Goal: Task Accomplishment & Management: Manage account settings

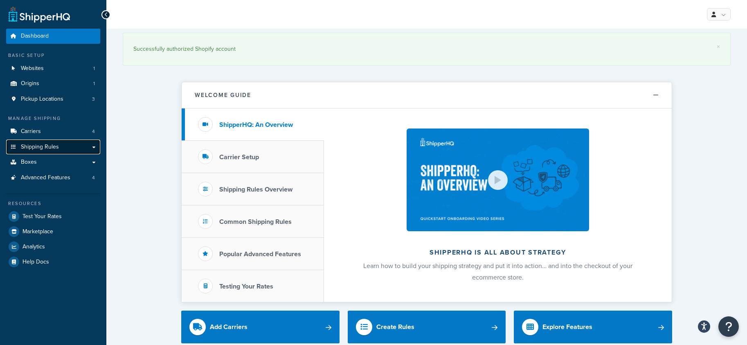
click at [48, 144] on span "Shipping Rules" at bounding box center [40, 147] width 38 height 7
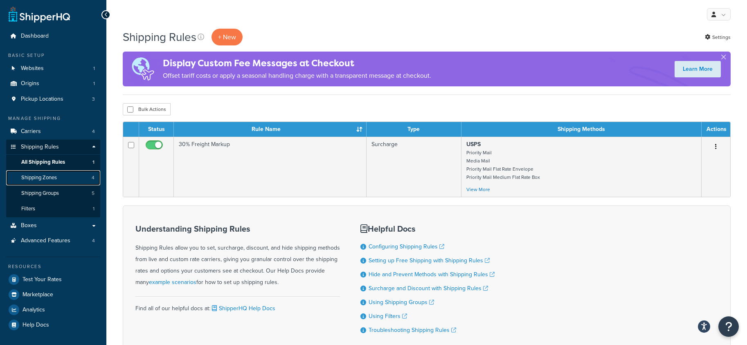
click at [34, 175] on span "Shipping Zones" at bounding box center [39, 177] width 36 height 7
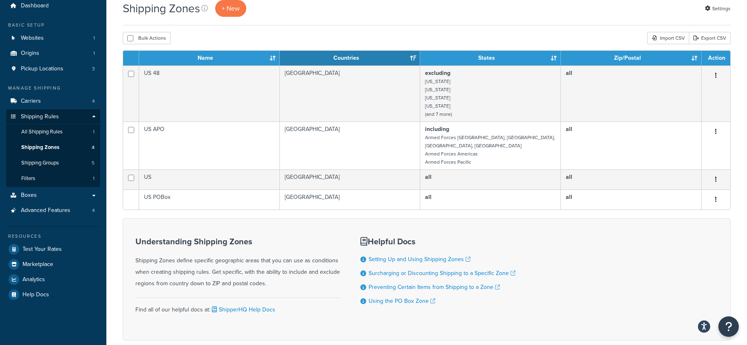
scroll to position [27, 0]
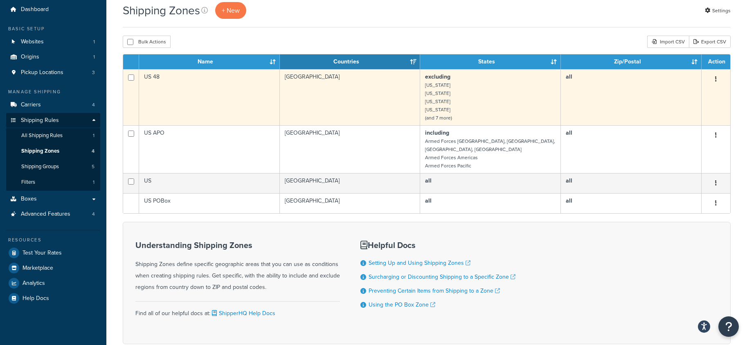
click at [716, 75] on button "button" at bounding box center [715, 79] width 11 height 13
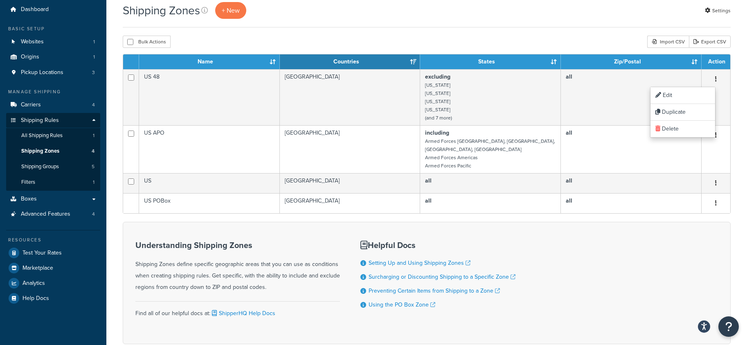
click at [358, 24] on div "Shipping Zones + New Settings" at bounding box center [427, 14] width 608 height 25
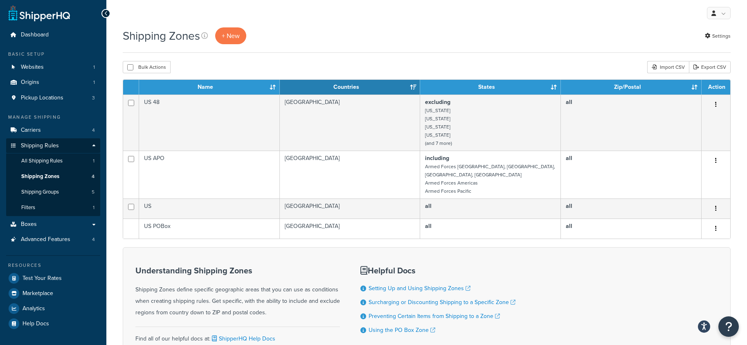
scroll to position [0, 0]
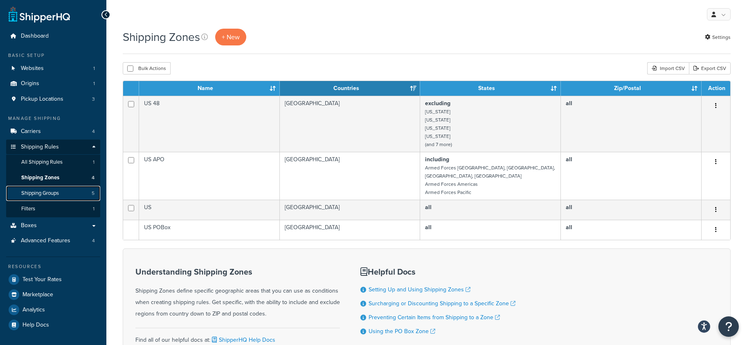
click at [47, 191] on span "Shipping Groups" at bounding box center [40, 193] width 38 height 7
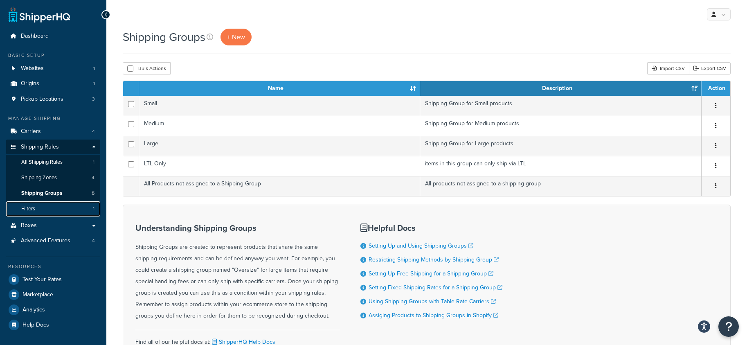
click at [29, 208] on span "Filters" at bounding box center [28, 208] width 14 height 7
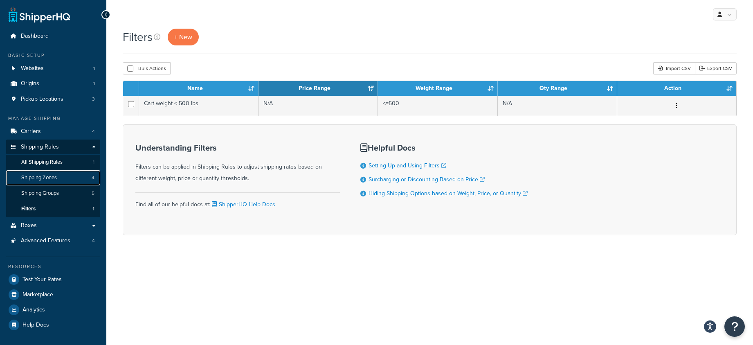
click at [42, 175] on span "Shipping Zones" at bounding box center [39, 177] width 36 height 7
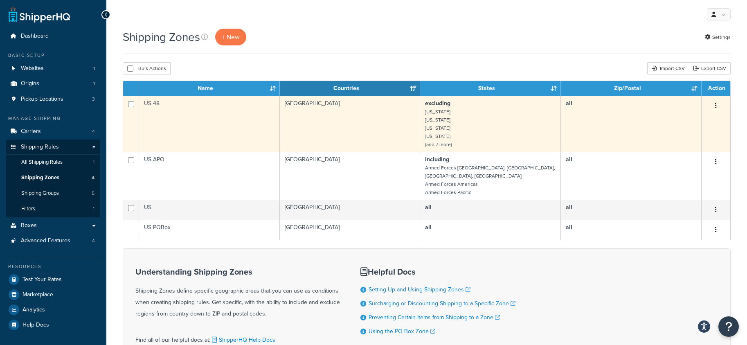
click at [217, 125] on td "US 48" at bounding box center [209, 124] width 141 height 56
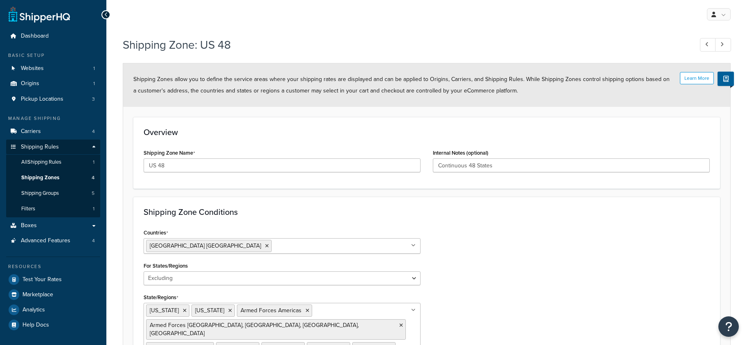
select select "excluding"
click at [706, 43] on icon at bounding box center [706, 44] width 3 height 5
type input "US"
type input "United States"
select select "all"
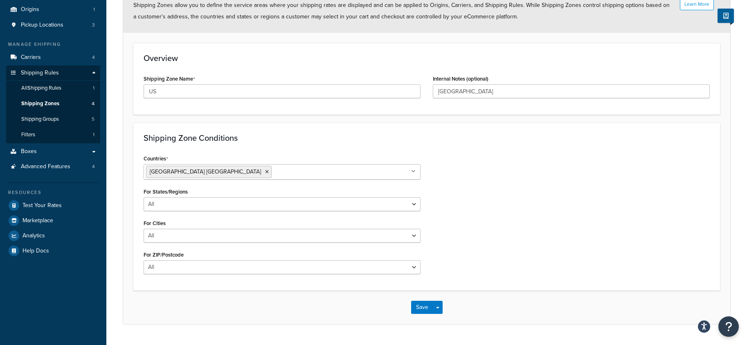
scroll to position [94, 0]
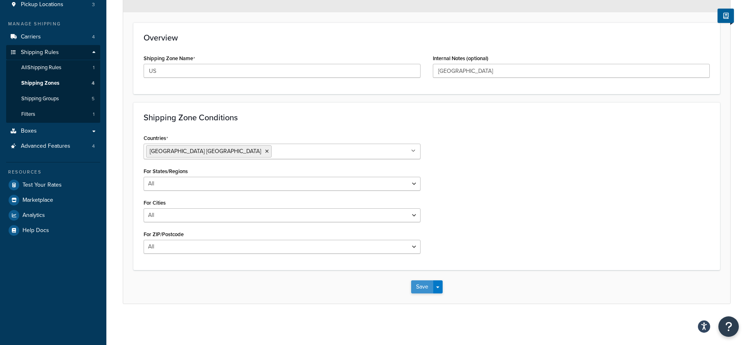
click at [422, 285] on button "Save" at bounding box center [422, 286] width 22 height 13
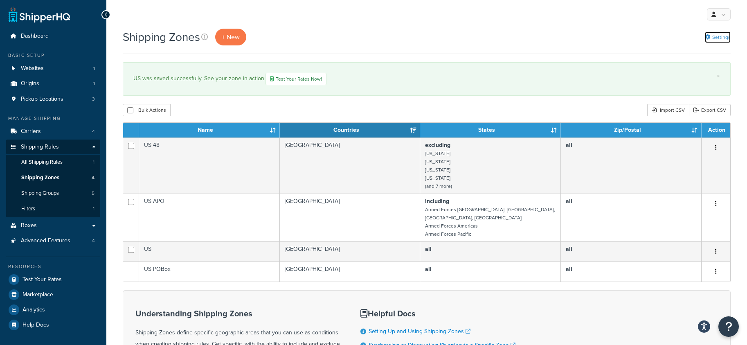
click at [714, 36] on link "Settings" at bounding box center [718, 36] width 26 height 11
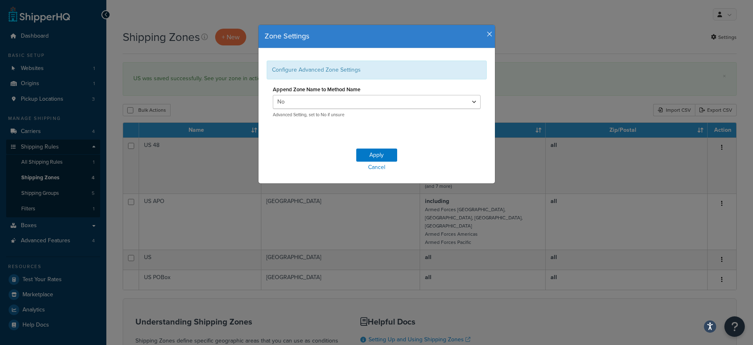
click at [592, 44] on div "Zone Settings Configure Advanced Zone Settings Append Zone Name to Method Name …" at bounding box center [376, 172] width 753 height 345
click at [368, 166] on link "Cancel" at bounding box center [376, 167] width 236 height 11
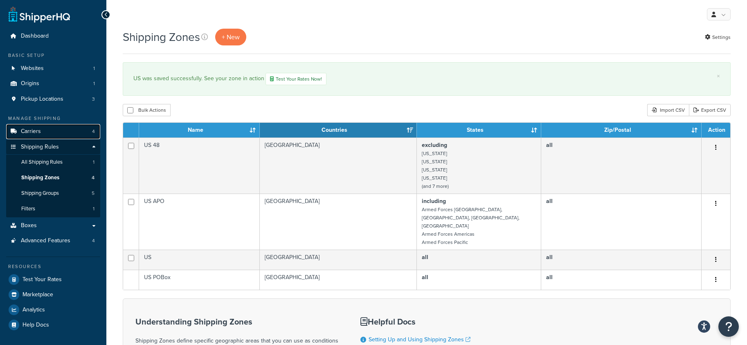
click at [32, 130] on span "Carriers" at bounding box center [31, 131] width 20 height 7
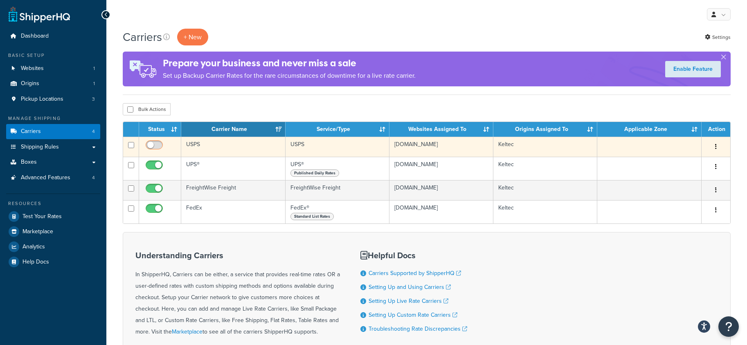
click at [149, 145] on input "checkbox" at bounding box center [155, 147] width 22 height 10
checkbox input "true"
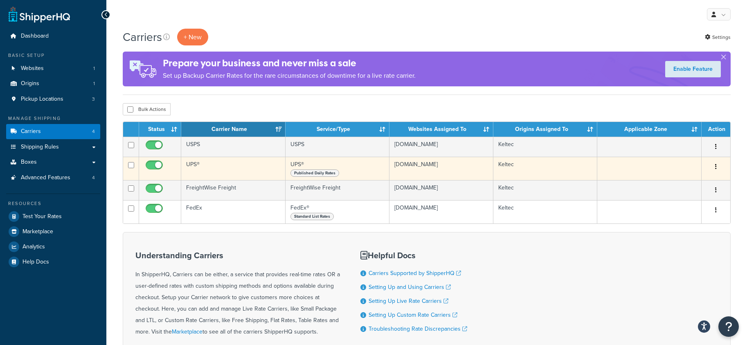
click at [230, 167] on td "UPS®" at bounding box center [233, 168] width 104 height 23
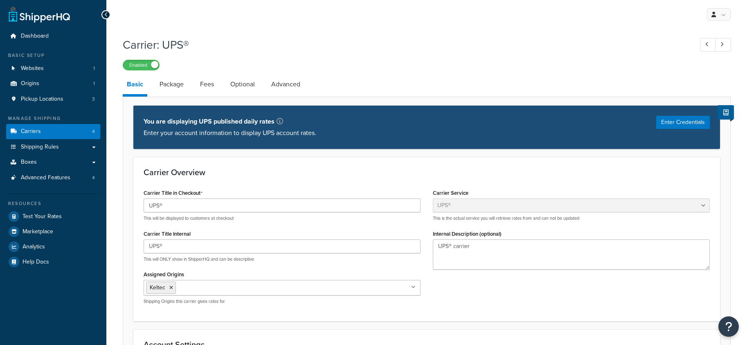
select select "ups"
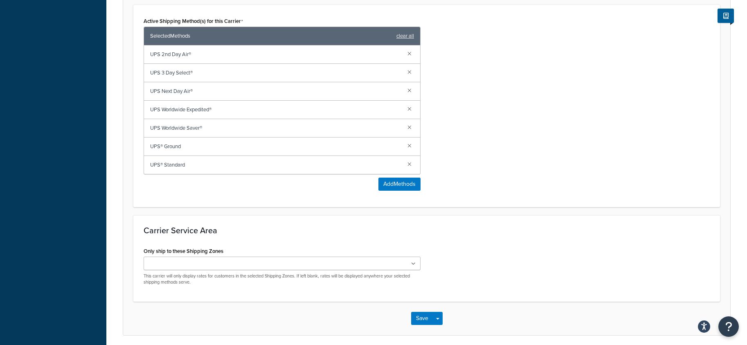
scroll to position [491, 0]
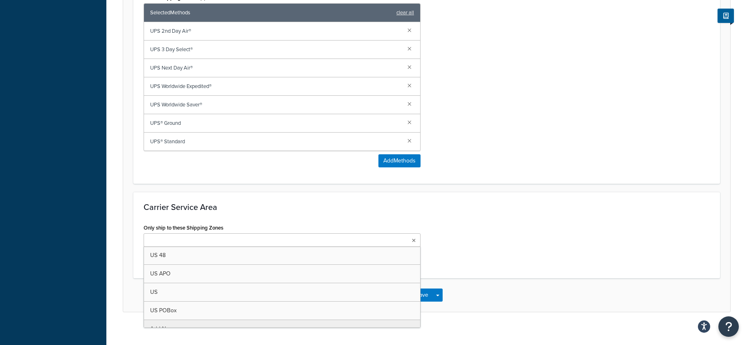
click at [415, 238] on icon at bounding box center [414, 240] width 4 height 5
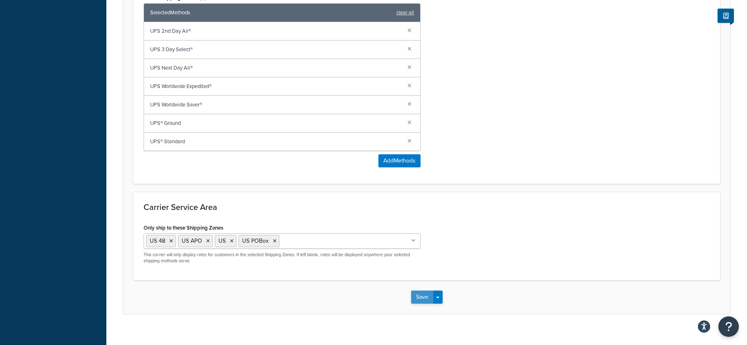
click at [430, 298] on button "Save" at bounding box center [422, 296] width 22 height 13
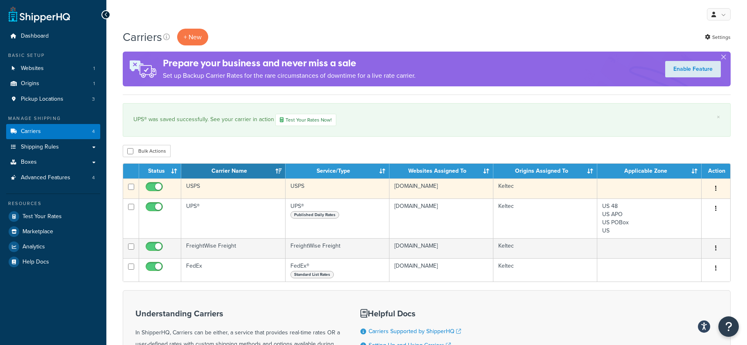
click at [240, 189] on td "USPS" at bounding box center [233, 188] width 104 height 20
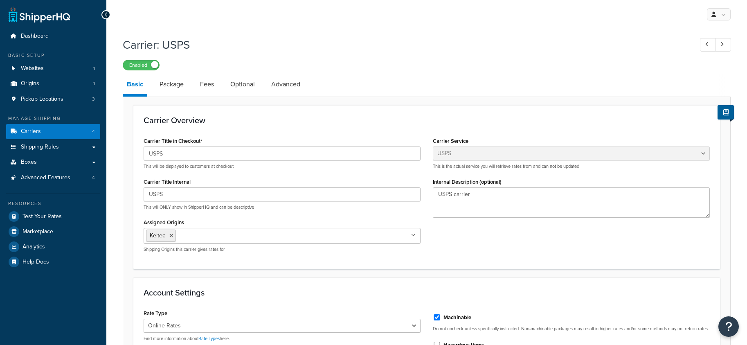
select select "usps"
select select "ONLINE"
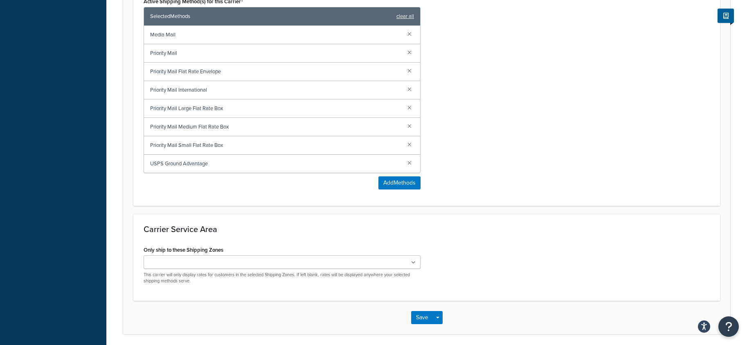
scroll to position [463, 0]
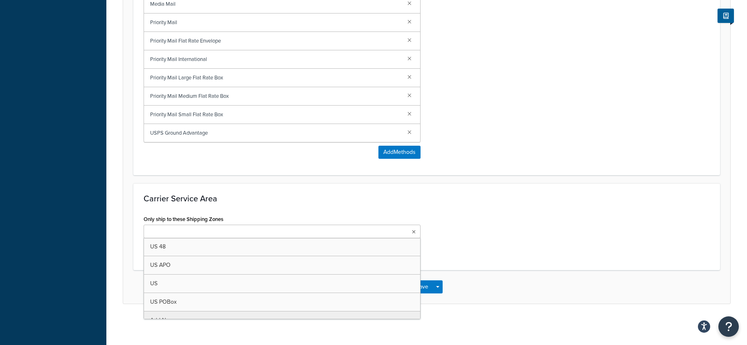
click at [414, 232] on icon at bounding box center [414, 231] width 4 height 5
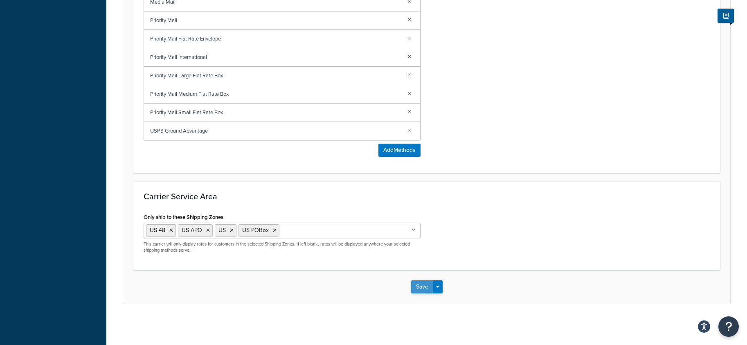
click at [424, 289] on button "Save" at bounding box center [422, 286] width 22 height 13
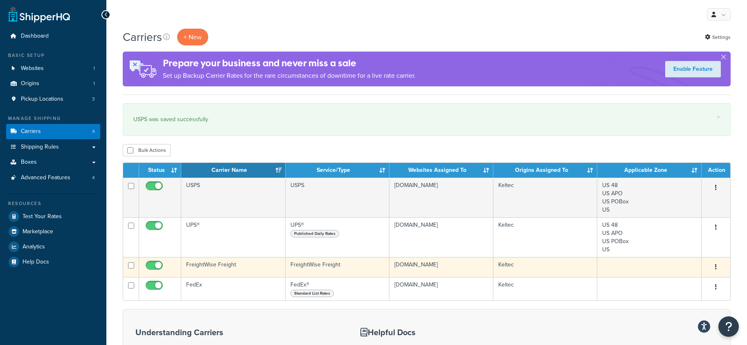
click at [260, 267] on td "FreightWise Freight" at bounding box center [233, 267] width 104 height 20
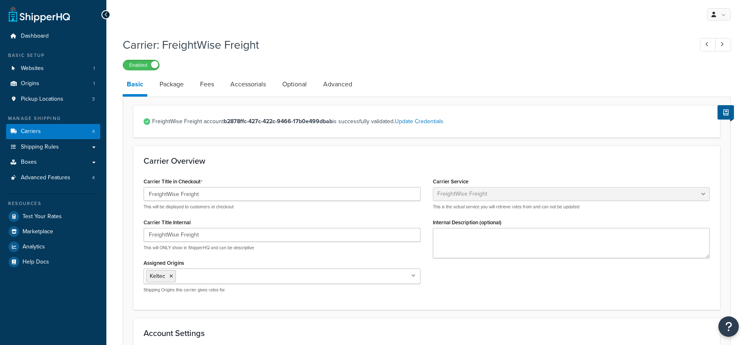
select select "freightWiseFreight"
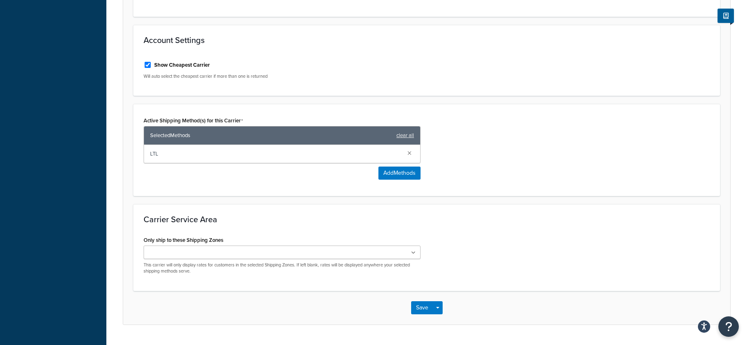
scroll to position [314, 0]
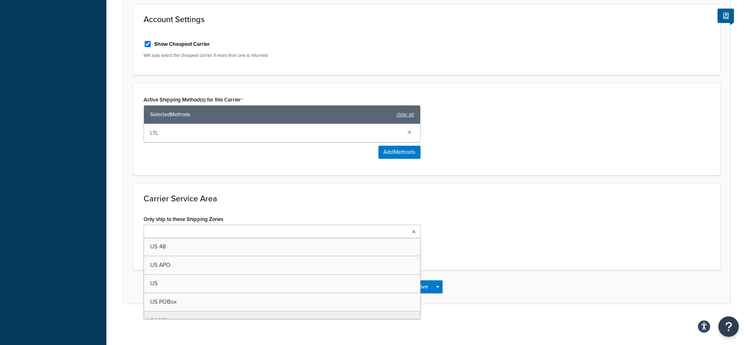
click at [240, 230] on ul at bounding box center [282, 230] width 277 height 13
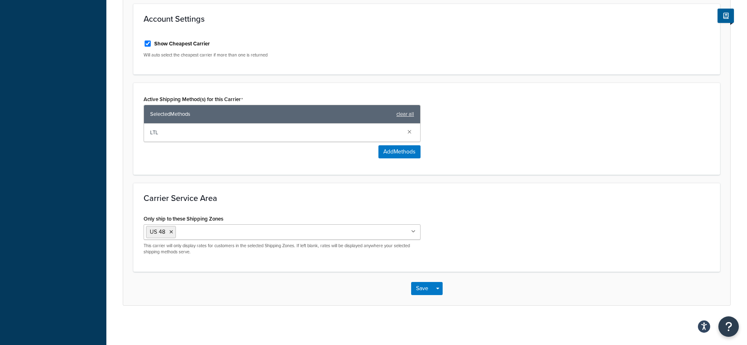
click at [523, 240] on div "Only ship to these Shipping Zones US 48 US APO US US POBox Add New This carrier…" at bounding box center [426, 237] width 578 height 49
click at [426, 288] on button "Save" at bounding box center [422, 288] width 22 height 13
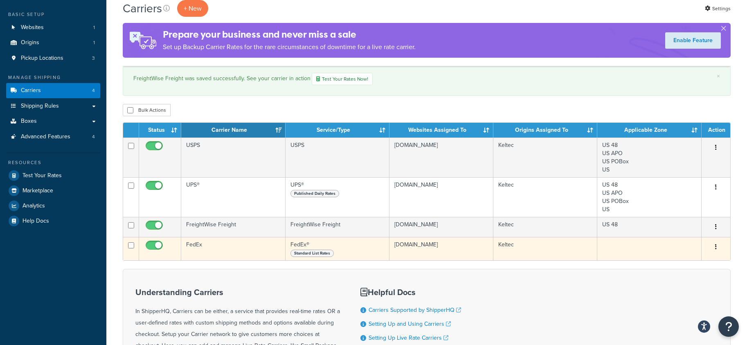
click at [241, 245] on td "FedEx" at bounding box center [233, 248] width 104 height 23
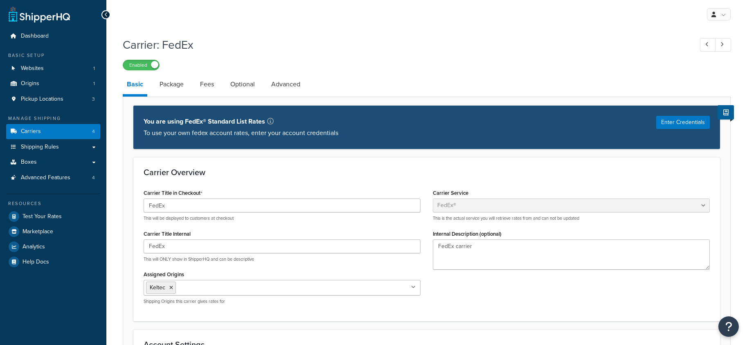
select select "fedEx"
select select "REGULAR_PICKUP"
select select "YOUR_PACKAGING"
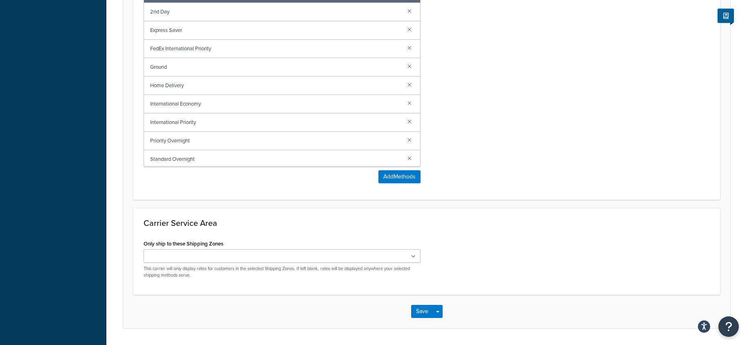
scroll to position [584, 0]
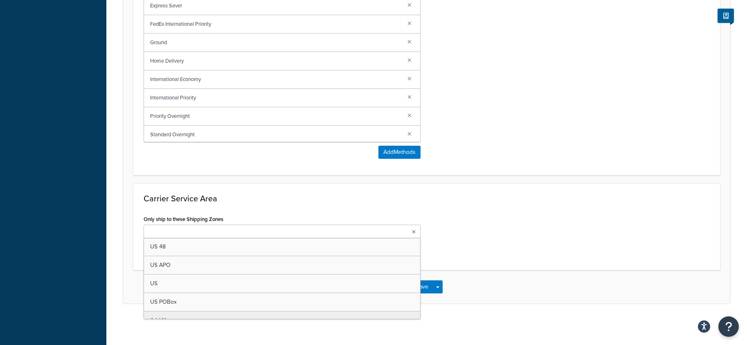
click at [378, 232] on ul at bounding box center [282, 230] width 277 height 13
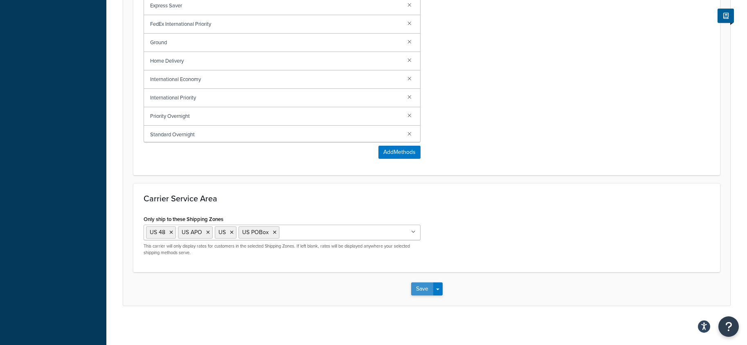
click at [424, 286] on button "Save" at bounding box center [422, 288] width 22 height 13
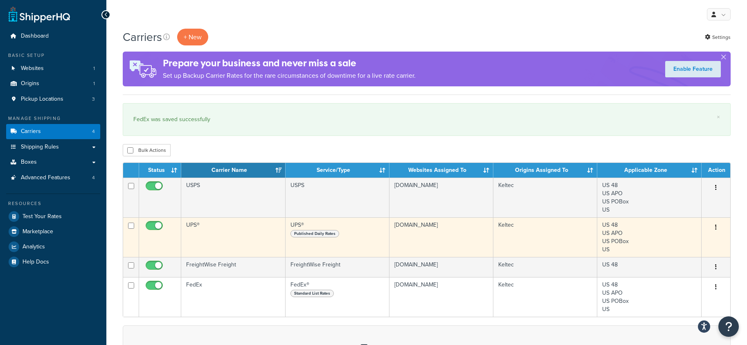
click at [236, 231] on td "UPS®" at bounding box center [233, 237] width 104 height 40
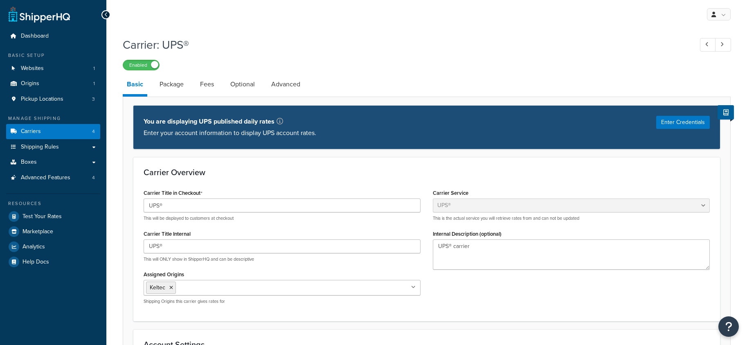
select select "ups"
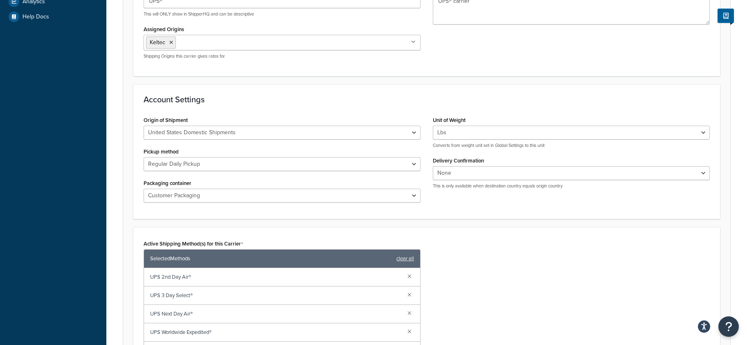
scroll to position [245, 0]
click at [696, 172] on select "None Signature Required Adult Signature Required" at bounding box center [571, 173] width 277 height 14
click at [522, 247] on div "Active Shipping Method(s) for this Carrier Selected Methods clear all UPS 2nd D…" at bounding box center [426, 328] width 578 height 182
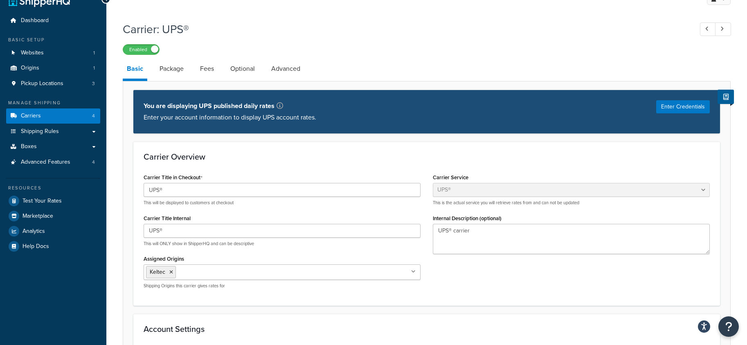
scroll to position [0, 0]
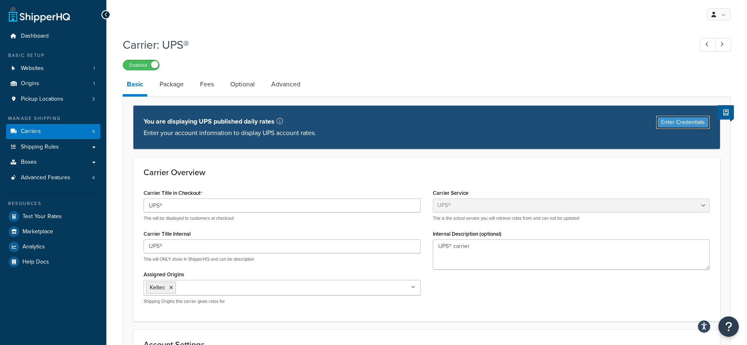
click at [676, 121] on button "Enter Credentials" at bounding box center [683, 122] width 54 height 13
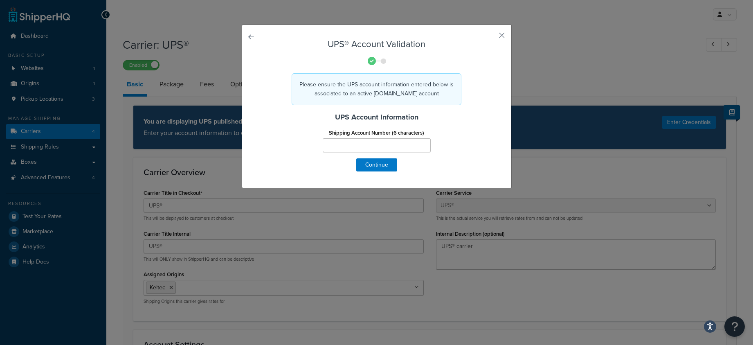
drag, startPoint x: 281, startPoint y: 67, endPoint x: 590, endPoint y: 38, distance: 310.5
click at [590, 38] on div "UPS® Account Validation Please ensure the UPS account information entered below…" at bounding box center [376, 172] width 753 height 345
click at [491, 37] on button "button" at bounding box center [490, 38] width 2 height 2
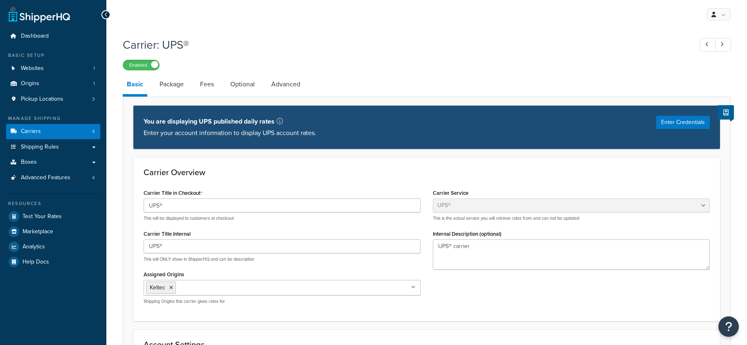
select select "ups"
click at [173, 84] on link "Package" at bounding box center [171, 84] width 32 height 20
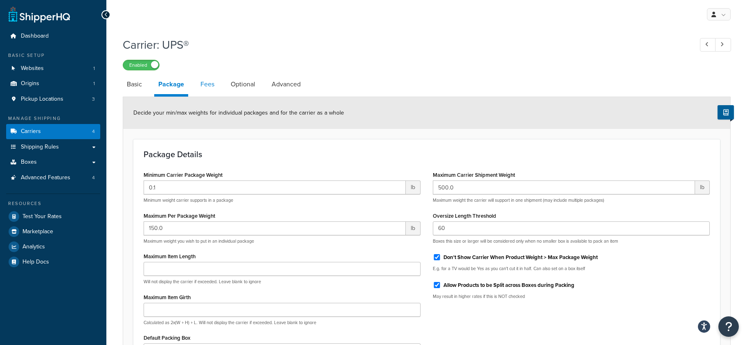
click at [208, 83] on link "Fees" at bounding box center [207, 84] width 22 height 20
select select "AFTER"
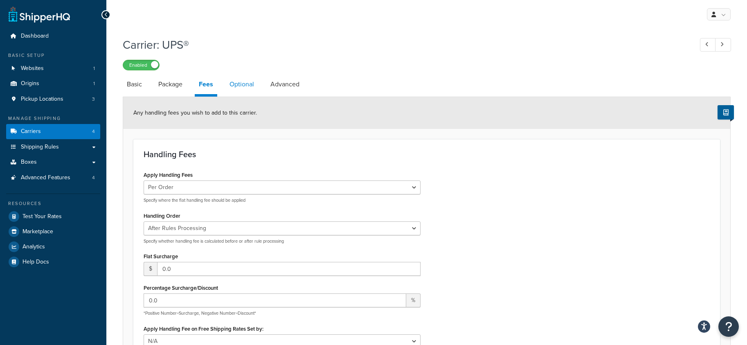
click at [246, 85] on link "Optional" at bounding box center [241, 84] width 33 height 20
select select "business"
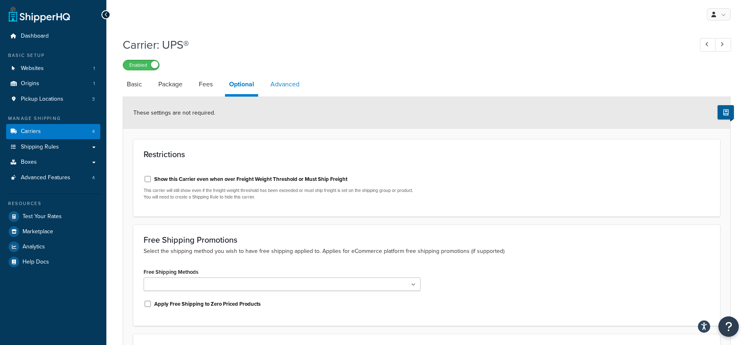
click at [291, 84] on link "Advanced" at bounding box center [284, 84] width 37 height 20
select select "false"
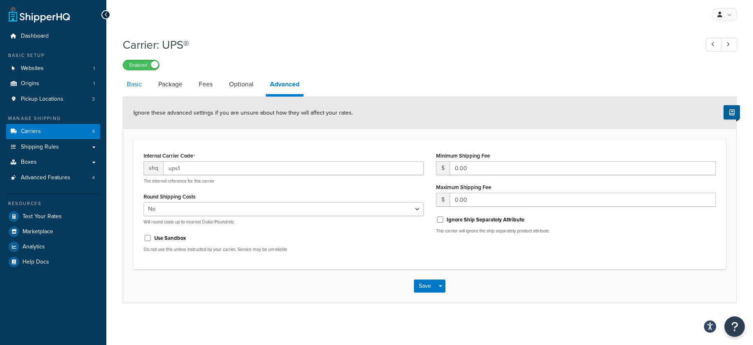
click at [132, 83] on link "Basic" at bounding box center [134, 84] width 23 height 20
select select "ups"
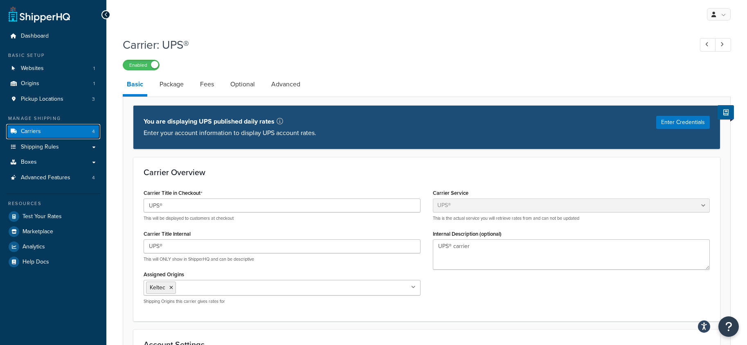
click at [32, 132] on span "Carriers" at bounding box center [31, 131] width 20 height 7
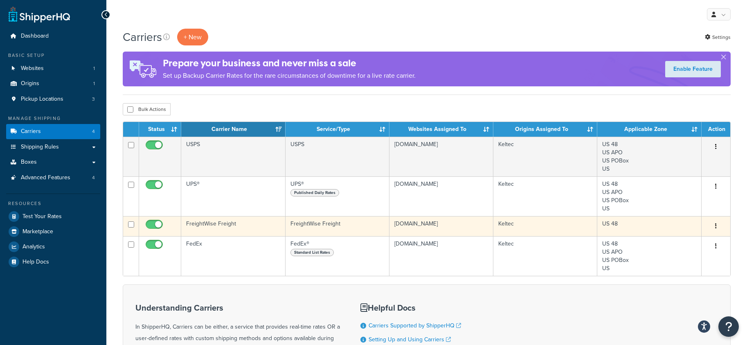
click at [212, 224] on td "FreightWise Freight" at bounding box center [233, 226] width 104 height 20
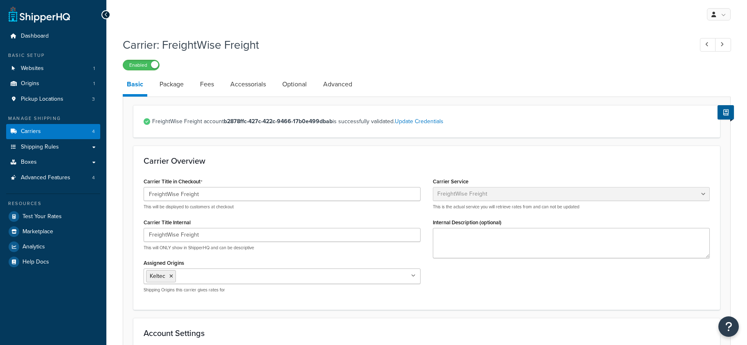
select select "freightWiseFreight"
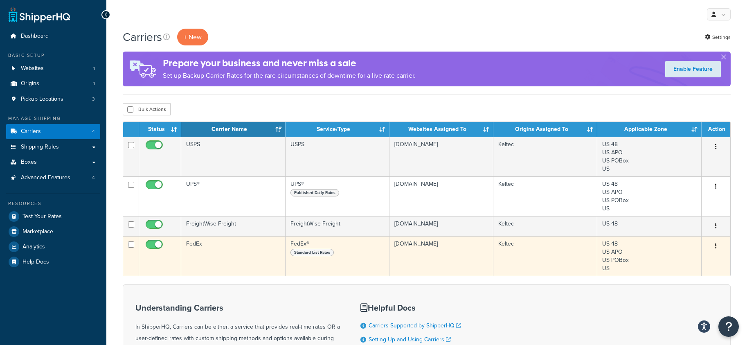
click at [218, 249] on td "FedEx" at bounding box center [233, 256] width 104 height 40
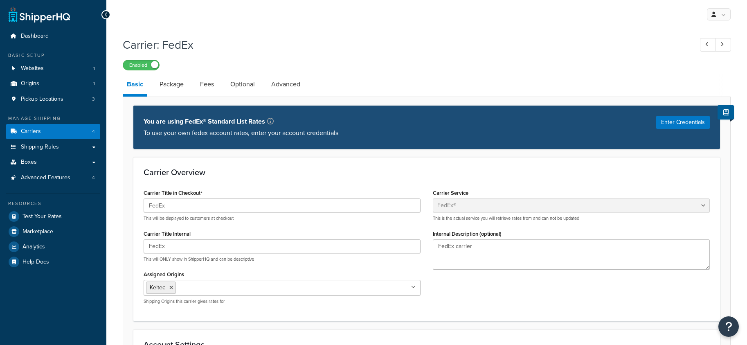
select select "fedEx"
select select "REGULAR_PICKUP"
select select "YOUR_PACKAGING"
click at [366, 58] on div "Carrier: FedEx Enabled" at bounding box center [427, 52] width 608 height 38
click at [67, 146] on link "Shipping Rules" at bounding box center [53, 146] width 94 height 15
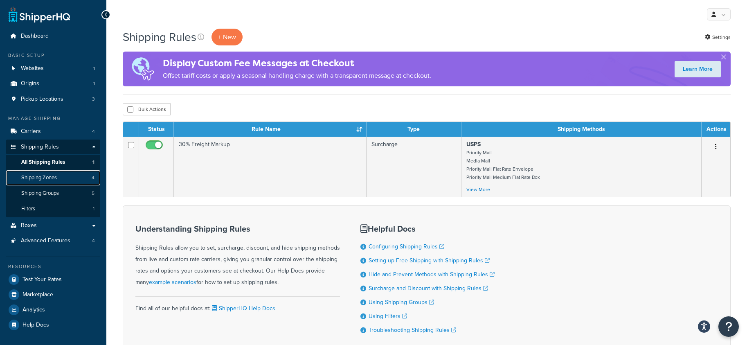
click at [52, 175] on span "Shipping Zones" at bounding box center [39, 177] width 36 height 7
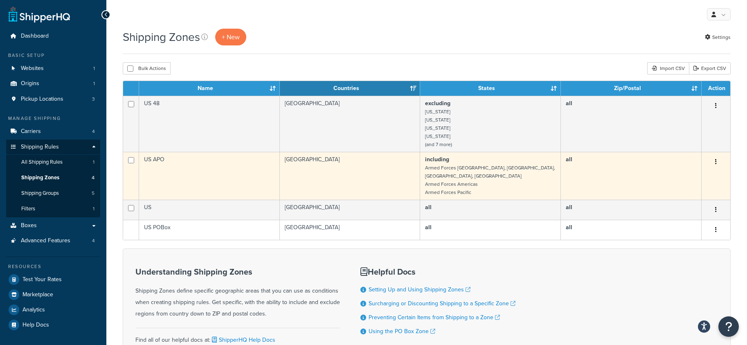
click at [165, 167] on td "US APO" at bounding box center [209, 176] width 141 height 48
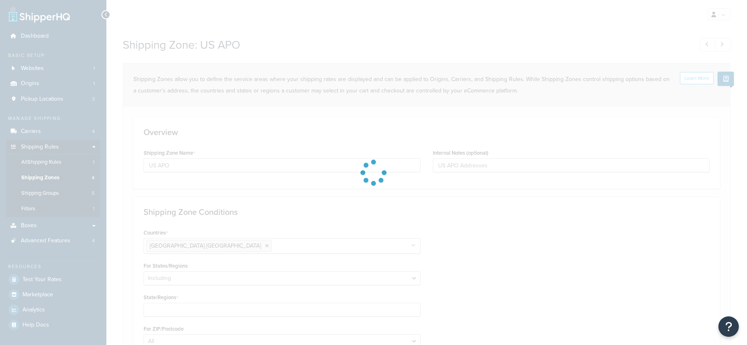
select select "including"
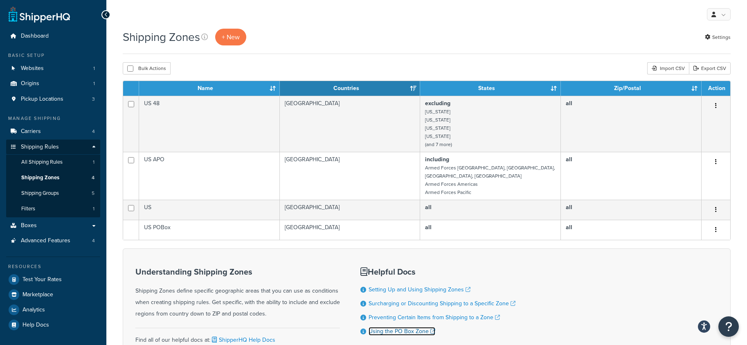
click at [388, 327] on link "Using the PO Box Zone" at bounding box center [401, 331] width 67 height 9
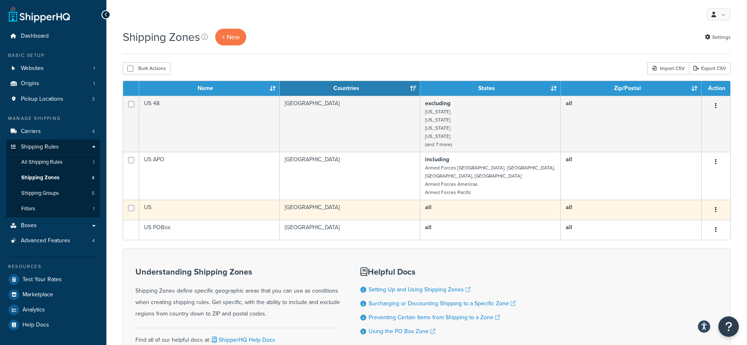
click at [227, 201] on td "US" at bounding box center [209, 210] width 141 height 20
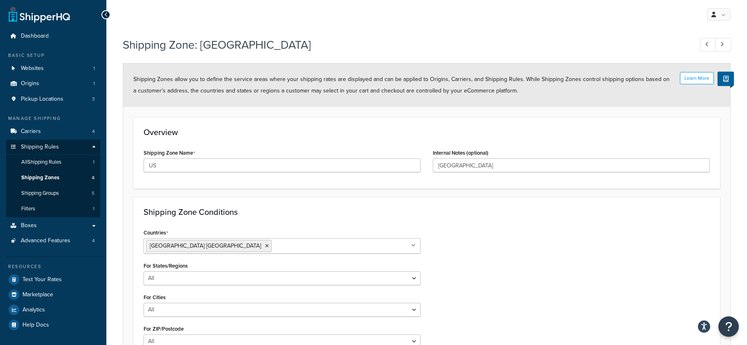
click at [520, 226] on div "Shipping Zone Conditions Countries United States USA All Countries ALL Afghanis…" at bounding box center [426, 281] width 586 height 168
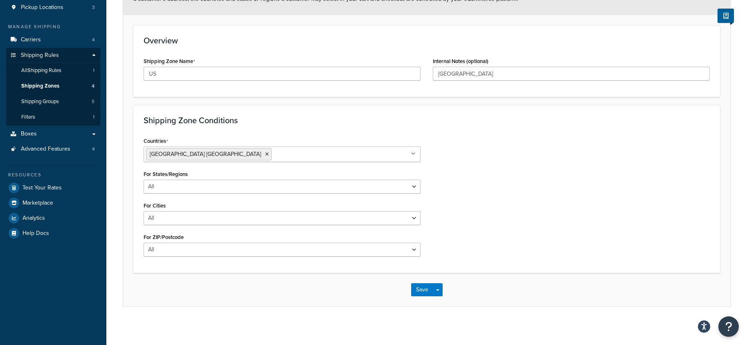
scroll to position [94, 0]
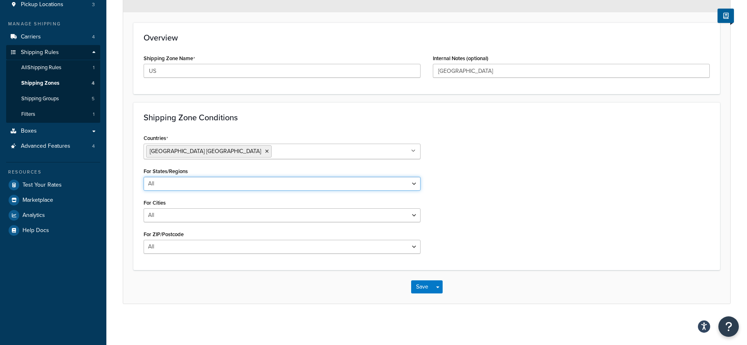
click at [414, 183] on select "All Including Excluding" at bounding box center [282, 184] width 277 height 14
click at [494, 179] on div "Countries United States USA All Countries ALL Afghanistan AFG Albania ALB Alger…" at bounding box center [426, 196] width 578 height 128
click at [520, 199] on div "Countries United States USA All Countries ALL Afghanistan AFG Albania ALB Alger…" at bounding box center [426, 196] width 578 height 128
click at [169, 180] on select "All Including Excluding" at bounding box center [282, 184] width 277 height 14
click at [144, 177] on select "All Including Excluding" at bounding box center [282, 184] width 277 height 14
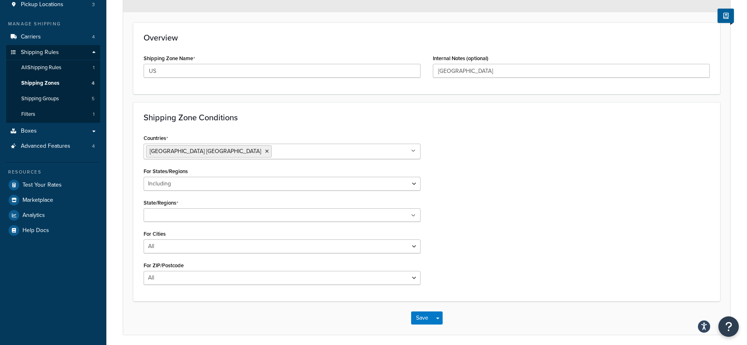
click at [224, 213] on ul at bounding box center [282, 214] width 277 height 13
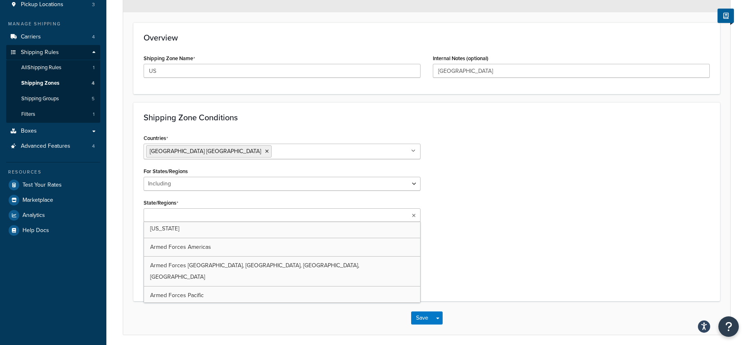
scroll to position [56, 0]
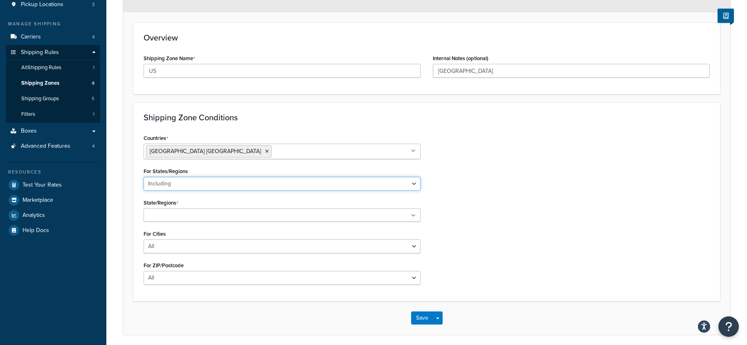
click at [239, 183] on select "All Including Excluding" at bounding box center [282, 184] width 277 height 14
select select "all"
click at [144, 177] on select "All Including Excluding" at bounding box center [282, 184] width 277 height 14
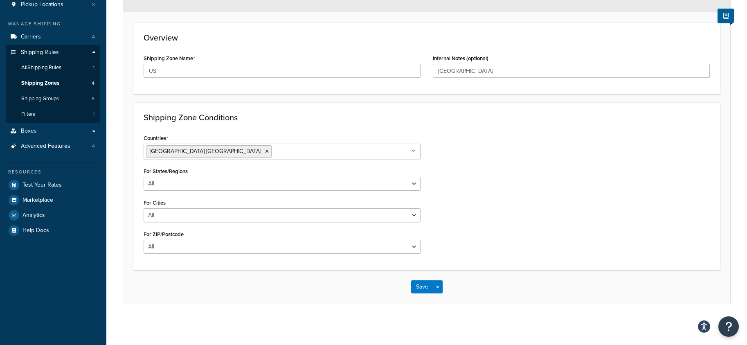
click at [554, 167] on div "Countries United States USA All Countries ALL Afghanistan AFG Albania ALB Alger…" at bounding box center [426, 196] width 578 height 128
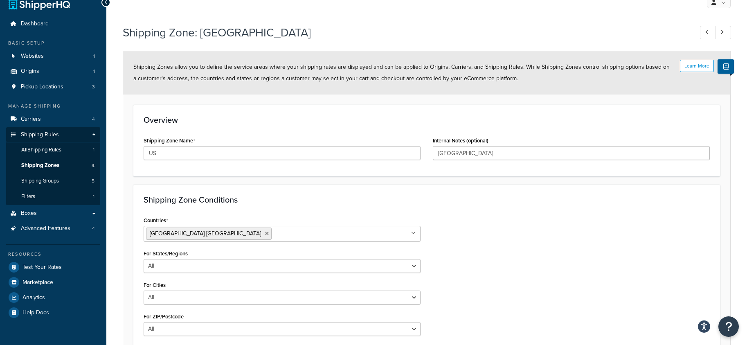
scroll to position [0, 0]
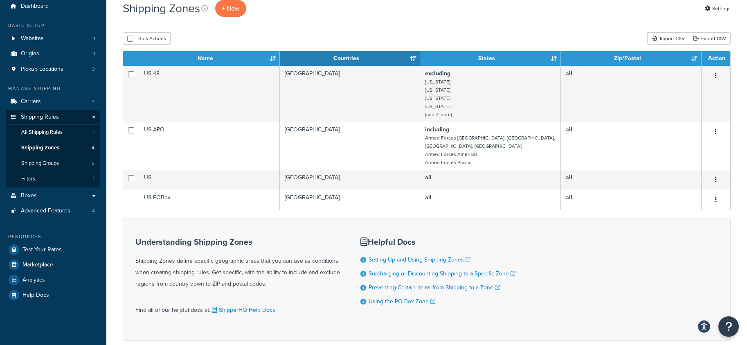
scroll to position [27, 0]
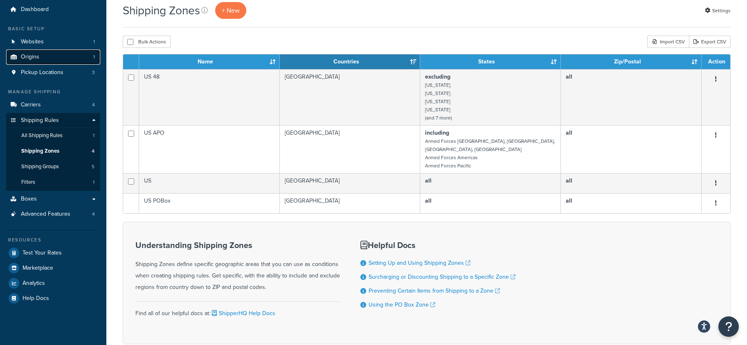
click at [32, 56] on span "Origins" at bounding box center [30, 57] width 18 height 7
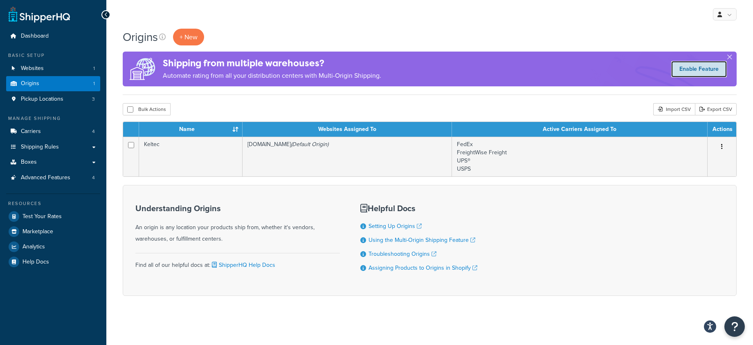
click at [700, 71] on link "Enable Feature" at bounding box center [699, 69] width 56 height 16
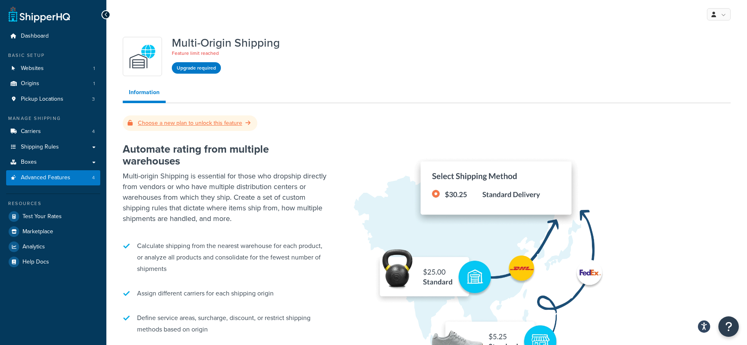
click at [193, 123] on link "Choose a new plan to unlock this feature" at bounding box center [190, 123] width 125 height 9
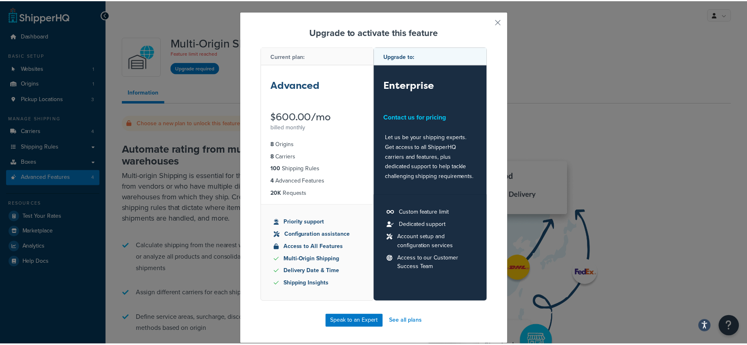
scroll to position [16, 0]
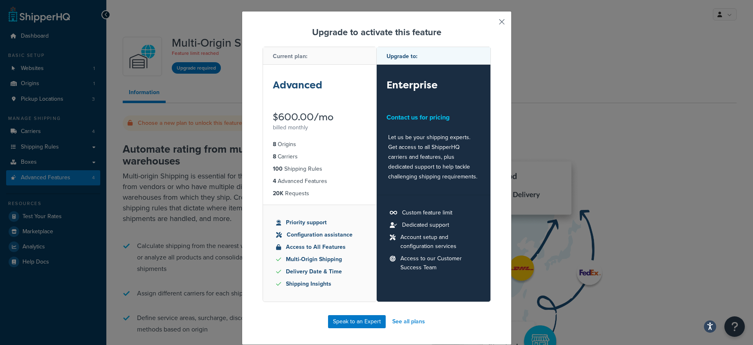
click at [491, 24] on button "button" at bounding box center [490, 25] width 2 height 2
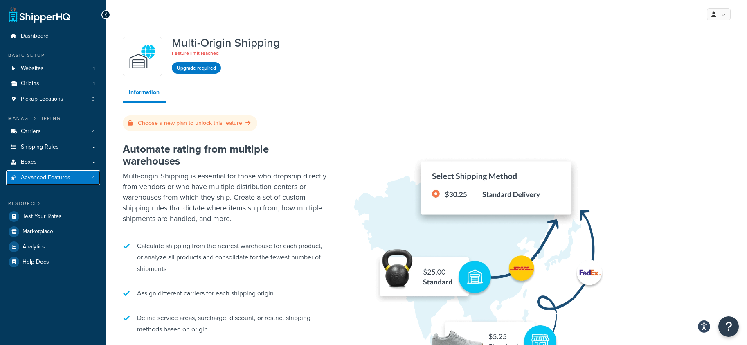
click at [39, 176] on span "Advanced Features" at bounding box center [45, 177] width 49 height 7
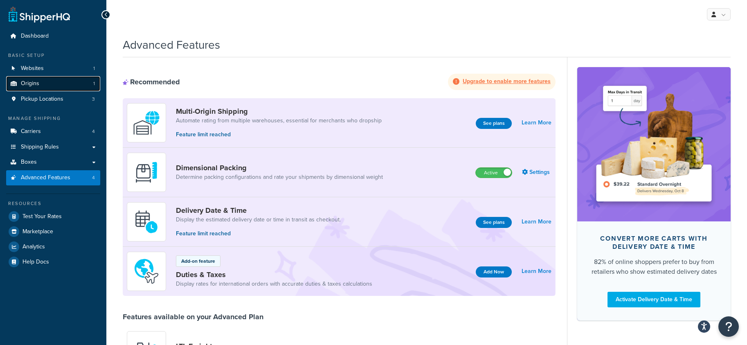
click at [27, 83] on span "Origins" at bounding box center [30, 83] width 18 height 7
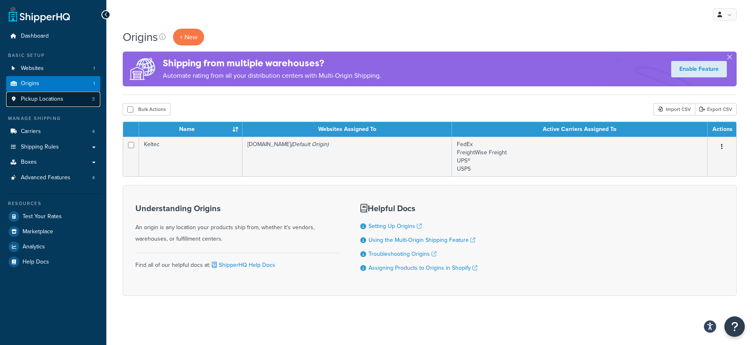
click at [38, 98] on span "Pickup Locations" at bounding box center [42, 99] width 43 height 7
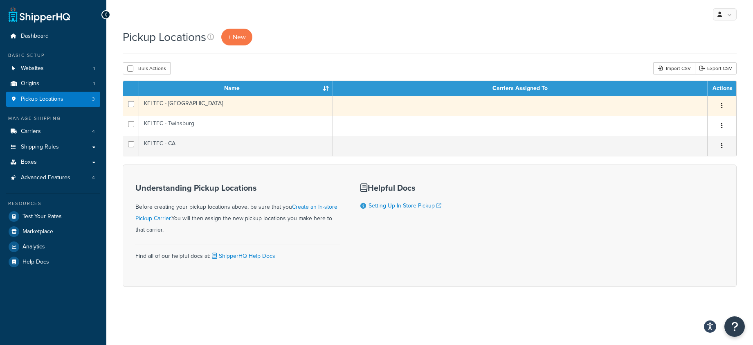
click at [262, 104] on td "KELTEC - [GEOGRAPHIC_DATA]" at bounding box center [236, 106] width 194 height 20
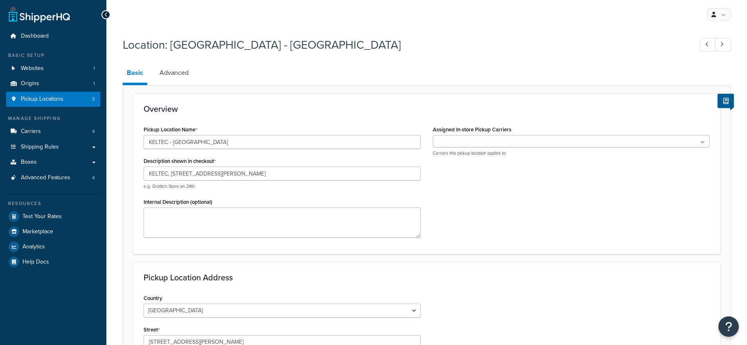
select select "43"
click at [545, 141] on ul at bounding box center [571, 141] width 277 height 12
click at [563, 109] on h3 "Overview" at bounding box center [427, 108] width 566 height 9
drag, startPoint x: 534, startPoint y: 194, endPoint x: 539, endPoint y: 193, distance: 5.0
click at [539, 193] on div "Pickup Location Name [GEOGRAPHIC_DATA] - [GEOGRAPHIC_DATA] Description shown in…" at bounding box center [426, 183] width 578 height 120
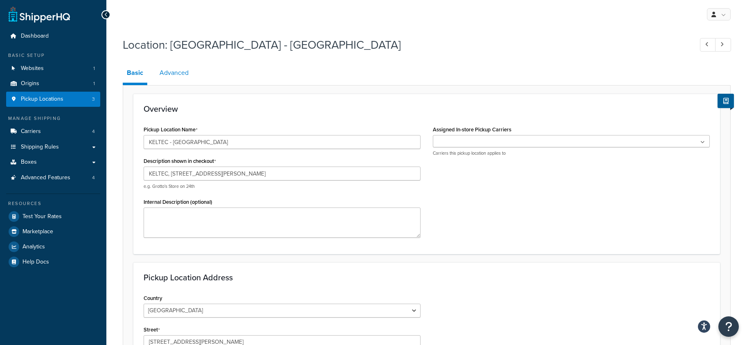
click at [179, 72] on link "Advanced" at bounding box center [173, 73] width 37 height 20
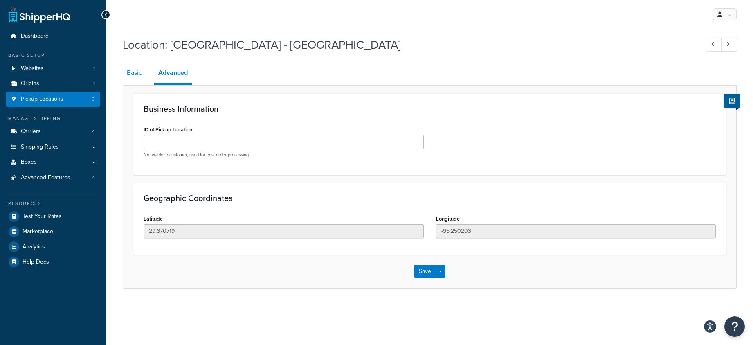
click at [130, 72] on link "Basic" at bounding box center [134, 73] width 23 height 20
select select "43"
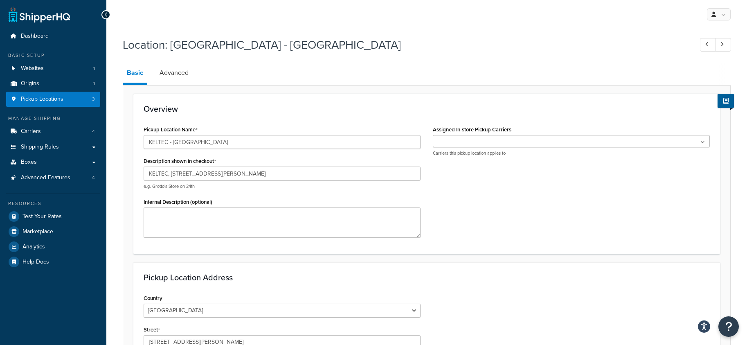
click at [704, 141] on icon at bounding box center [702, 142] width 4 height 5
click at [471, 157] on span "No results found" at bounding box center [571, 156] width 276 height 18
click at [497, 191] on div "Pickup Location Name KELTEC - TX Description shown in checkout KELTEC, 9365 Win…" at bounding box center [426, 183] width 578 height 120
click at [30, 129] on span "Carriers" at bounding box center [31, 131] width 20 height 7
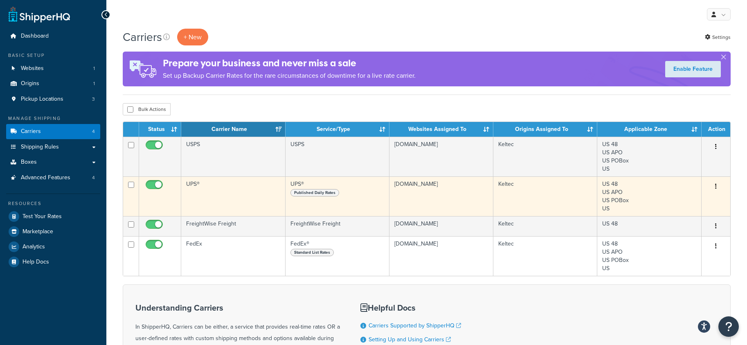
click at [222, 193] on td "UPS®" at bounding box center [233, 196] width 104 height 40
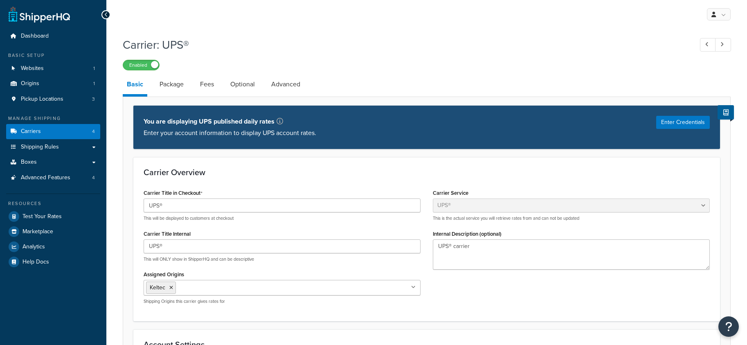
select select "ups"
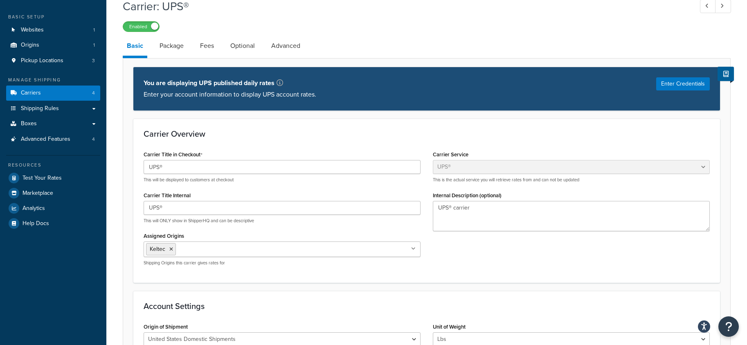
scroll to position [41, 0]
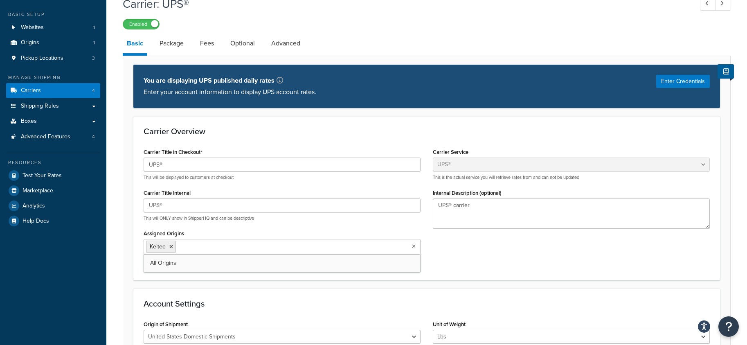
click at [413, 247] on icon at bounding box center [414, 246] width 4 height 5
click at [173, 263] on span "All Origins" at bounding box center [163, 262] width 26 height 9
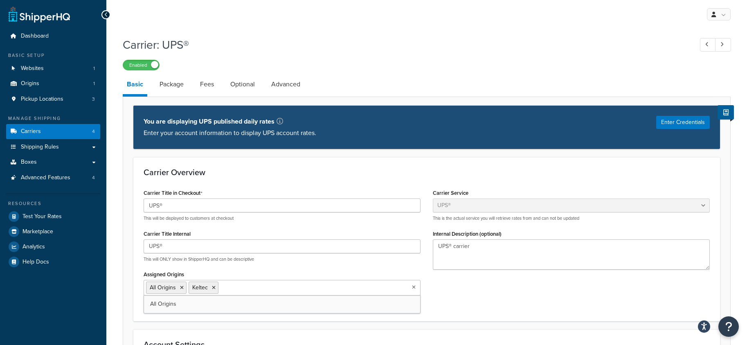
click at [474, 274] on div "Carrier Service Table Rates Flat Rate Free Shipping In-Store Pickup Same Day De…" at bounding box center [570, 231] width 289 height 88
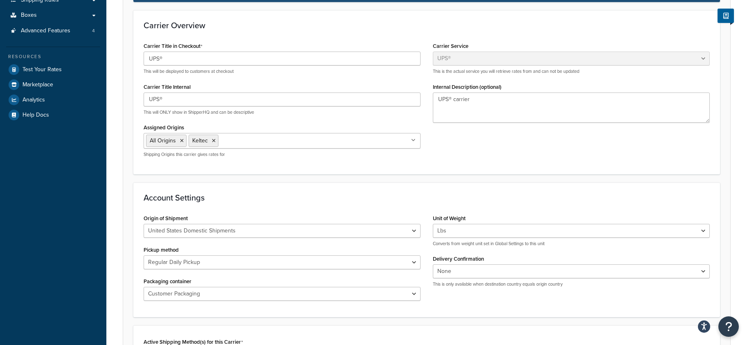
scroll to position [164, 0]
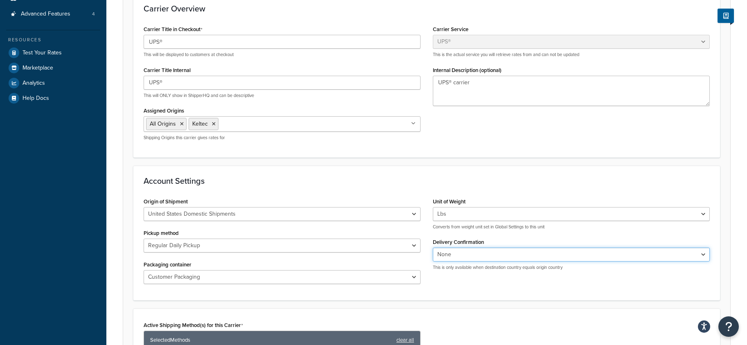
click at [491, 254] on select "None Signature Required Adult Signature Required" at bounding box center [571, 254] width 277 height 14
click at [532, 185] on div "Account Settings Origin of Shipment United States Domestic Shipments Shipments …" at bounding box center [426, 233] width 586 height 135
click at [467, 290] on div "Account Settings Origin of Shipment United States Domestic Shipments Shipments …" at bounding box center [426, 233] width 586 height 135
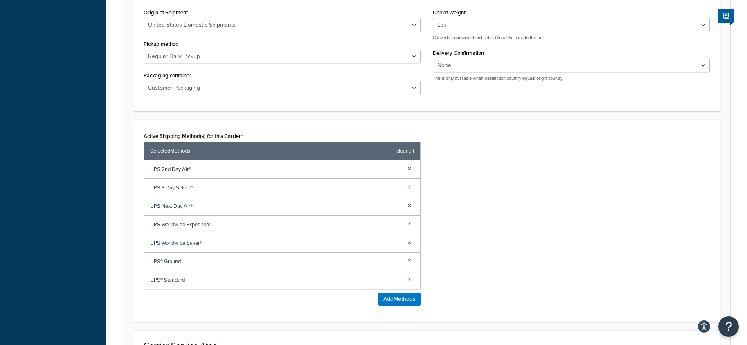
scroll to position [491, 0]
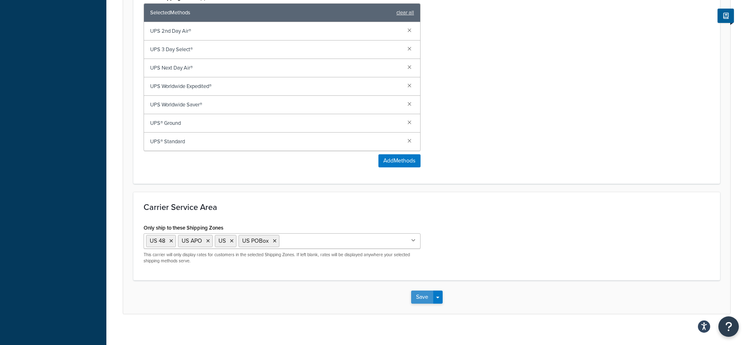
click at [425, 296] on button "Save" at bounding box center [422, 296] width 22 height 13
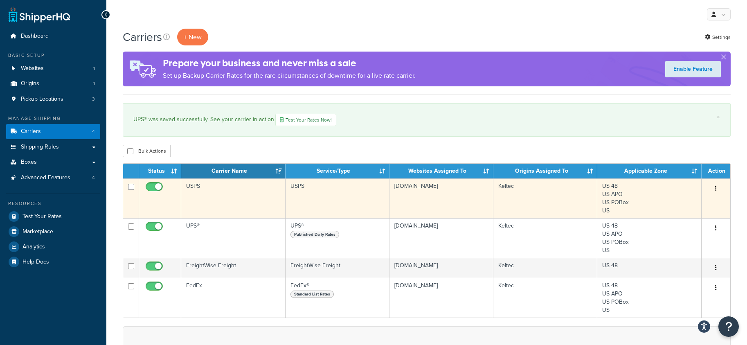
click at [241, 189] on td "USPS" at bounding box center [233, 198] width 104 height 40
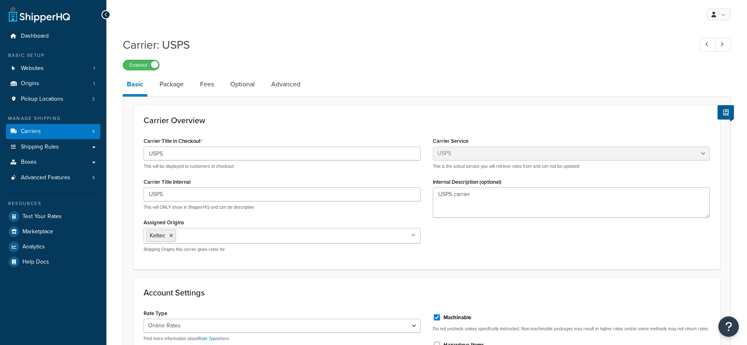
select select "usps"
select select "ONLINE"
click at [412, 235] on icon at bounding box center [414, 235] width 4 height 5
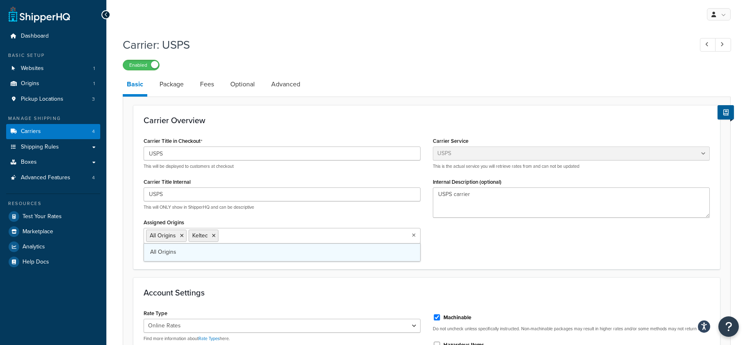
click at [174, 254] on span "All Origins" at bounding box center [163, 251] width 26 height 9
click at [494, 235] on div "Carrier Title in Checkout USPS This will be displayed to customers at checkout …" at bounding box center [426, 196] width 578 height 123
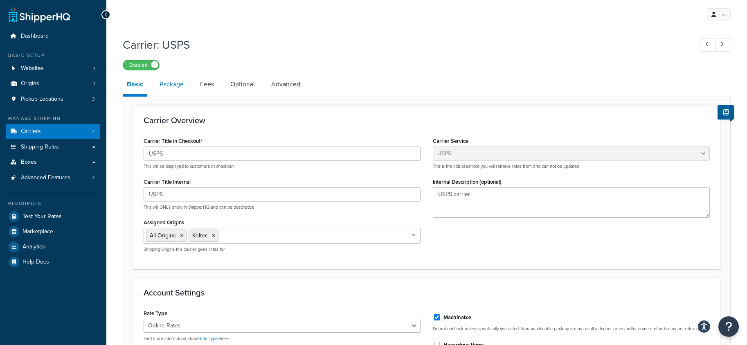
click at [175, 85] on link "Package" at bounding box center [171, 84] width 32 height 20
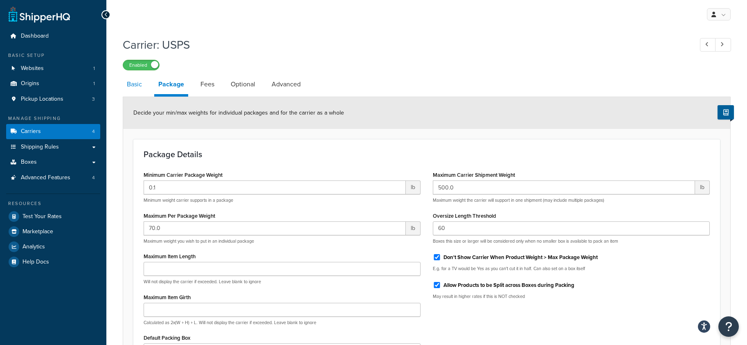
click at [134, 83] on link "Basic" at bounding box center [134, 84] width 23 height 20
select select "usps"
select select "ONLINE"
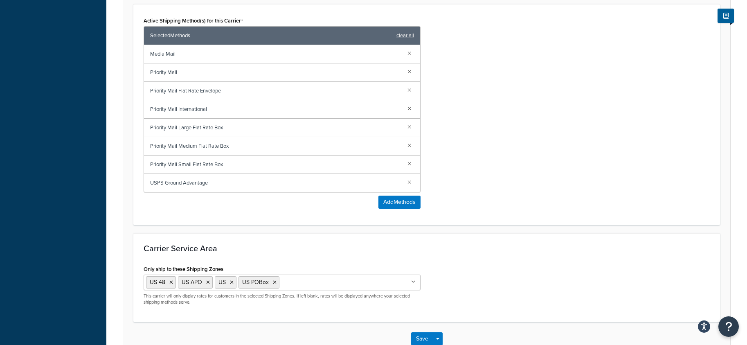
scroll to position [409, 0]
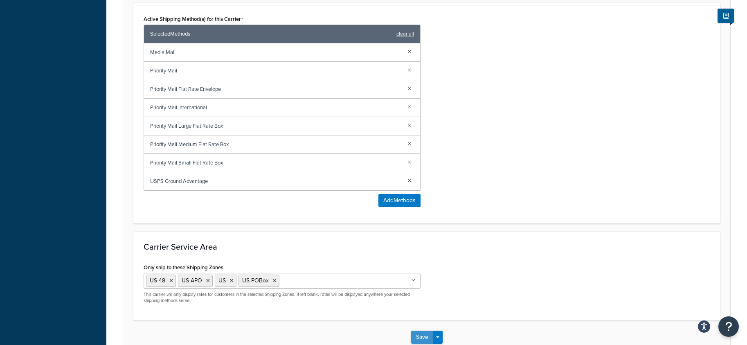
click at [426, 342] on button "Save" at bounding box center [422, 336] width 22 height 13
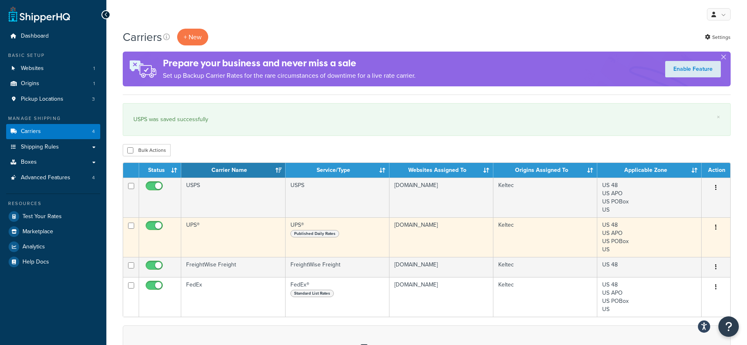
click at [233, 228] on td "UPS®" at bounding box center [233, 237] width 104 height 40
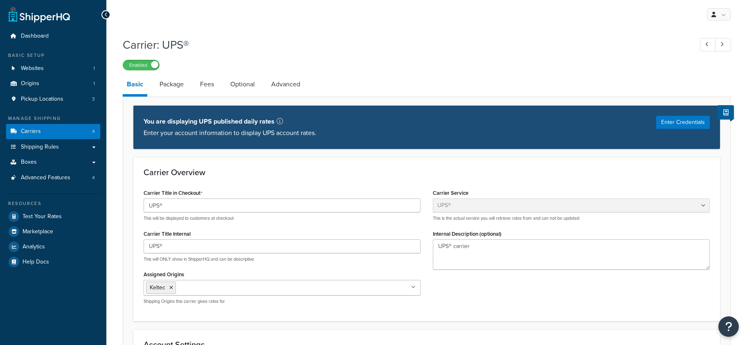
select select "ups"
click at [413, 292] on ul "Keltec" at bounding box center [282, 288] width 277 height 16
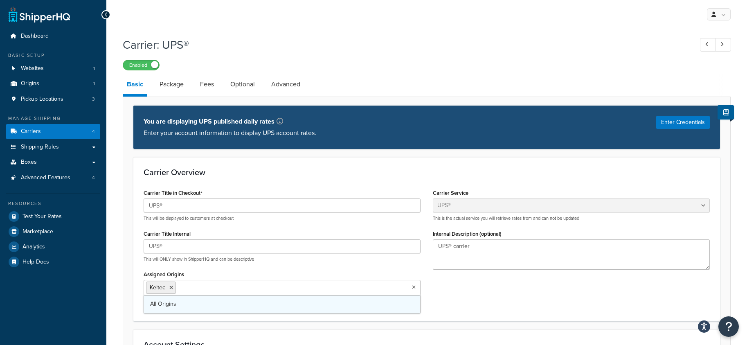
click at [346, 303] on link "All Origins" at bounding box center [282, 304] width 276 height 18
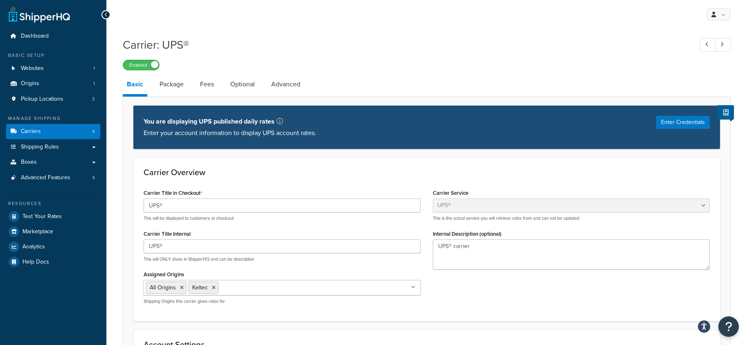
click at [384, 181] on div "Carrier Overview Carrier Title in Checkout UPS® This will be displayed to custo…" at bounding box center [426, 239] width 586 height 164
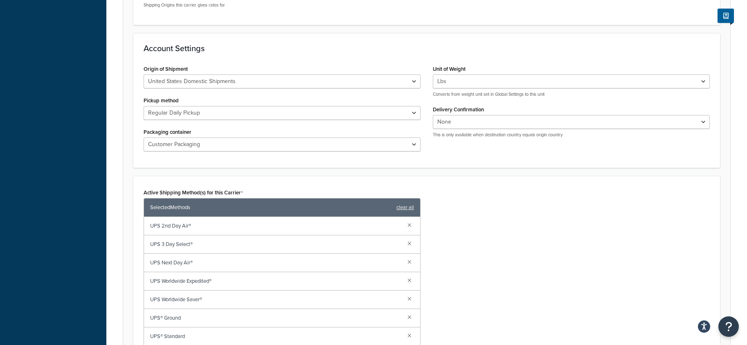
scroll to position [327, 0]
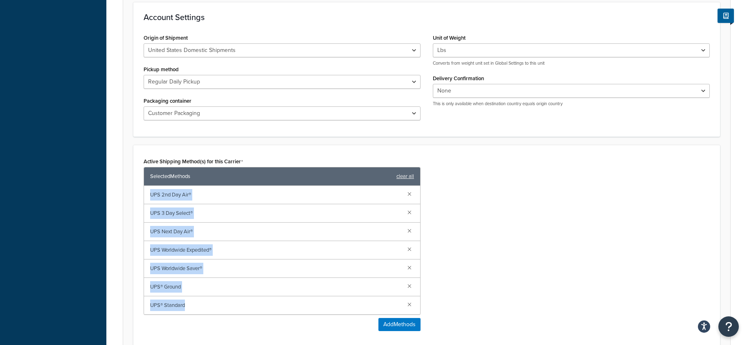
drag, startPoint x: 150, startPoint y: 194, endPoint x: 215, endPoint y: 302, distance: 125.7
click at [215, 302] on div "UPS 2nd Day Air® UPS 3 Day Select® UPS Next Day Air® UPS Worldwide Expedited® U…" at bounding box center [282, 250] width 276 height 128
copy div "UPS 2nd Day Air® UPS 3 Day Select® UPS Next Day Air® UPS Worldwide Expedited® U…"
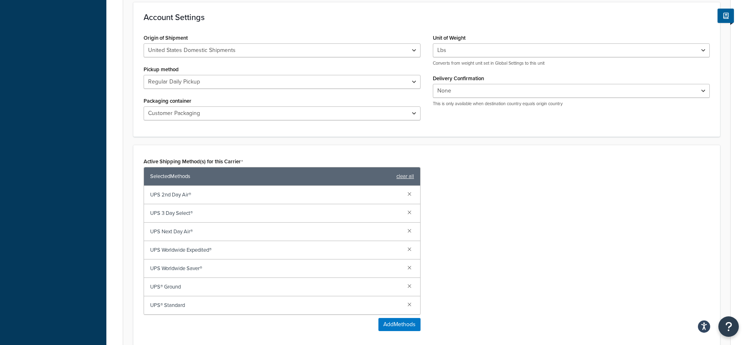
click at [521, 232] on div "Active Shipping Method(s) for this Carrier Selected Methods clear all UPS 2nd D…" at bounding box center [426, 246] width 578 height 182
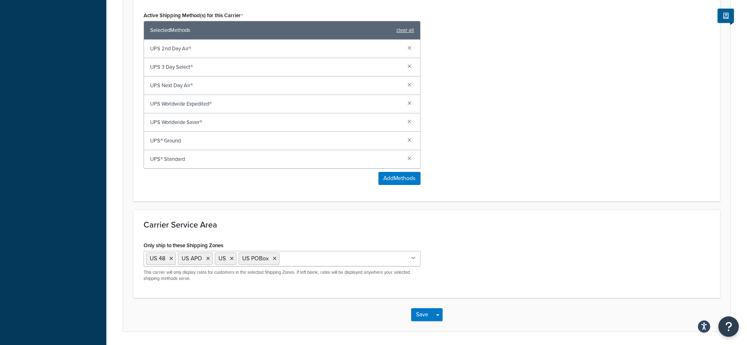
scroll to position [491, 0]
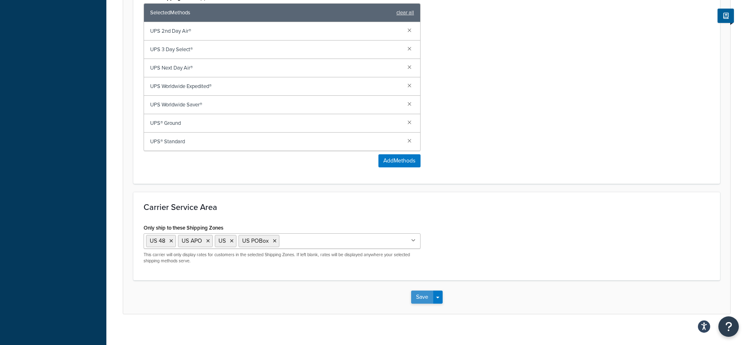
click at [424, 296] on button "Save" at bounding box center [422, 296] width 22 height 13
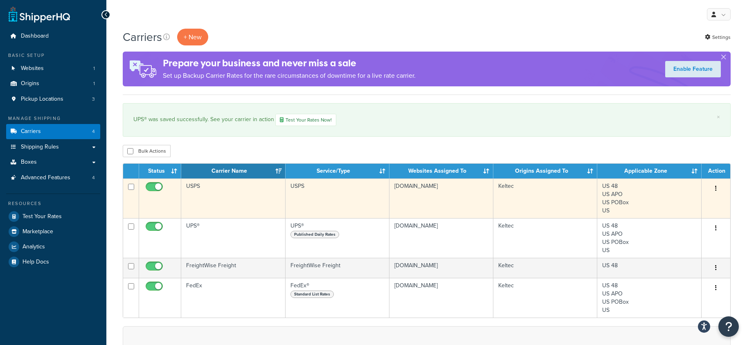
click at [222, 193] on td "USPS" at bounding box center [233, 198] width 104 height 40
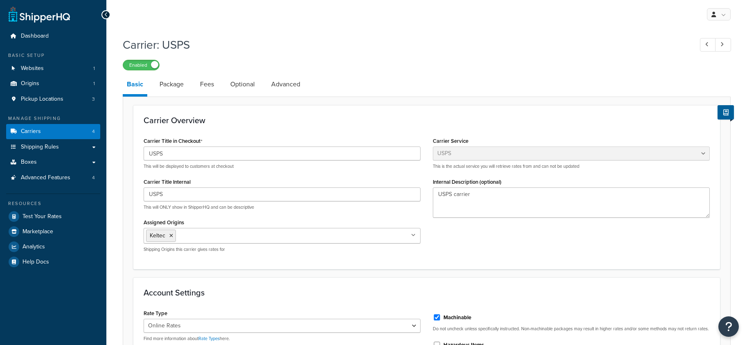
select select "usps"
select select "ONLINE"
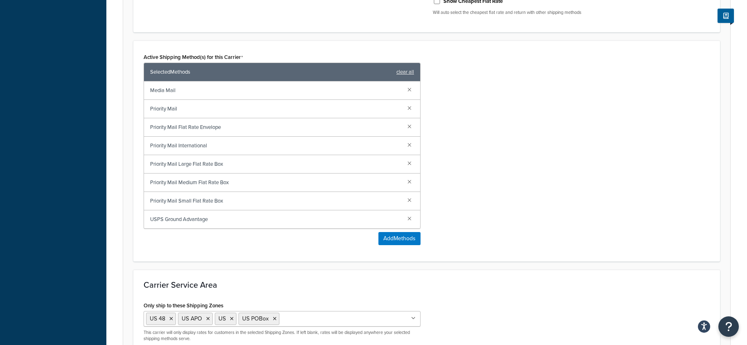
scroll to position [368, 0]
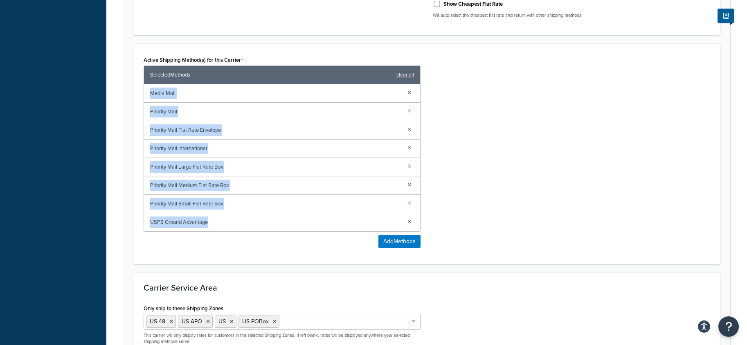
drag, startPoint x: 148, startPoint y: 97, endPoint x: 218, endPoint y: 224, distance: 144.7
click at [218, 224] on div "Media Mail Priority Mail Priority Mail Flat Rate Envelope Priority Mail Interna…" at bounding box center [282, 157] width 276 height 147
copy div "Media Mail Priority Mail Priority Mail Flat Rate Envelope Priority Mail Interna…"
click at [495, 141] on div "Active Shipping Method(s) for this Carrier Selected Methods clear all Media Mai…" at bounding box center [426, 154] width 578 height 200
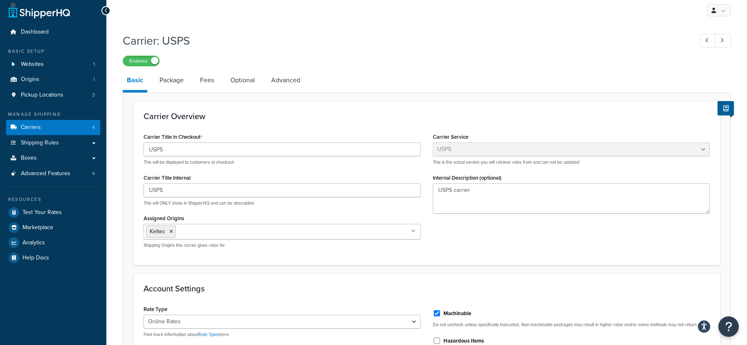
scroll to position [0, 0]
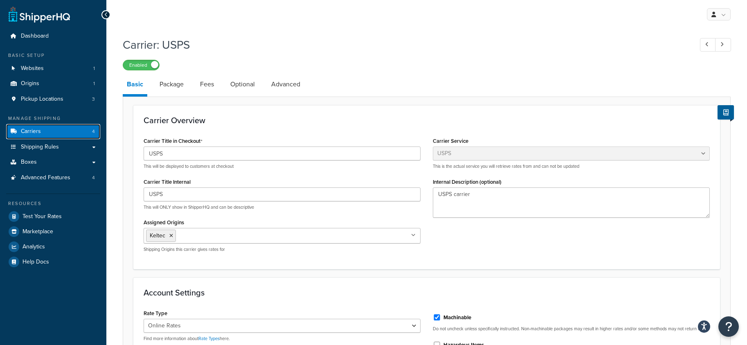
click at [30, 130] on span "Carriers" at bounding box center [31, 131] width 20 height 7
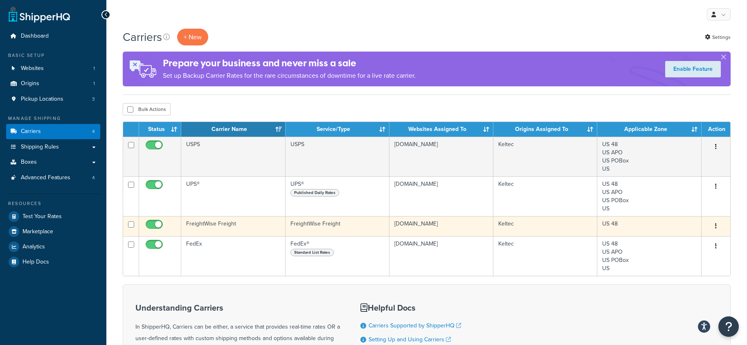
click at [201, 224] on td "FreightWise Freight" at bounding box center [233, 226] width 104 height 20
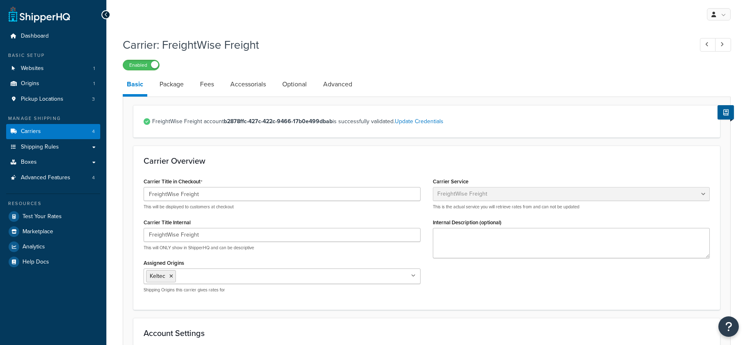
select select "freightWiseFreight"
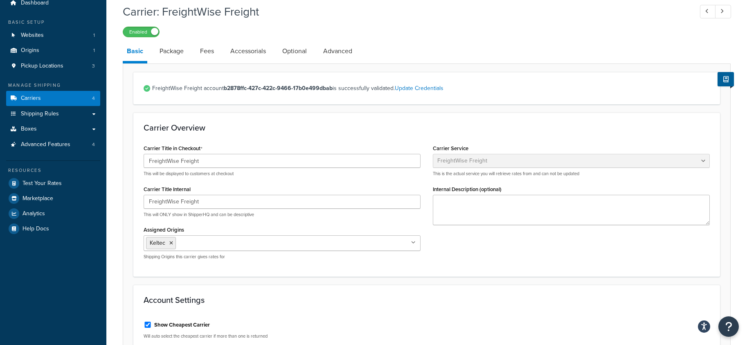
scroll to position [30, 0]
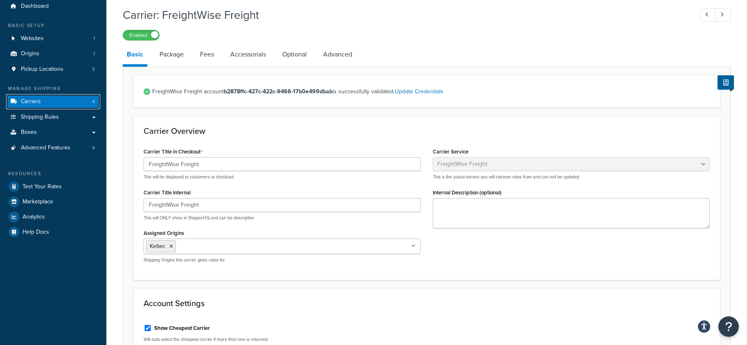
click at [29, 102] on span "Carriers" at bounding box center [31, 101] width 20 height 7
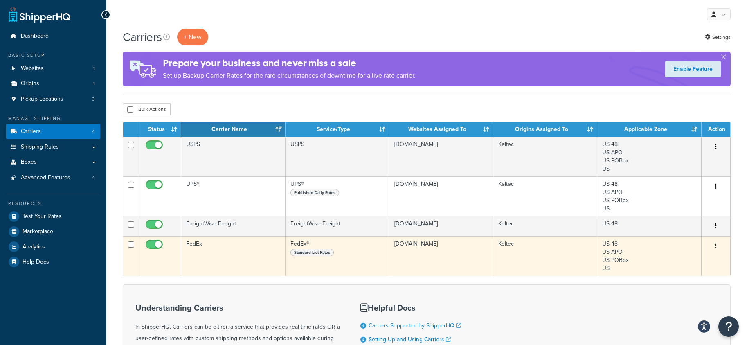
click at [193, 244] on td "FedEx" at bounding box center [233, 256] width 104 height 40
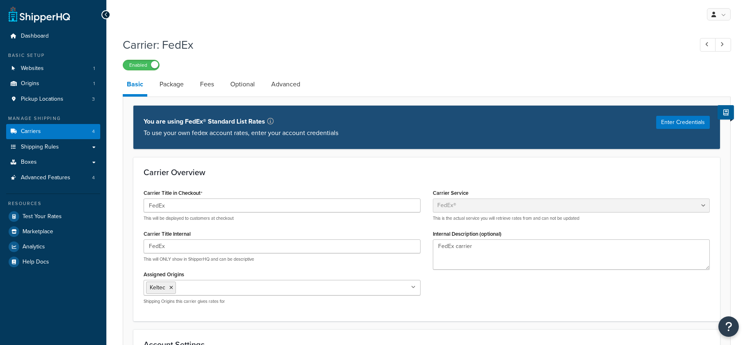
select select "fedEx"
select select "REGULAR_PICKUP"
select select "YOUR_PACKAGING"
click at [398, 287] on ul "Keltec" at bounding box center [282, 288] width 277 height 16
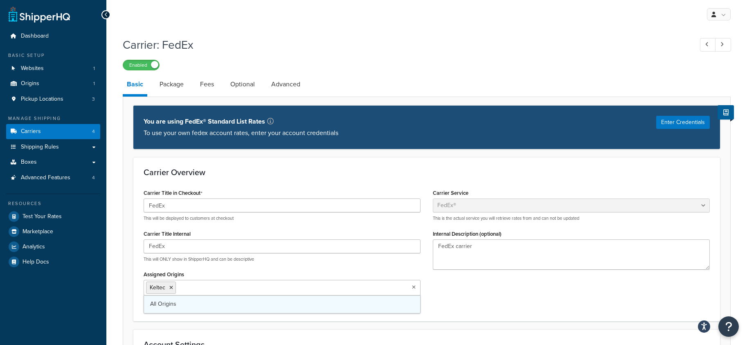
click at [209, 306] on link "All Origins" at bounding box center [282, 304] width 276 height 18
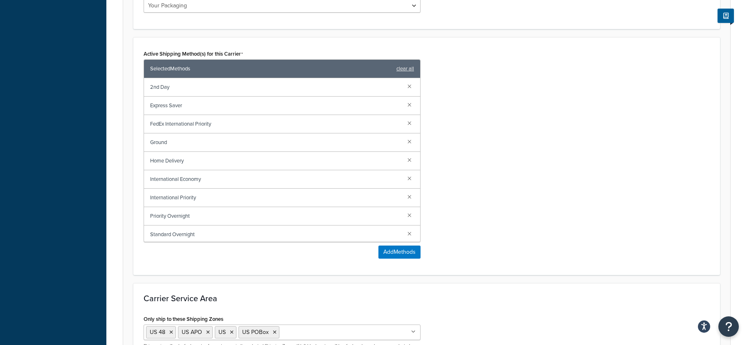
scroll to position [491, 0]
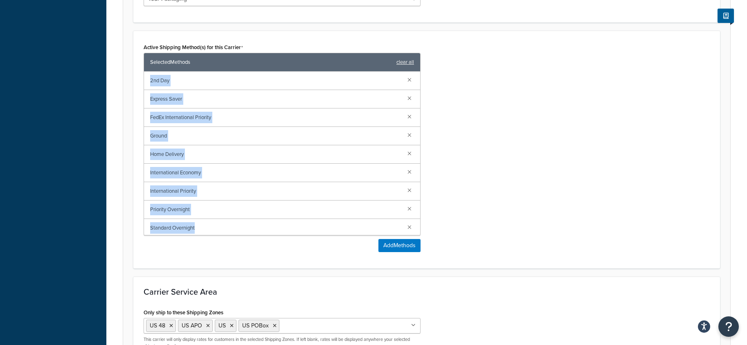
drag, startPoint x: 148, startPoint y: 78, endPoint x: 216, endPoint y: 223, distance: 160.4
click at [216, 223] on div "2nd Day Express Saver FedEx International Priority Ground Home Delivery Interna…" at bounding box center [282, 154] width 276 height 164
copy div "2nd Day Express Saver FedEx International Priority Ground Home Delivery Interna…"
click at [501, 177] on div "Active Shipping Method(s) for this Carrier Selected Methods clear all 2nd Day E…" at bounding box center [426, 149] width 578 height 217
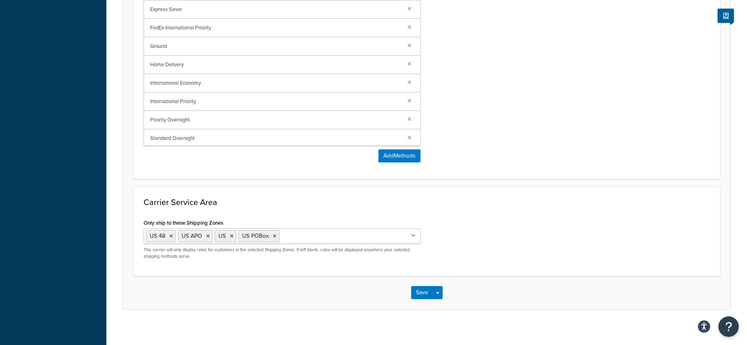
scroll to position [586, 0]
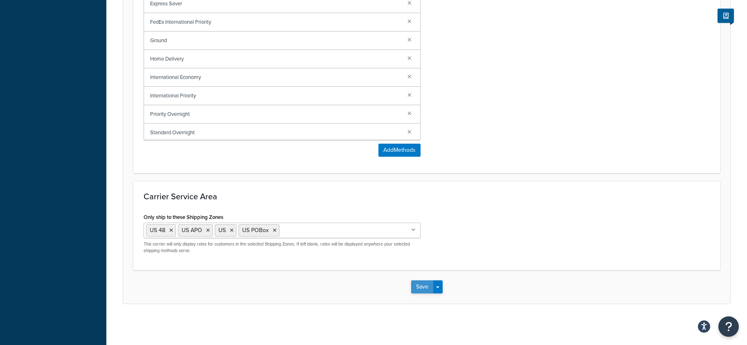
click at [424, 287] on button "Save" at bounding box center [422, 286] width 22 height 13
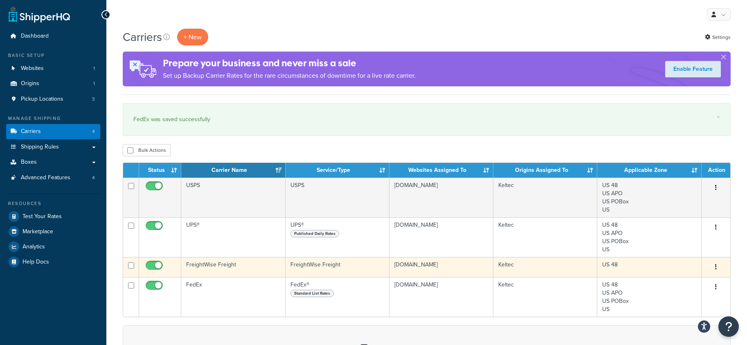
click at [260, 266] on td "FreightWise Freight" at bounding box center [233, 267] width 104 height 20
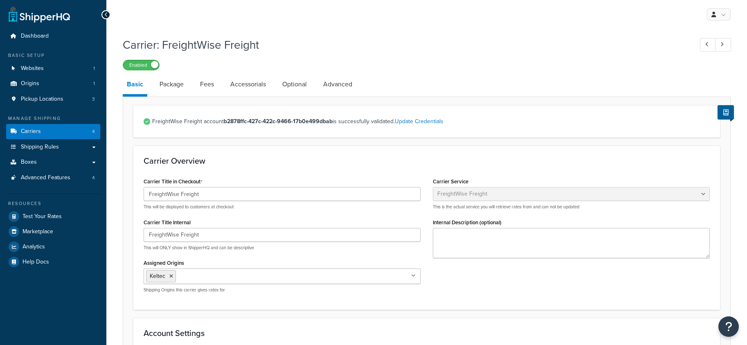
select select "freightWiseFreight"
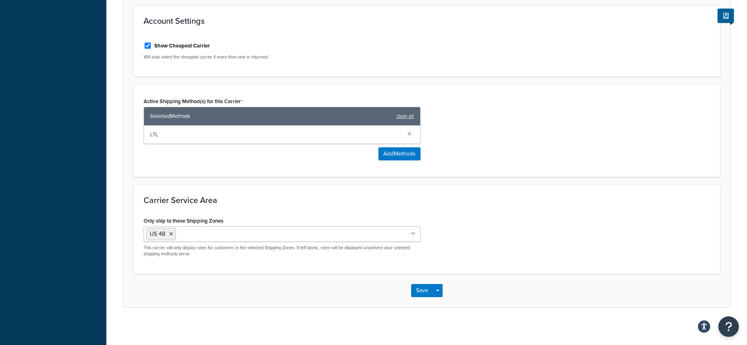
scroll to position [316, 0]
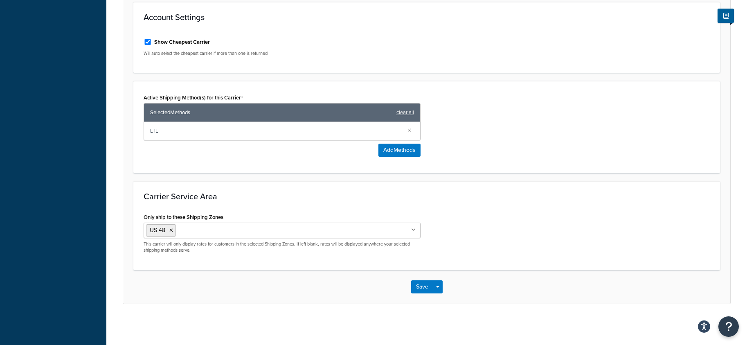
click at [321, 232] on ul "US 48" at bounding box center [282, 230] width 277 height 16
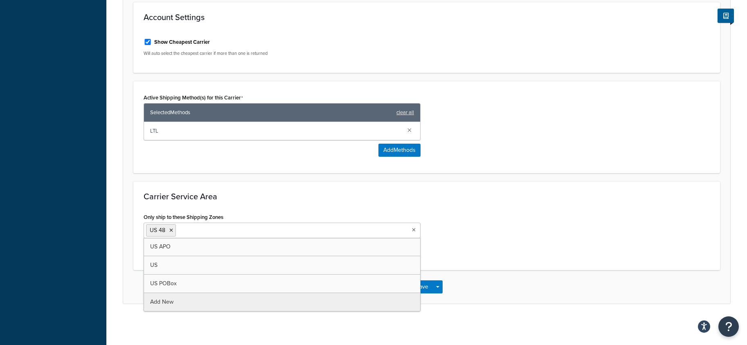
click at [294, 193] on h3 "Carrier Service Area" at bounding box center [427, 196] width 566 height 9
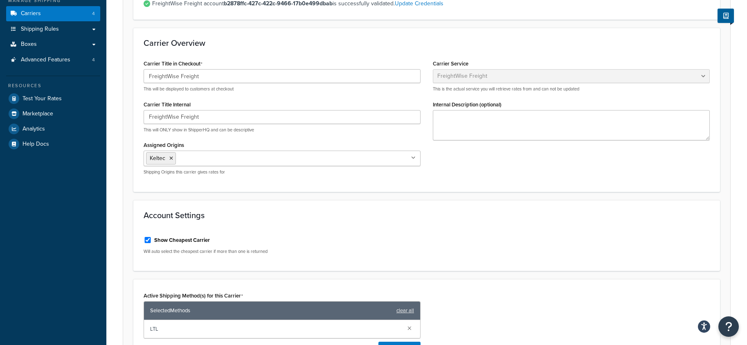
scroll to position [0, 0]
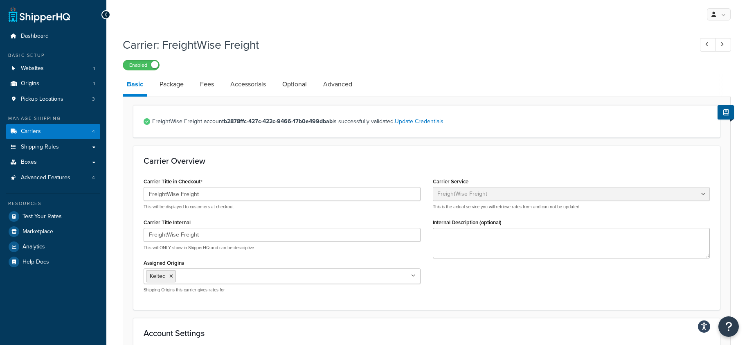
click at [339, 152] on div "Carrier Overview Carrier Title in Checkout FreightWise Freight This will be dis…" at bounding box center [426, 228] width 586 height 164
click at [36, 144] on span "Shipping Rules" at bounding box center [40, 147] width 38 height 7
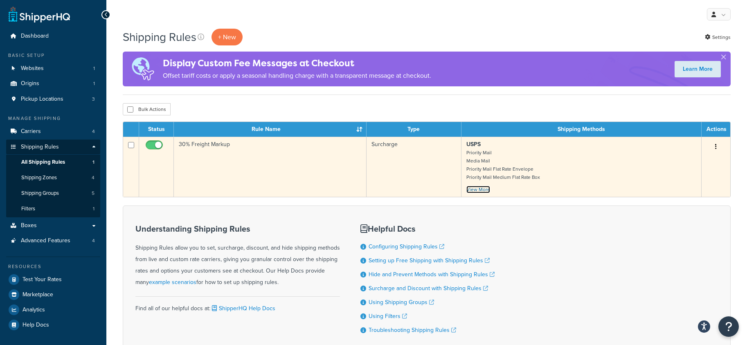
click at [478, 189] on link "View More" at bounding box center [478, 189] width 24 height 7
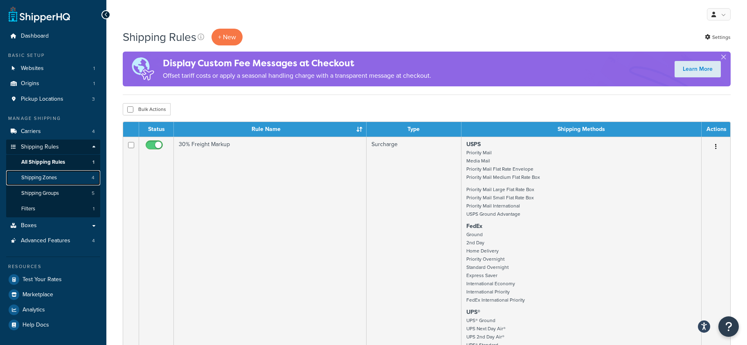
click at [43, 177] on span "Shipping Zones" at bounding box center [39, 177] width 36 height 7
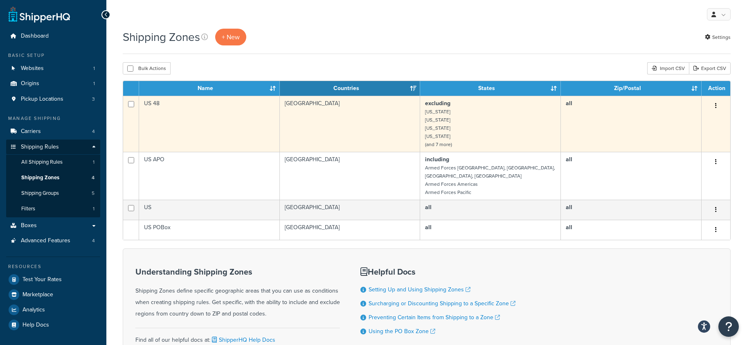
click at [228, 120] on td "US 48" at bounding box center [209, 124] width 141 height 56
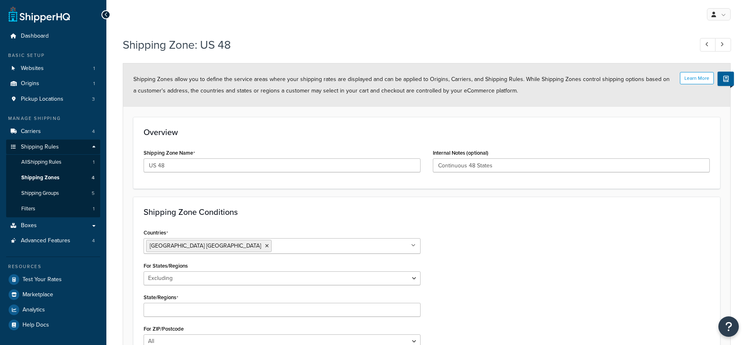
select select "excluding"
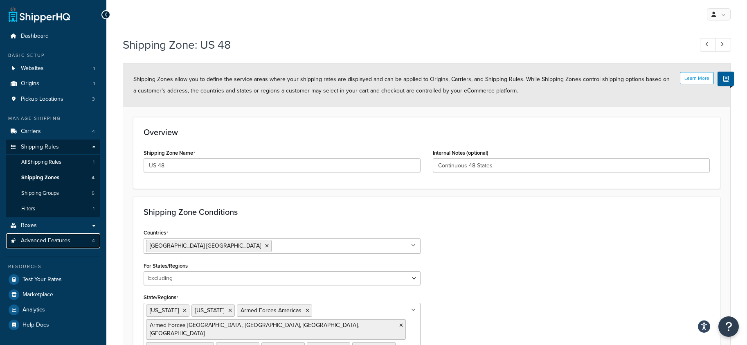
click at [45, 240] on span "Advanced Features" at bounding box center [45, 240] width 49 height 7
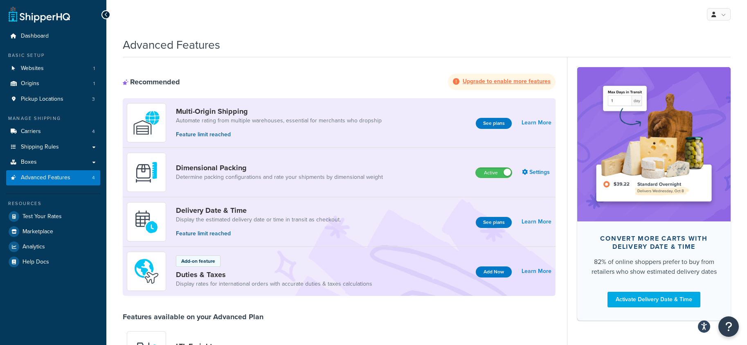
click at [511, 81] on strong "Upgrade to enable more features" at bounding box center [506, 81] width 88 height 9
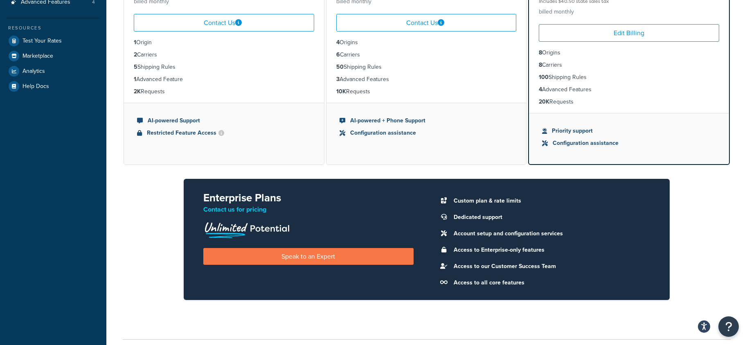
scroll to position [204, 0]
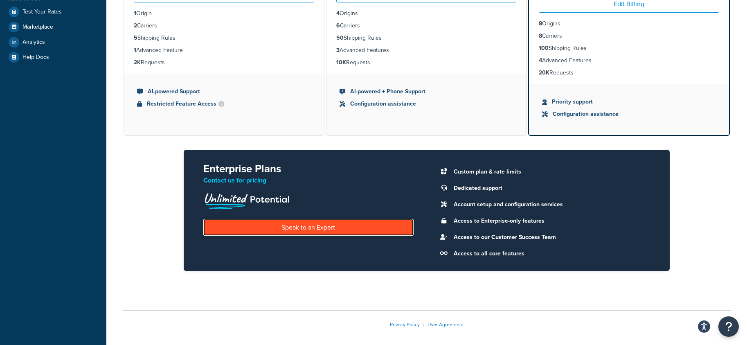
click at [305, 228] on link "Speak to an Expert" at bounding box center [308, 227] width 210 height 17
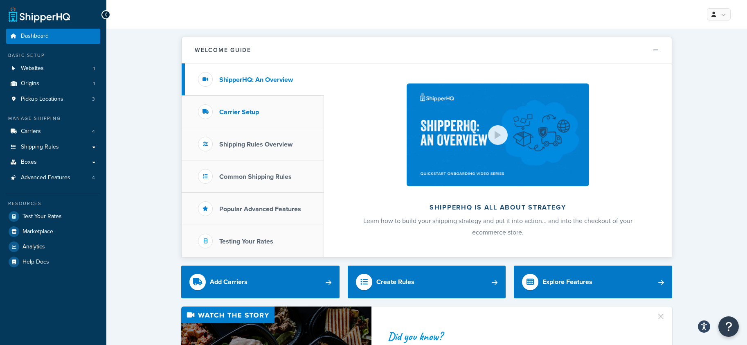
click at [243, 112] on h3 "Carrier Setup" at bounding box center [239, 111] width 40 height 7
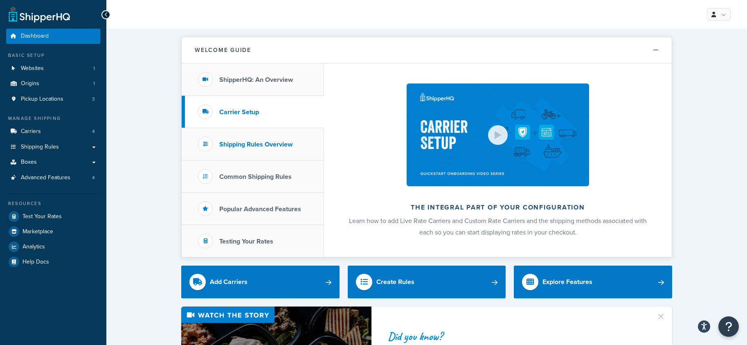
click at [250, 143] on h3 "Shipping Rules Overview" at bounding box center [255, 144] width 73 height 7
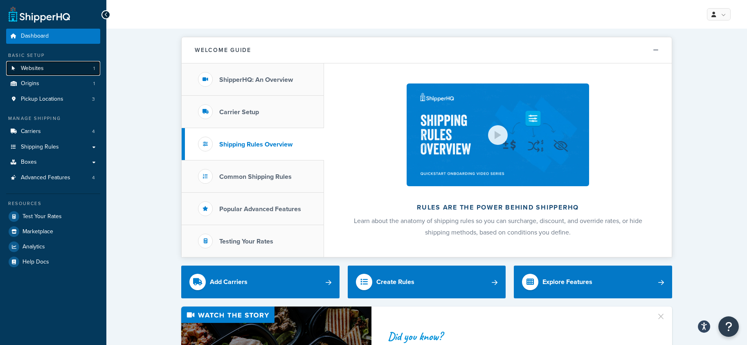
click at [31, 67] on span "Websites" at bounding box center [32, 68] width 23 height 7
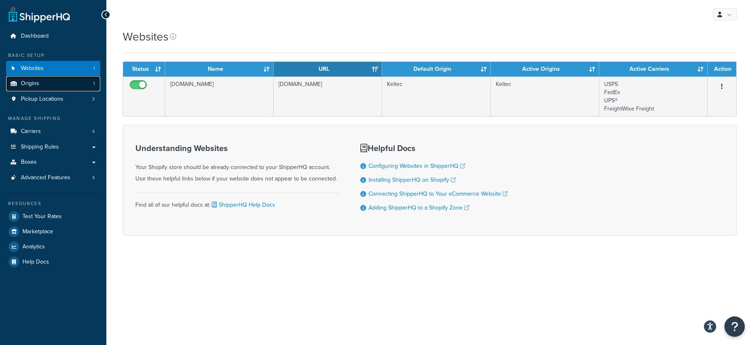
click at [32, 83] on span "Origins" at bounding box center [30, 83] width 18 height 7
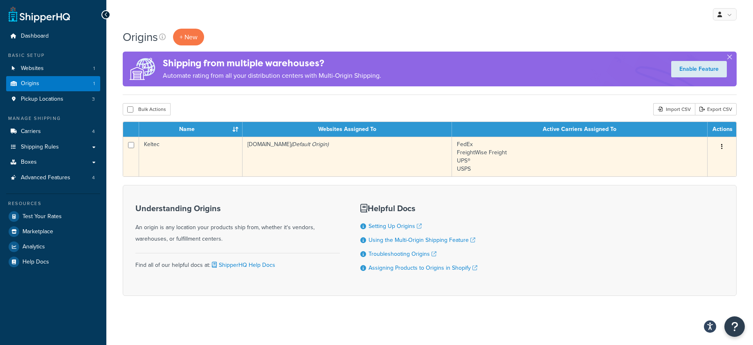
click at [175, 153] on td "Keltec" at bounding box center [190, 157] width 103 height 40
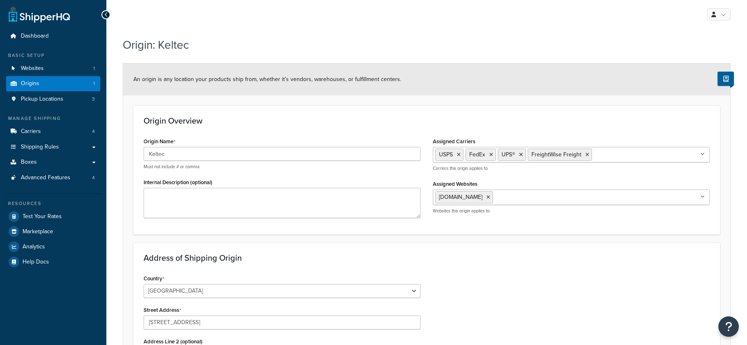
select select "35"
click at [46, 98] on span "Pickup Locations" at bounding box center [42, 99] width 43 height 7
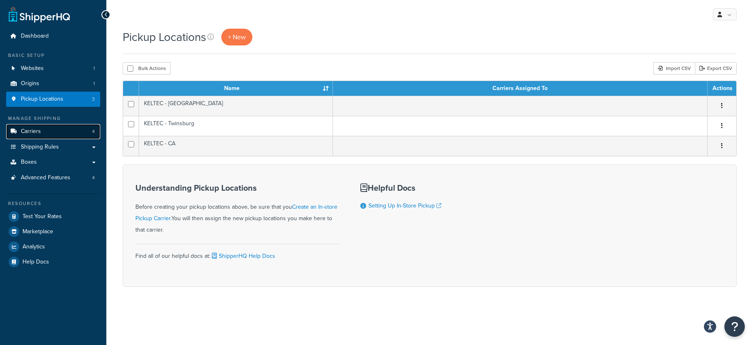
click at [34, 128] on span "Carriers" at bounding box center [31, 131] width 20 height 7
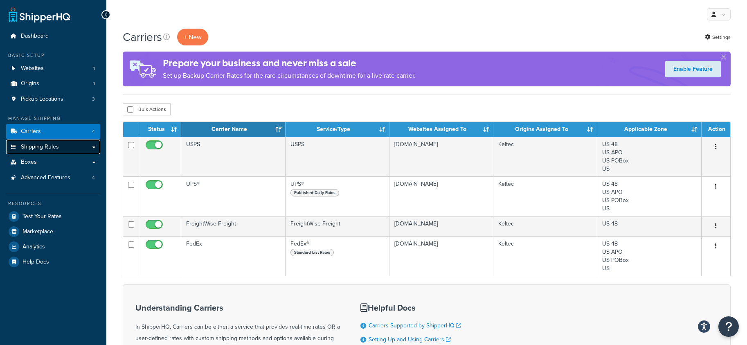
click at [45, 148] on span "Shipping Rules" at bounding box center [40, 147] width 38 height 7
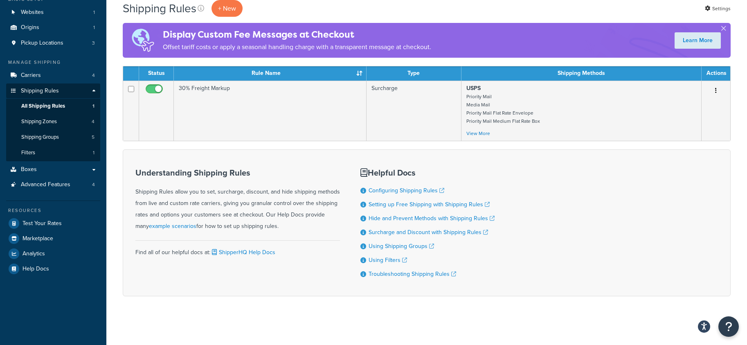
scroll to position [57, 0]
click at [37, 119] on span "Shipping Zones" at bounding box center [39, 121] width 36 height 7
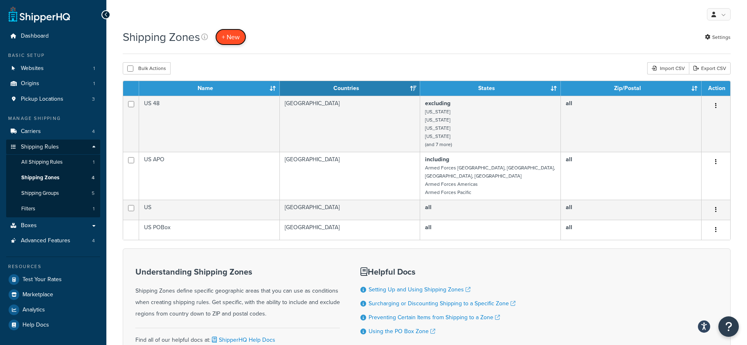
click at [230, 38] on span "+ New" at bounding box center [231, 36] width 18 height 9
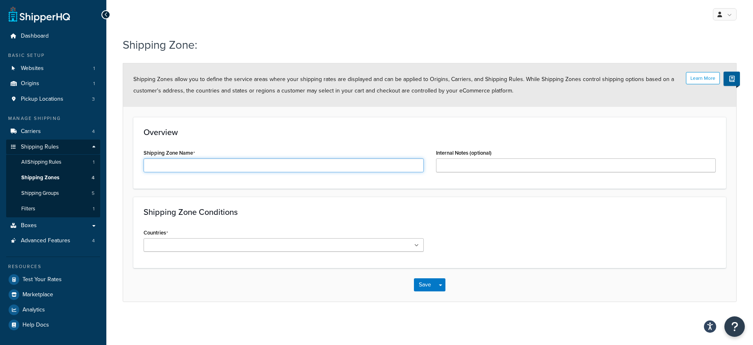
click at [171, 162] on input "Shipping Zone Name" at bounding box center [284, 165] width 280 height 14
type input "[GEOGRAPHIC_DATA]"
click at [375, 117] on div "Overview Shipping Zone Name Canada Internal Notes (optional)" at bounding box center [429, 153] width 592 height 72
click at [474, 166] on input "Internal Notes (optional)" at bounding box center [576, 165] width 280 height 14
type input "[GEOGRAPHIC_DATA]"
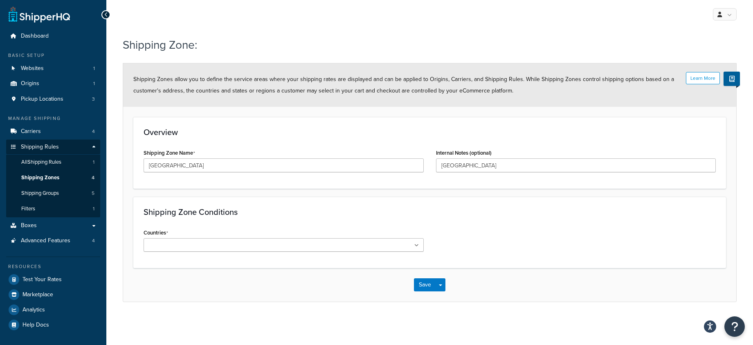
click at [404, 119] on div "Overview Shipping Zone Name Canada Internal Notes (optional) Canada" at bounding box center [429, 153] width 592 height 72
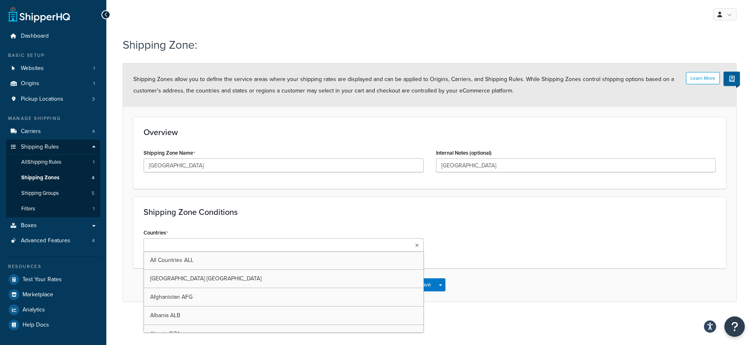
click at [185, 246] on input "Countries" at bounding box center [182, 245] width 72 height 9
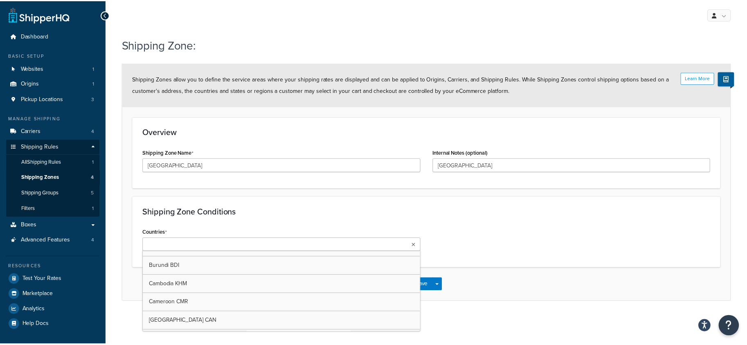
scroll to position [695, 0]
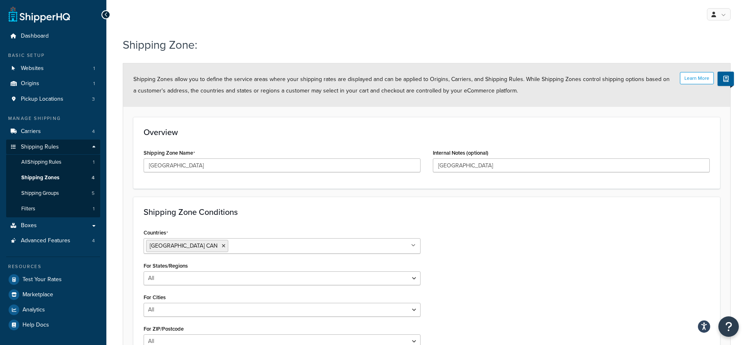
click at [459, 211] on h3 "Shipping Zone Conditions" at bounding box center [427, 211] width 566 height 9
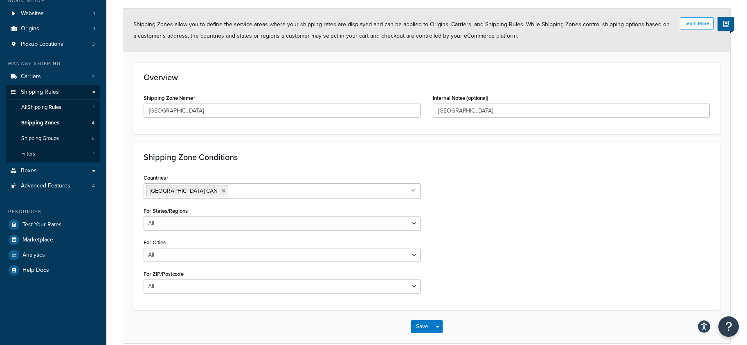
scroll to position [82, 0]
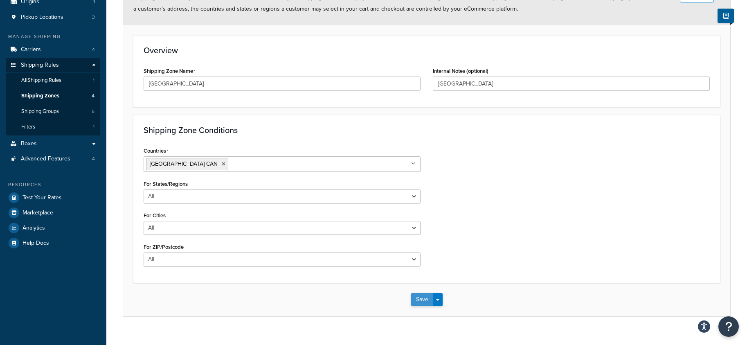
click at [422, 297] on button "Save" at bounding box center [422, 299] width 22 height 13
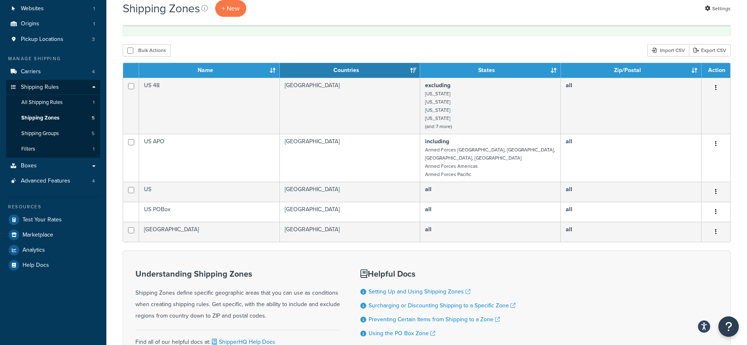
scroll to position [82, 0]
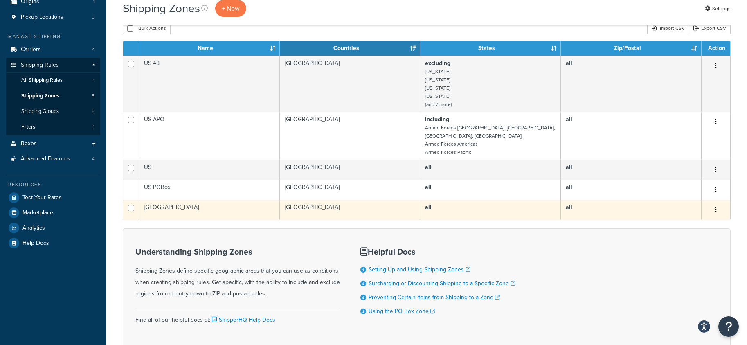
click at [198, 202] on td "[GEOGRAPHIC_DATA]" at bounding box center [209, 210] width 141 height 20
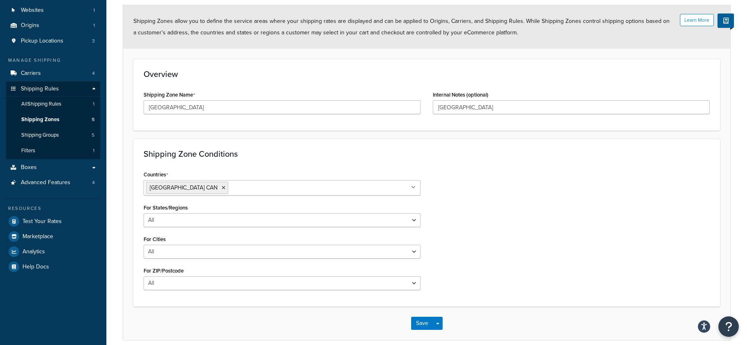
scroll to position [94, 0]
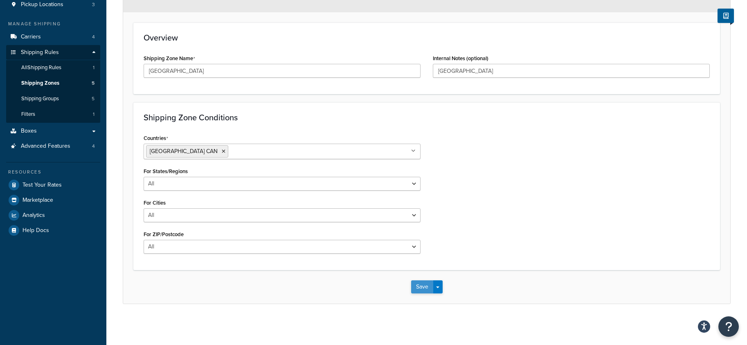
click at [425, 285] on button "Save" at bounding box center [422, 286] width 22 height 13
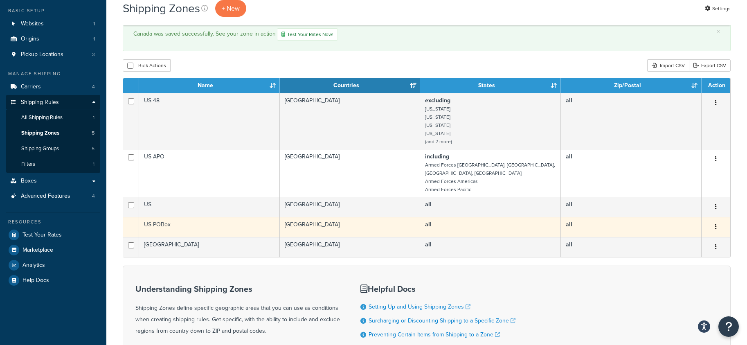
scroll to position [41, 0]
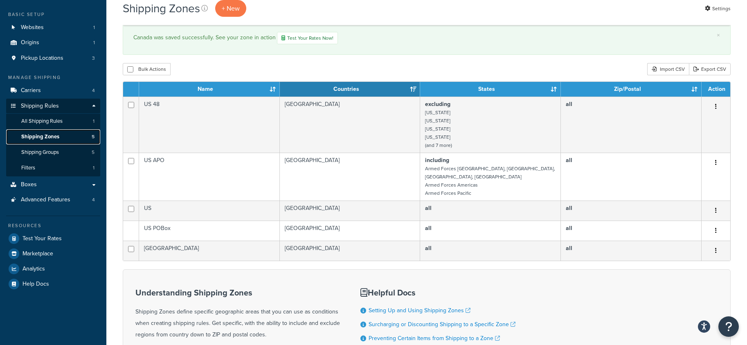
click at [41, 136] on span "Shipping Zones" at bounding box center [40, 136] width 38 height 7
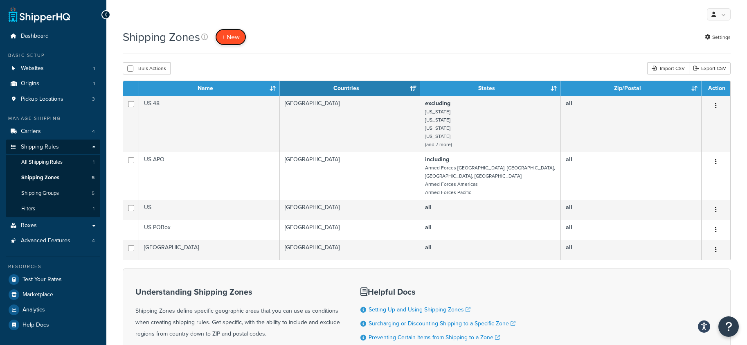
click at [231, 37] on span "+ New" at bounding box center [231, 36] width 18 height 9
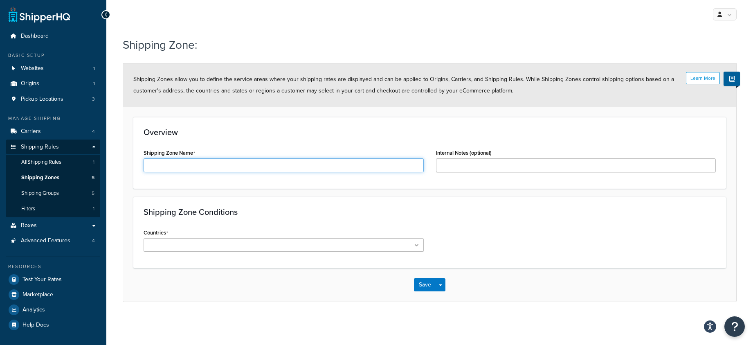
click at [191, 166] on input "Shipping Zone Name" at bounding box center [284, 165] width 280 height 14
type input "[GEOGRAPHIC_DATA]"
click at [458, 166] on input "Internal Notes (optional)" at bounding box center [576, 165] width 280 height 14
type input "[GEOGRAPHIC_DATA]"
drag, startPoint x: 466, startPoint y: 209, endPoint x: 424, endPoint y: 237, distance: 50.8
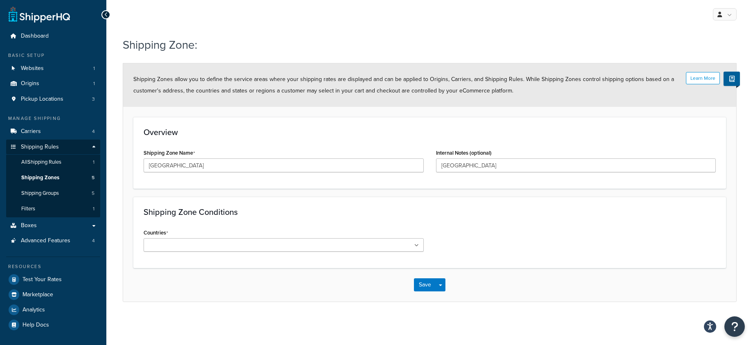
click at [465, 210] on h3 "Shipping Zone Conditions" at bounding box center [430, 211] width 572 height 9
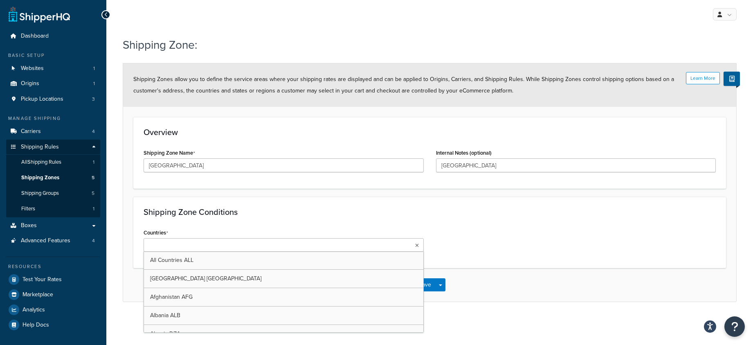
click at [417, 244] on icon at bounding box center [417, 245] width 4 height 5
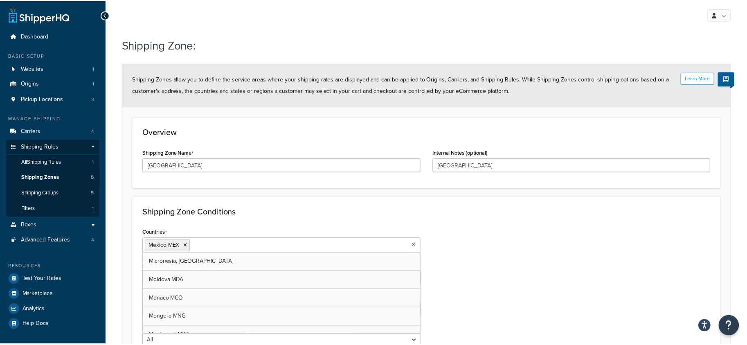
scroll to position [2558, 0]
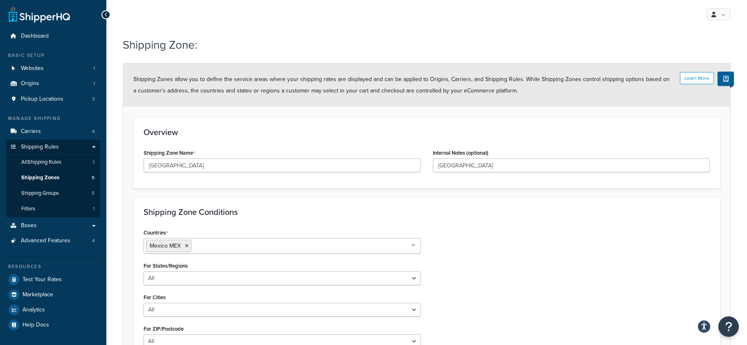
click at [503, 228] on div "Countries Mexico MEX All Countries ALL United States USA Afghanistan AFG Albani…" at bounding box center [426, 291] width 578 height 128
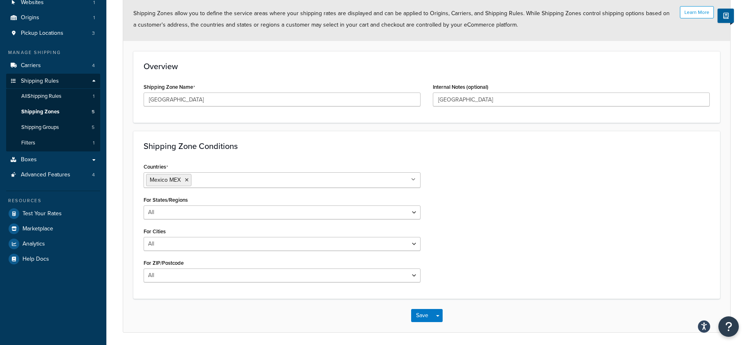
scroll to position [94, 0]
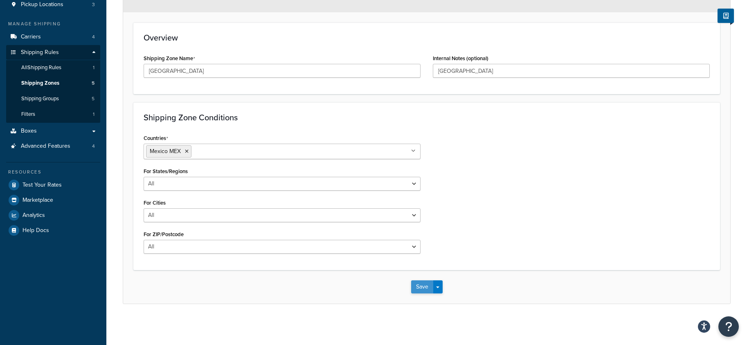
click at [422, 287] on button "Save" at bounding box center [422, 286] width 22 height 13
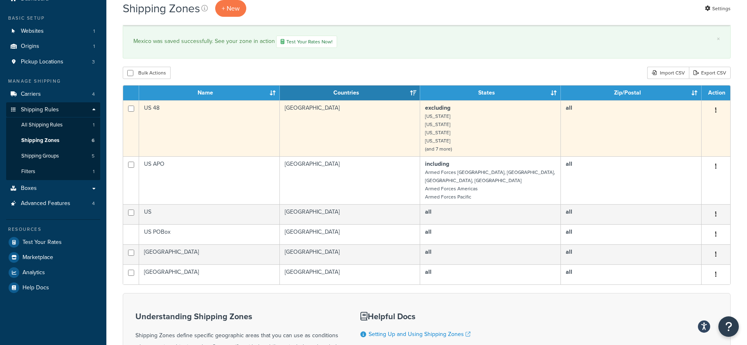
scroll to position [41, 0]
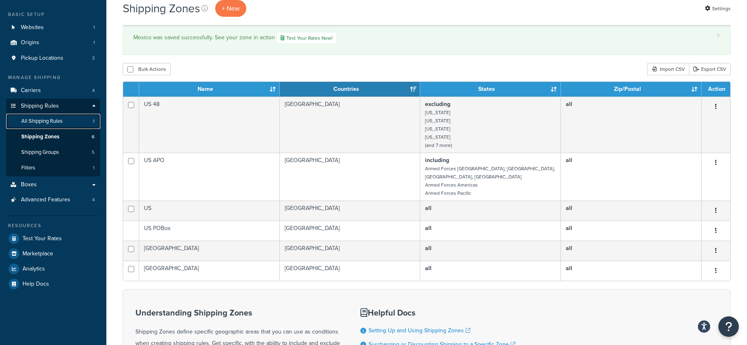
click at [46, 119] on span "All Shipping Rules" at bounding box center [41, 121] width 41 height 7
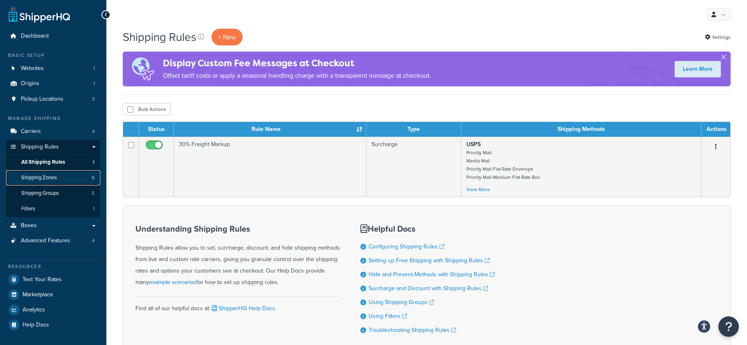
click at [41, 177] on span "Shipping Zones" at bounding box center [39, 177] width 36 height 7
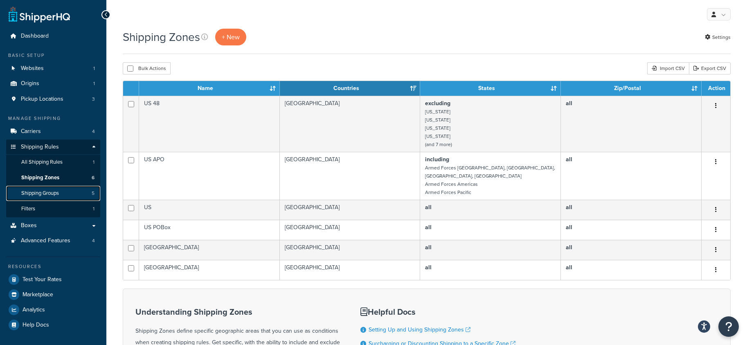
click at [43, 192] on span "Shipping Groups" at bounding box center [40, 193] width 38 height 7
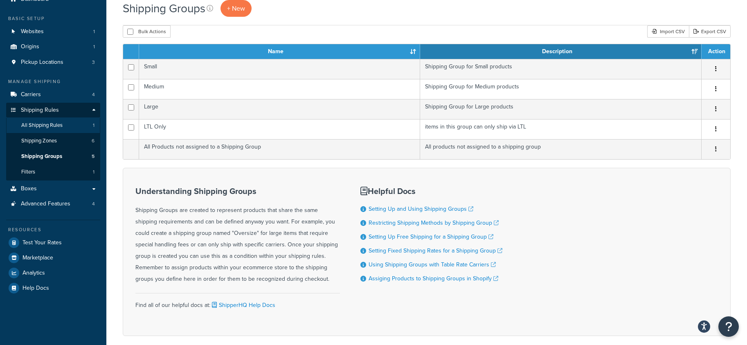
scroll to position [41, 0]
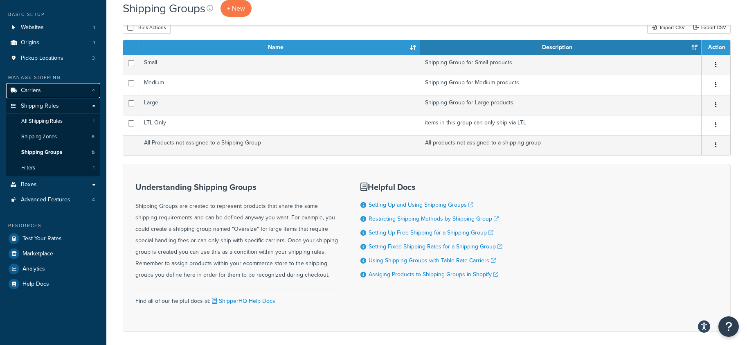
click at [39, 90] on span "Carriers" at bounding box center [31, 90] width 20 height 7
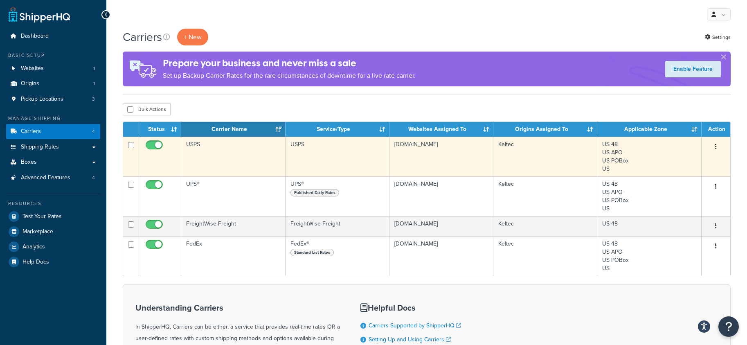
click at [230, 158] on td "USPS" at bounding box center [233, 157] width 104 height 40
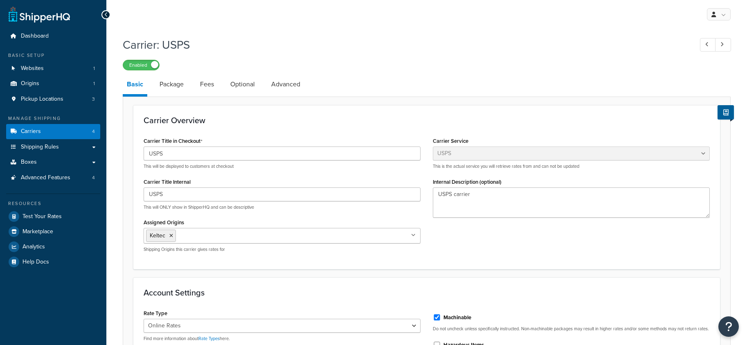
select select "usps"
select select "ONLINE"
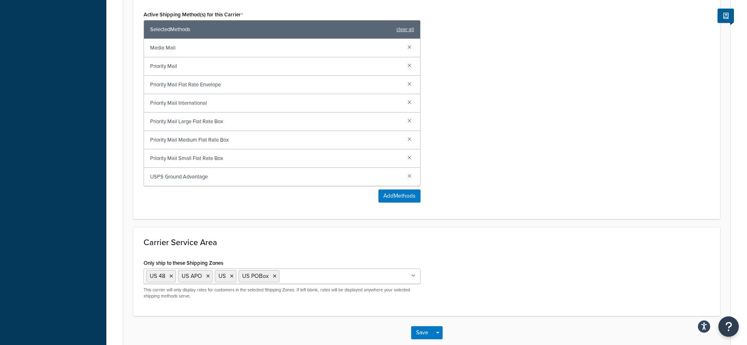
scroll to position [465, 0]
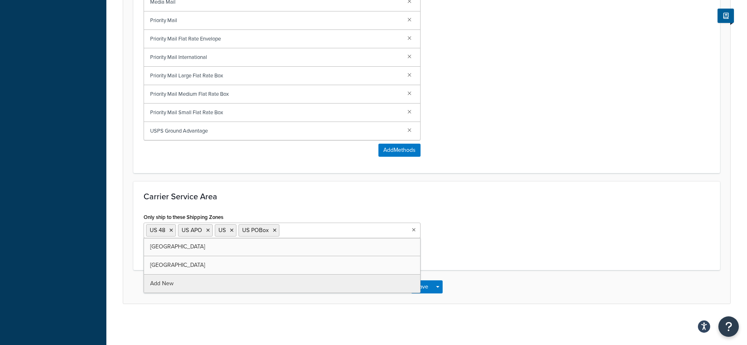
click at [398, 229] on ul "US 48 US APO US US POBox" at bounding box center [282, 230] width 277 height 16
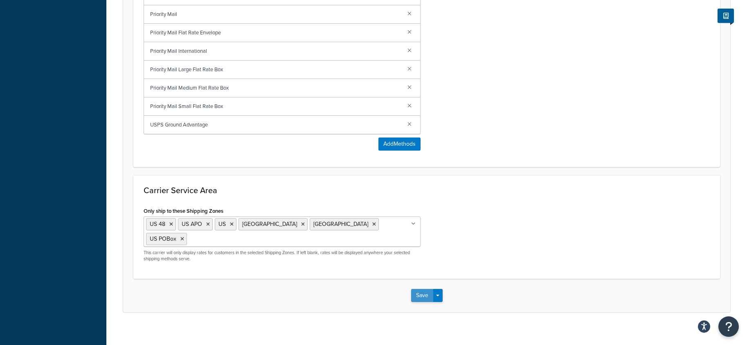
click at [425, 289] on button "Save" at bounding box center [422, 295] width 22 height 13
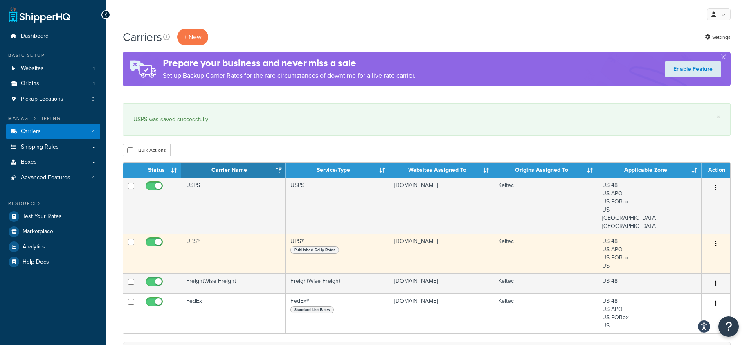
click at [220, 252] on td "UPS®" at bounding box center [233, 253] width 104 height 40
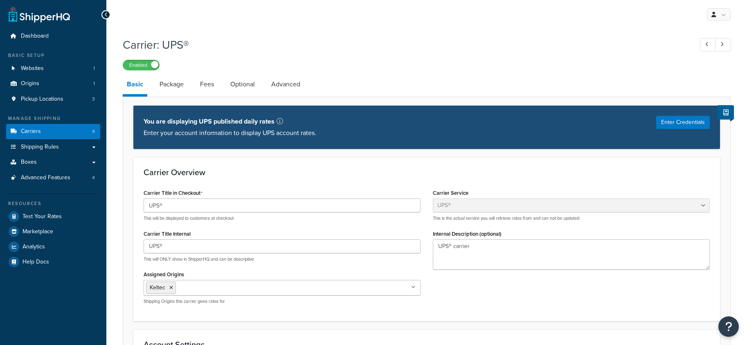
select select "ups"
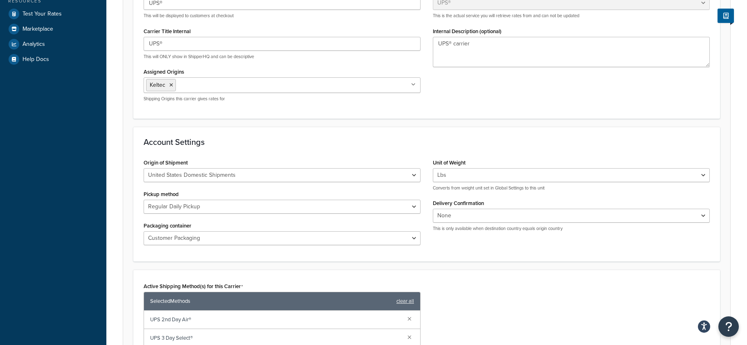
scroll to position [204, 0]
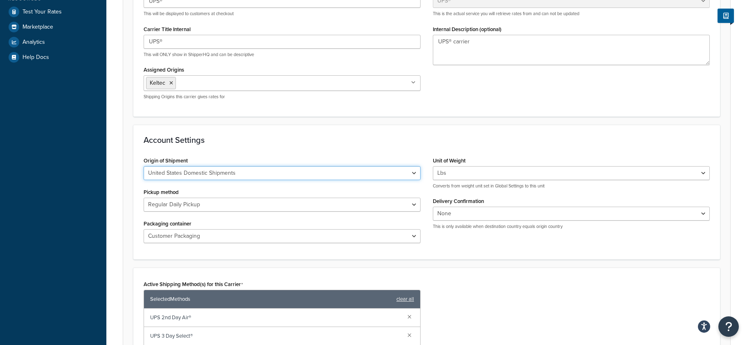
click at [387, 174] on select "United States Domestic Shipments Shipments Originating in [GEOGRAPHIC_DATA] Shi…" at bounding box center [282, 173] width 277 height 14
select select "us"
click at [144, 166] on select "United States Domestic Shipments Shipments Originating in [GEOGRAPHIC_DATA] Shi…" at bounding box center [282, 173] width 277 height 14
click at [448, 235] on div "Unit of Weight Lbs Kgs Convert LBS to KG Converts from weight unit set in Globa…" at bounding box center [570, 195] width 289 height 81
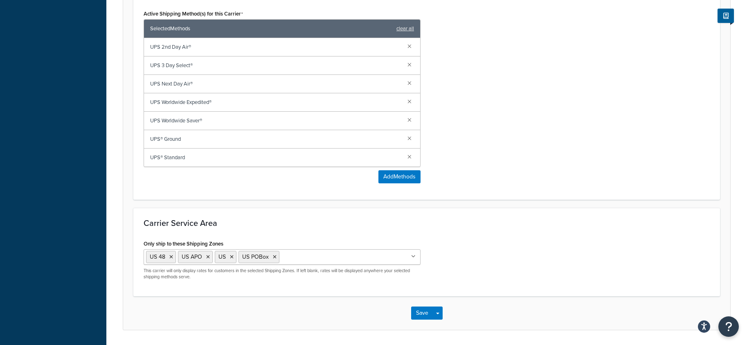
scroll to position [491, 0]
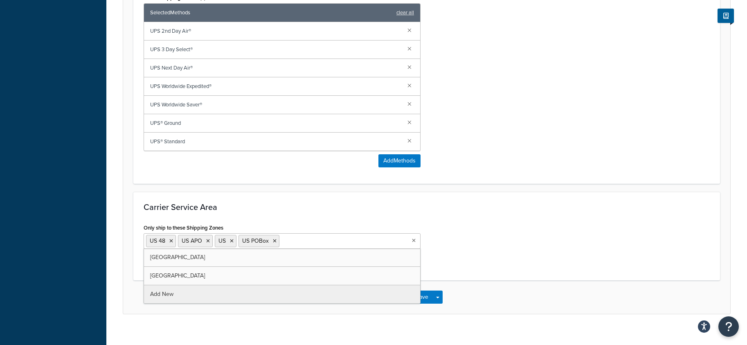
click at [388, 243] on ul "US 48 US APO US US POBox" at bounding box center [282, 241] width 277 height 16
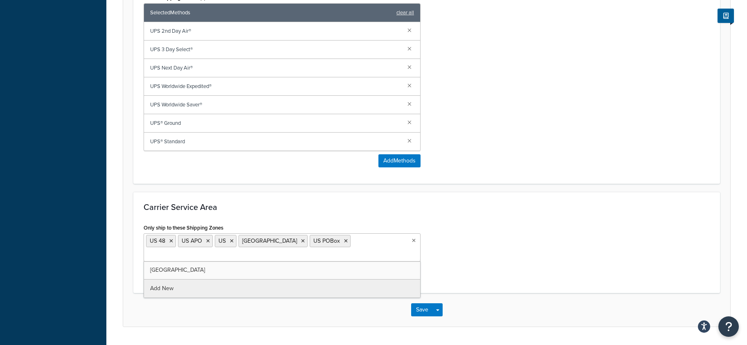
click at [218, 251] on input "Only ship to these Shipping Zones" at bounding box center [182, 255] width 72 height 9
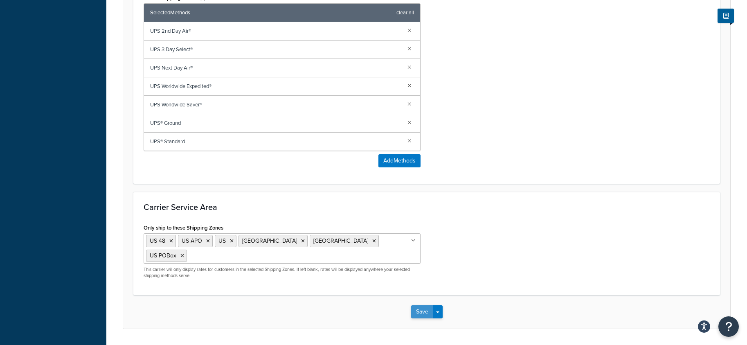
click at [420, 305] on button "Save" at bounding box center [422, 311] width 22 height 13
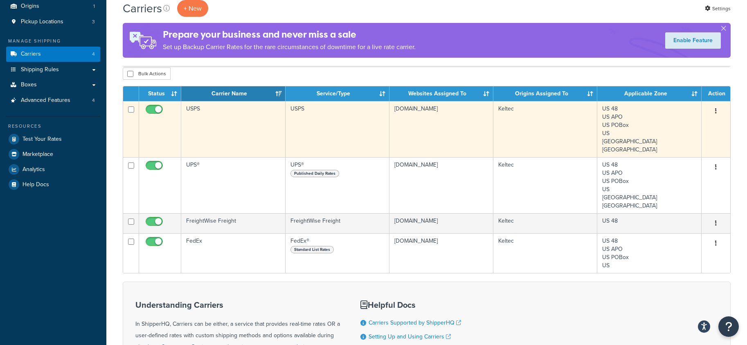
scroll to position [82, 0]
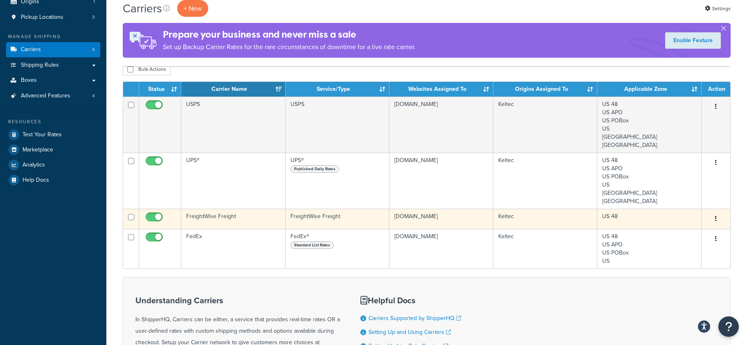
click at [258, 220] on td "FreightWise Freight" at bounding box center [233, 219] width 104 height 20
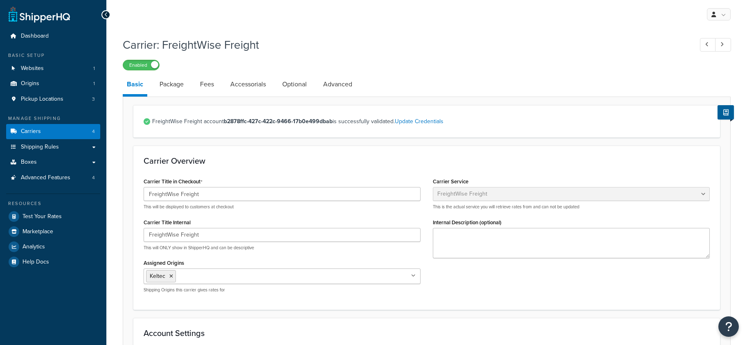
select select "freightWiseFreight"
click at [34, 130] on span "Carriers" at bounding box center [31, 131] width 20 height 7
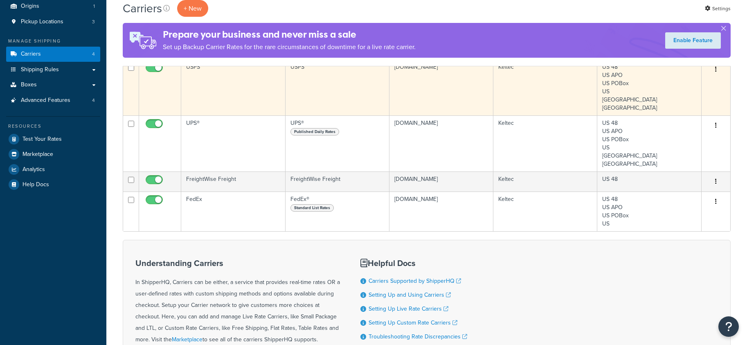
scroll to position [82, 0]
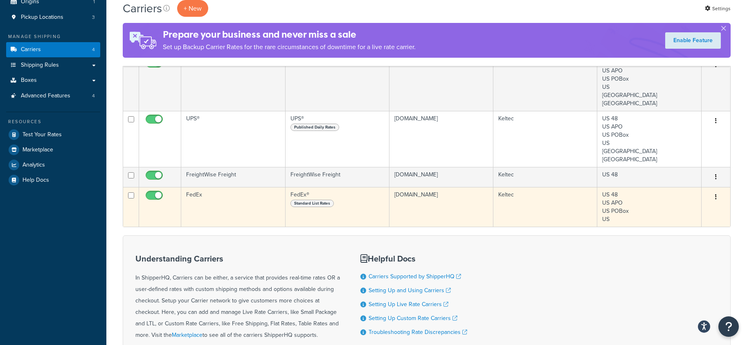
click at [217, 202] on td "FedEx" at bounding box center [233, 207] width 104 height 40
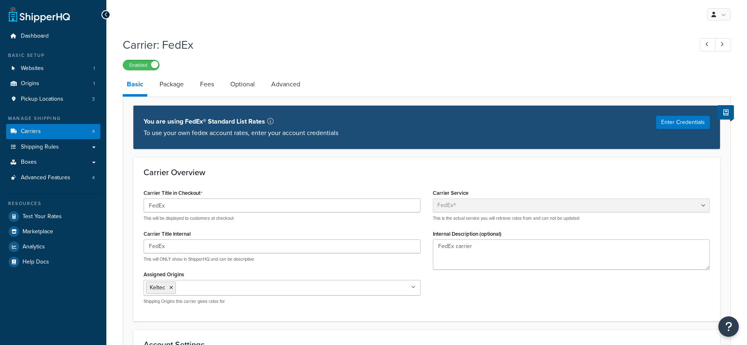
select select "fedEx"
select select "REGULAR_PICKUP"
select select "YOUR_PACKAGING"
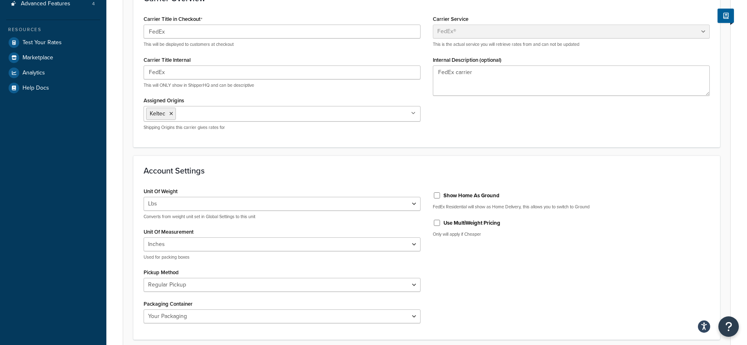
scroll to position [204, 0]
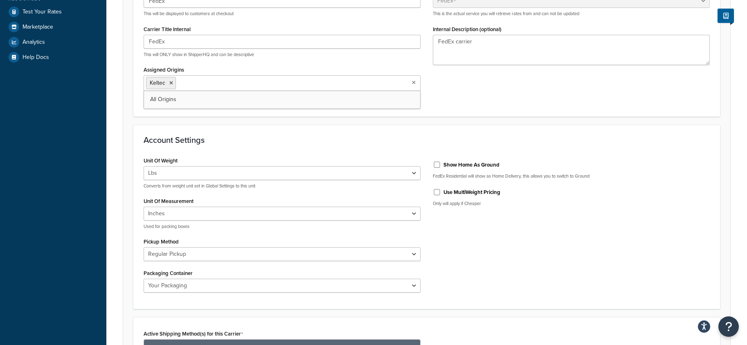
click at [375, 81] on ul "Keltec" at bounding box center [282, 83] width 277 height 16
click at [364, 102] on link "All Origins" at bounding box center [282, 99] width 276 height 18
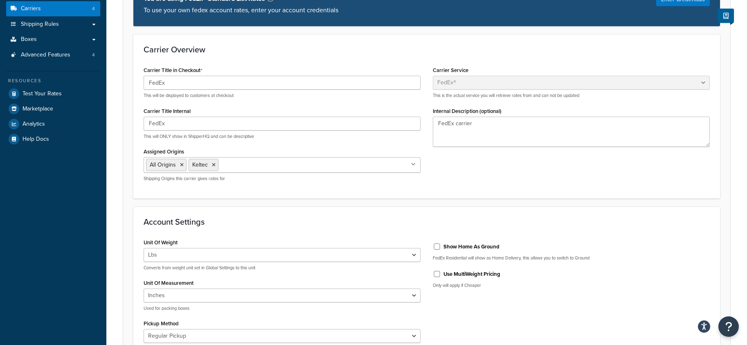
click at [458, 167] on div "Carrier Title in Checkout FedEx This will be displayed to customers at checkout…" at bounding box center [426, 125] width 578 height 123
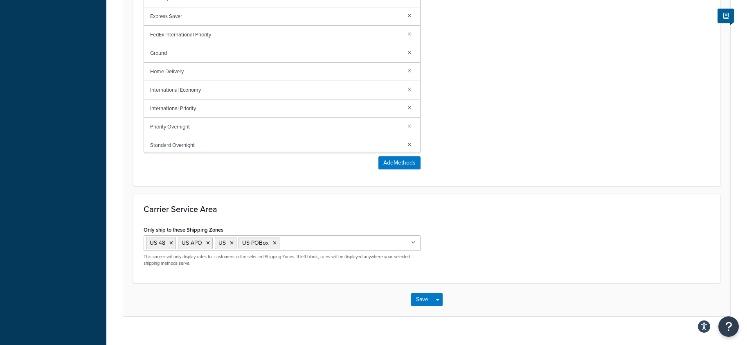
scroll to position [586, 0]
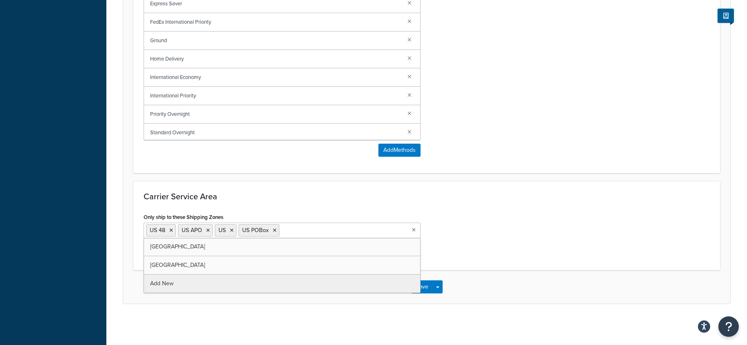
click at [364, 230] on ul "US 48 US APO US US POBox" at bounding box center [282, 230] width 277 height 16
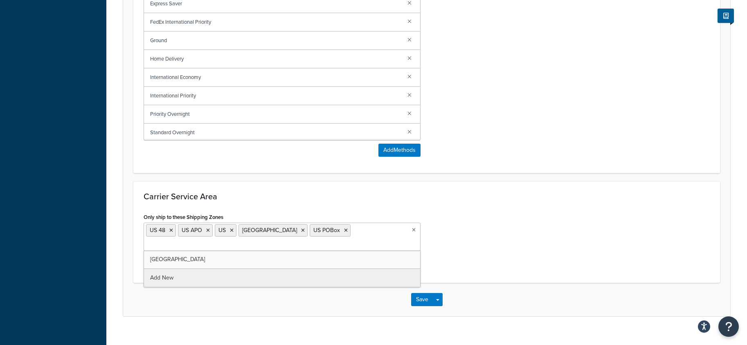
click at [218, 240] on input "Only ship to these Shipping Zones" at bounding box center [182, 244] width 72 height 9
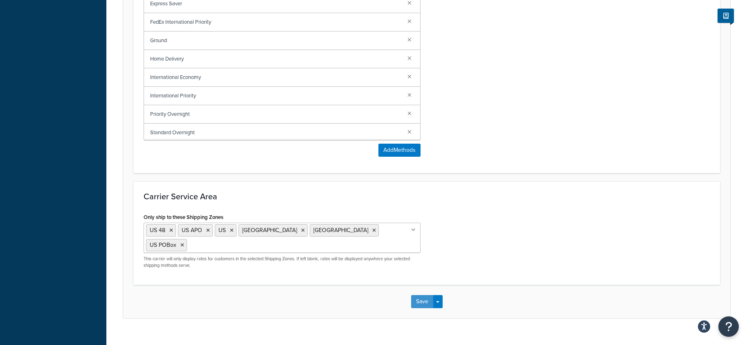
click at [422, 295] on button "Save" at bounding box center [422, 301] width 22 height 13
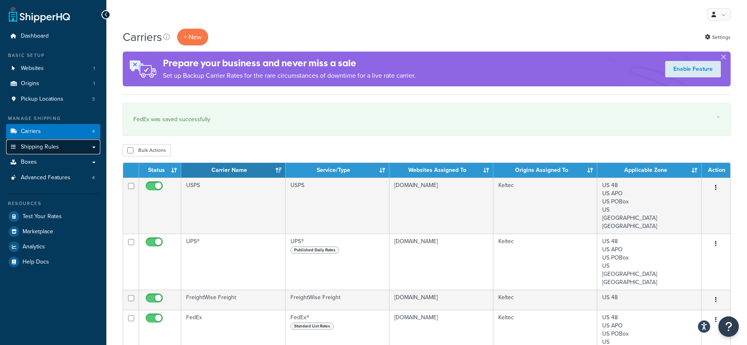
click at [34, 145] on span "Shipping Rules" at bounding box center [40, 147] width 38 height 7
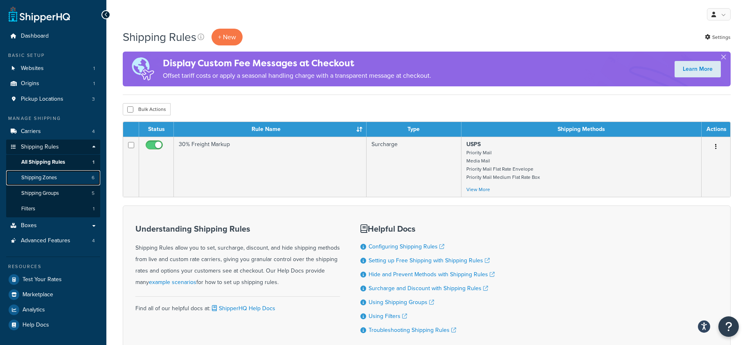
click at [31, 176] on span "Shipping Zones" at bounding box center [39, 177] width 36 height 7
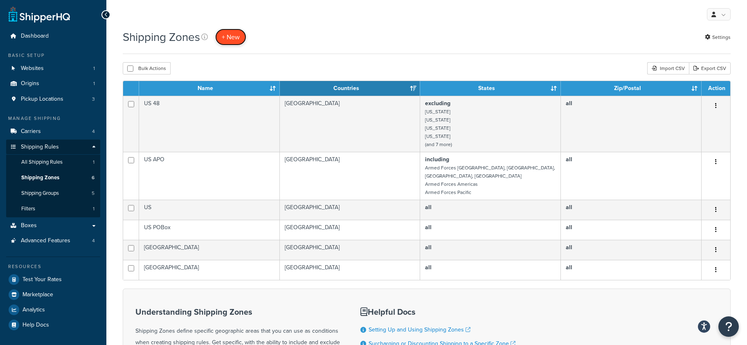
click at [233, 37] on span "+ New" at bounding box center [231, 36] width 18 height 9
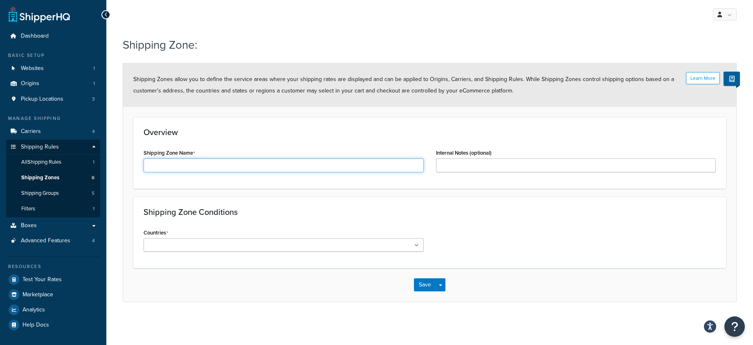
click at [173, 166] on input "Shipping Zone Name" at bounding box center [284, 165] width 280 height 14
type input "International"
click at [450, 164] on input "Internal Notes (optional)" at bounding box center [576, 165] width 280 height 14
type input "N"
drag, startPoint x: 193, startPoint y: 163, endPoint x: 475, endPoint y: 150, distance: 281.6
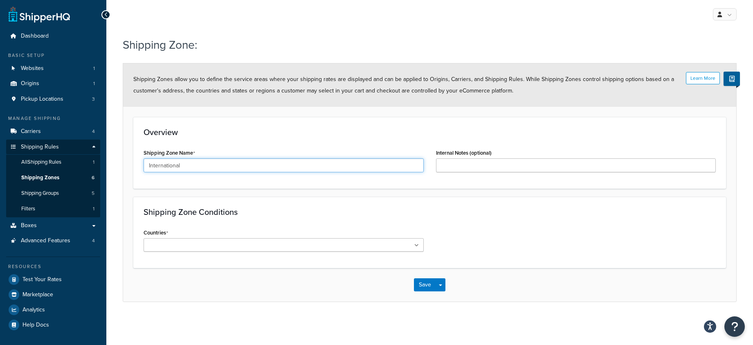
click at [396, 152] on div "Shipping Zone Name International" at bounding box center [284, 159] width 280 height 25
click at [468, 167] on input "Internal Notes (optional)" at bounding box center [576, 165] width 280 height 14
type input "Not MEX or CAN"
click at [496, 208] on h3 "Shipping Zone Conditions" at bounding box center [430, 211] width 572 height 9
click at [417, 247] on icon at bounding box center [416, 245] width 4 height 5
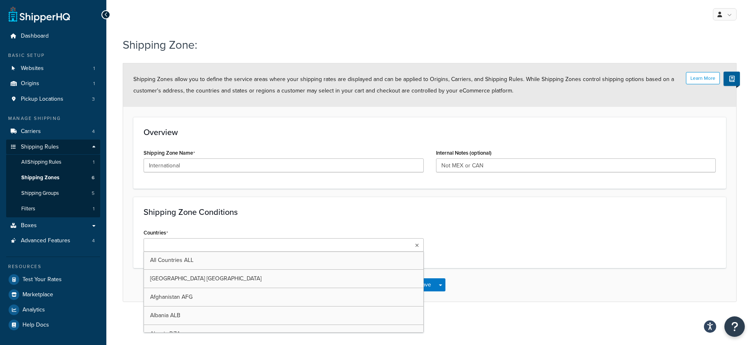
click at [276, 217] on div "Shipping Zone Conditions Countries All Countries ALL United States USA Afghanis…" at bounding box center [429, 232] width 592 height 71
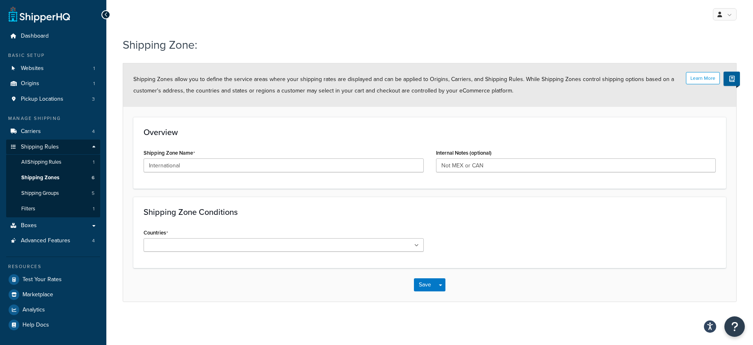
click at [280, 244] on ul at bounding box center [284, 244] width 280 height 13
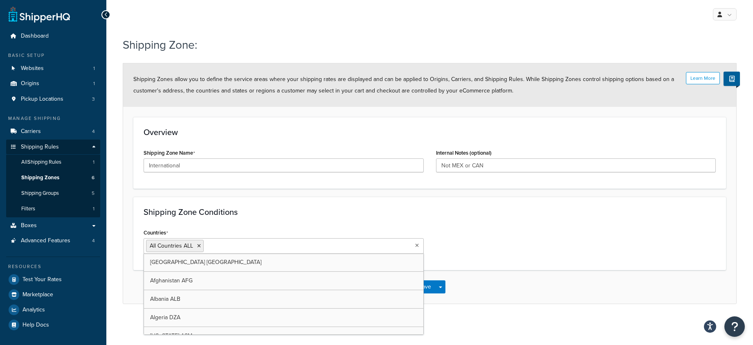
click at [266, 219] on div "Shipping Zone Conditions Countries All Countries ALL United States USA Afghanis…" at bounding box center [429, 233] width 592 height 73
click at [242, 246] on input "Countries" at bounding box center [242, 245] width 72 height 9
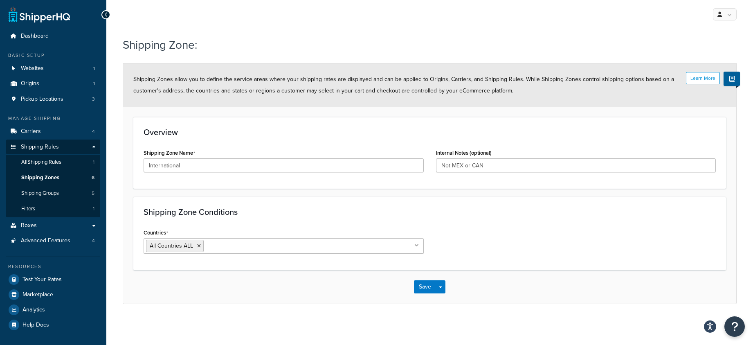
click at [464, 220] on div "Shipping Zone Conditions Countries All Countries ALL United States USA Afghanis…" at bounding box center [429, 233] width 592 height 73
click at [359, 230] on div "Countries All Countries ALL United States USA Afghanistan AFG Albania ALB Alger…" at bounding box center [284, 240] width 280 height 27
click at [409, 207] on h3 "Shipping Zone Conditions" at bounding box center [430, 211] width 572 height 9
click at [417, 246] on icon at bounding box center [416, 245] width 4 height 5
click at [457, 251] on div "Countries All Countries ALL United States USA Afghanistan AFG Albania ALB Alger…" at bounding box center [429, 243] width 584 height 33
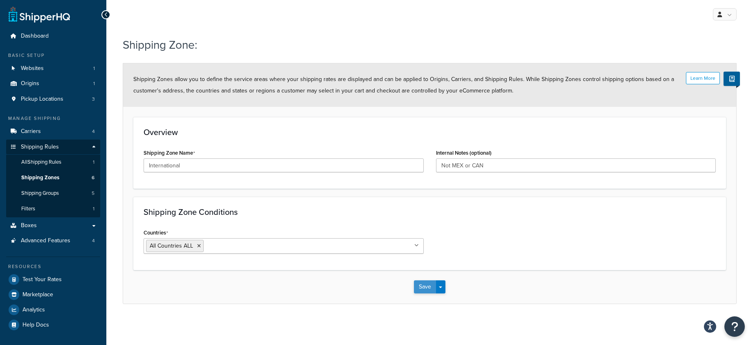
click at [427, 289] on button "Save" at bounding box center [425, 286] width 22 height 13
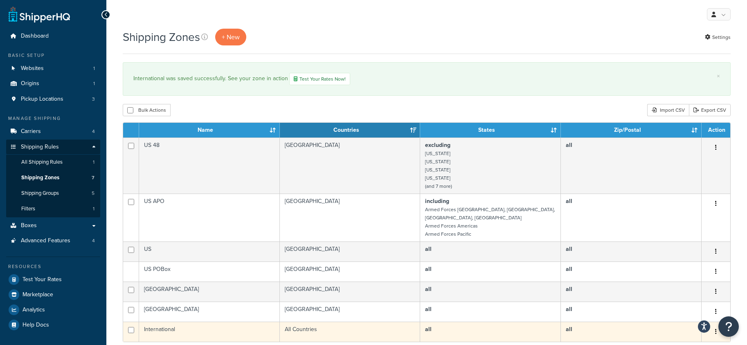
click at [227, 322] on td "International" at bounding box center [209, 331] width 141 height 20
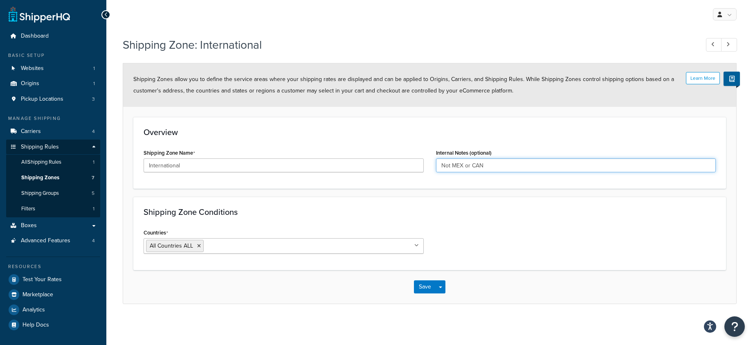
drag, startPoint x: 486, startPoint y: 166, endPoint x: 412, endPoint y: 165, distance: 74.4
click at [412, 165] on div "Shipping Zone Name International Internal Notes (optional) Not MEX or CAN" at bounding box center [429, 162] width 584 height 31
click at [475, 206] on div "Shipping Zone Conditions Countries All Countries ALL [GEOGRAPHIC_DATA] [GEOGRAP…" at bounding box center [429, 233] width 592 height 73
click at [428, 287] on button "Save" at bounding box center [425, 286] width 22 height 13
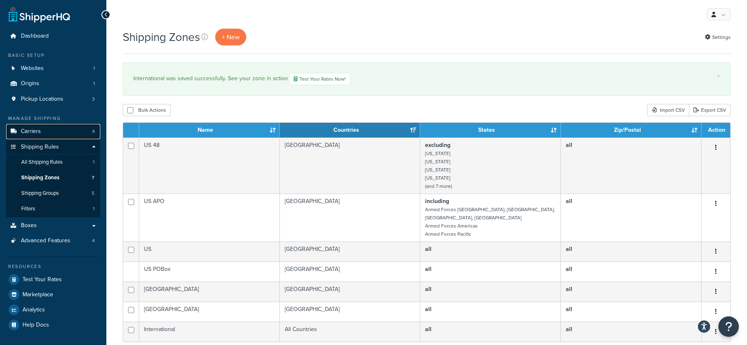
click at [36, 129] on span "Carriers" at bounding box center [31, 131] width 20 height 7
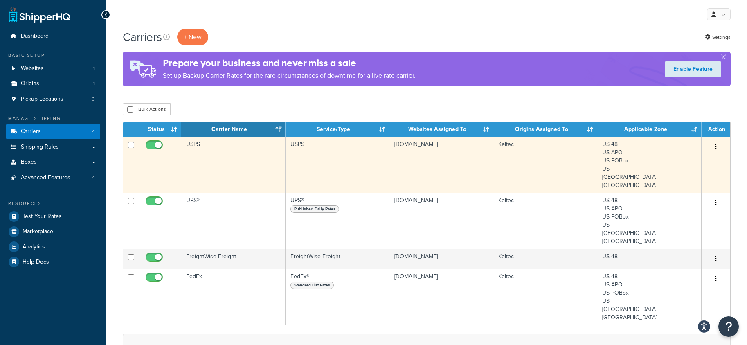
click at [235, 159] on td "USPS" at bounding box center [233, 165] width 104 height 56
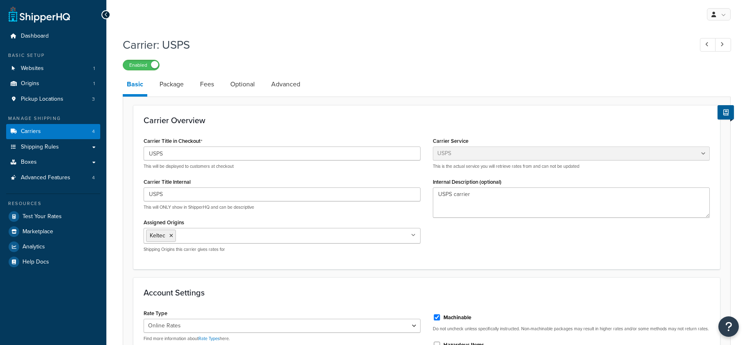
select select "usps"
select select "ONLINE"
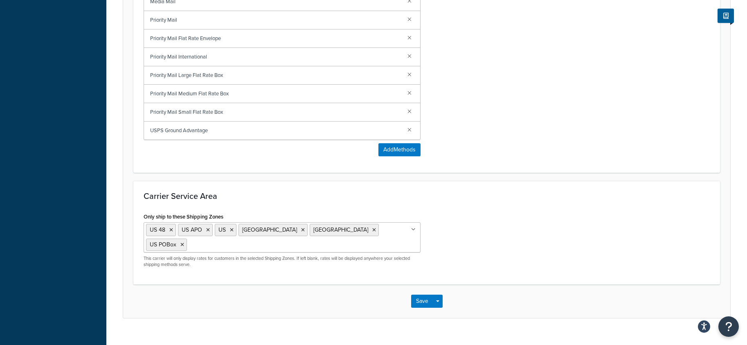
scroll to position [478, 0]
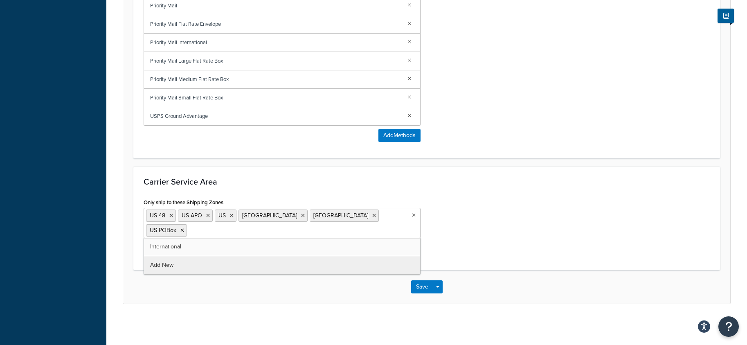
click at [383, 225] on ul "US 48 US APO US Canada Mexico US POBox" at bounding box center [282, 223] width 277 height 30
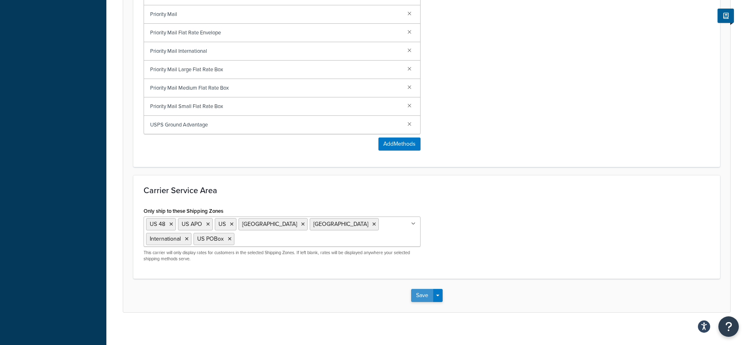
click at [423, 289] on button "Save" at bounding box center [422, 295] width 22 height 13
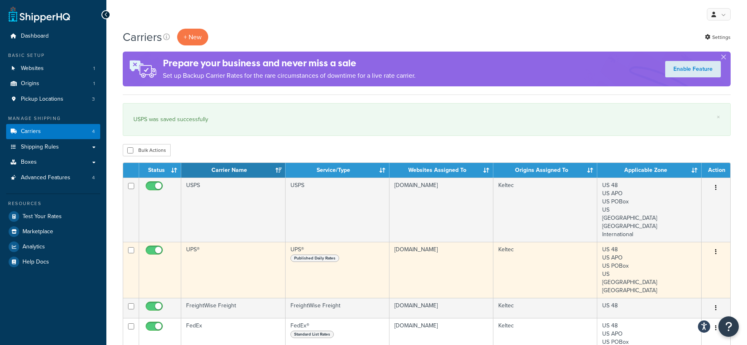
click at [237, 267] on td "UPS®" at bounding box center [233, 270] width 104 height 56
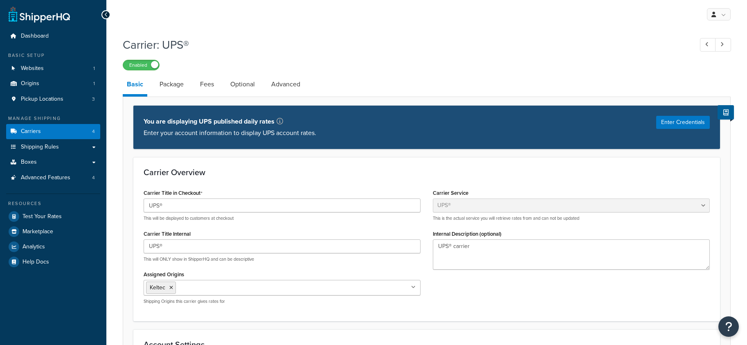
select select "ups"
select select "us"
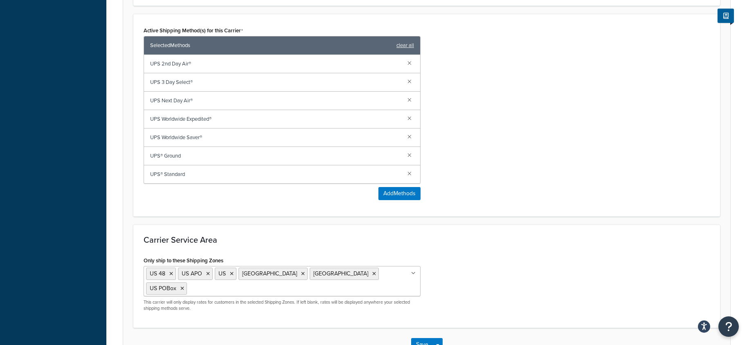
scroll to position [491, 0]
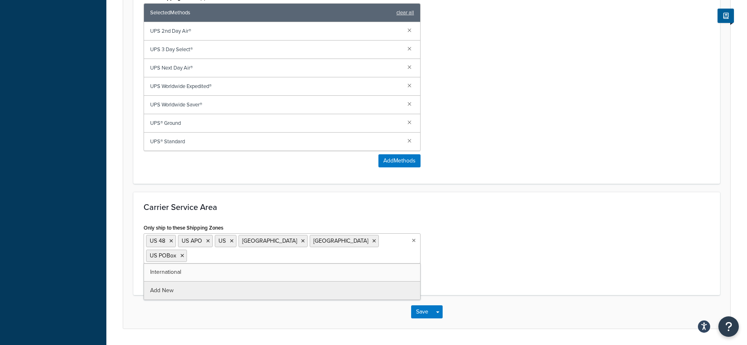
click at [383, 246] on ul "US 48 US APO US [GEOGRAPHIC_DATA] [GEOGRAPHIC_DATA] [GEOGRAPHIC_DATA] POBox" at bounding box center [282, 248] width 277 height 30
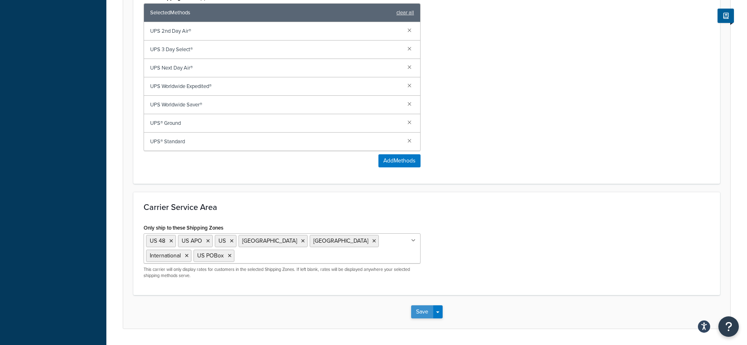
click at [424, 305] on button "Save" at bounding box center [422, 311] width 22 height 13
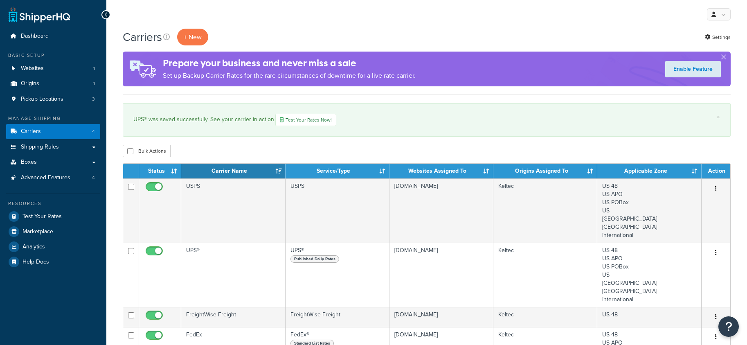
scroll to position [164, 0]
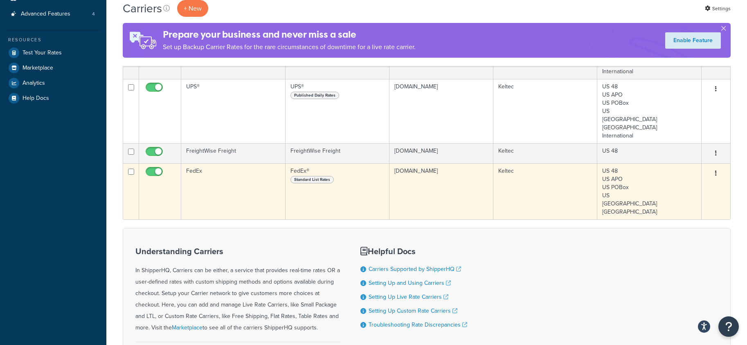
click at [247, 180] on td "FedEx" at bounding box center [233, 191] width 104 height 56
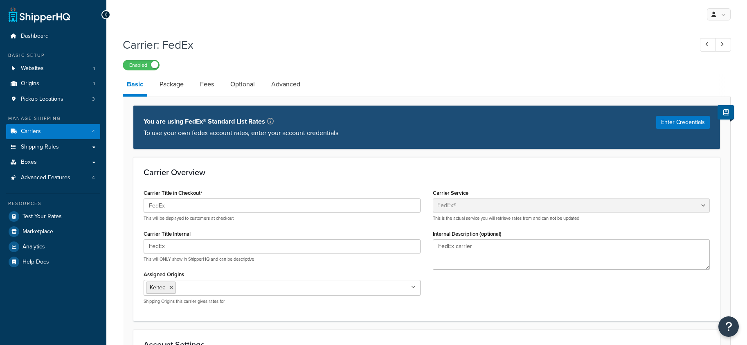
select select "fedEx"
select select "REGULAR_PICKUP"
select select "YOUR_PACKAGING"
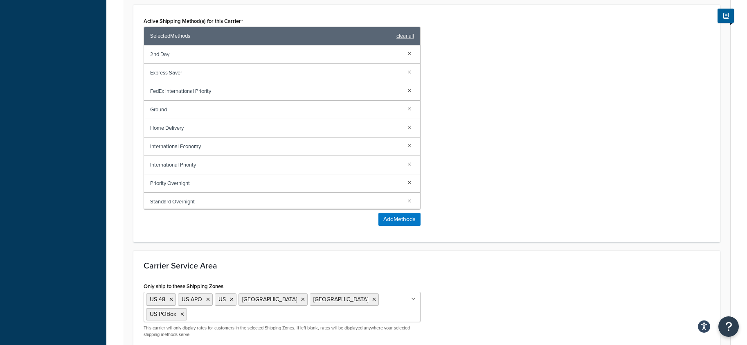
scroll to position [572, 0]
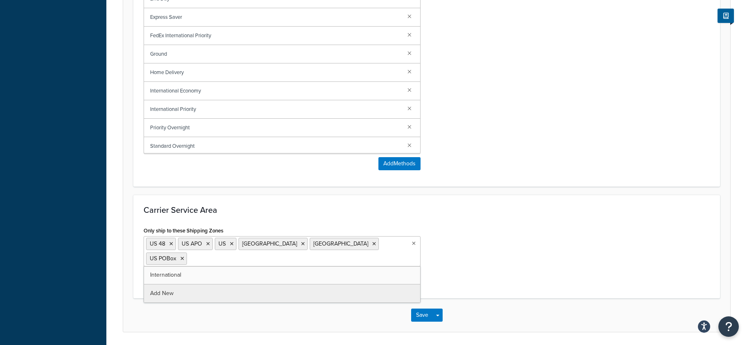
click at [380, 254] on ul "US 48 US APO US Canada Mexico US POBox" at bounding box center [282, 251] width 277 height 30
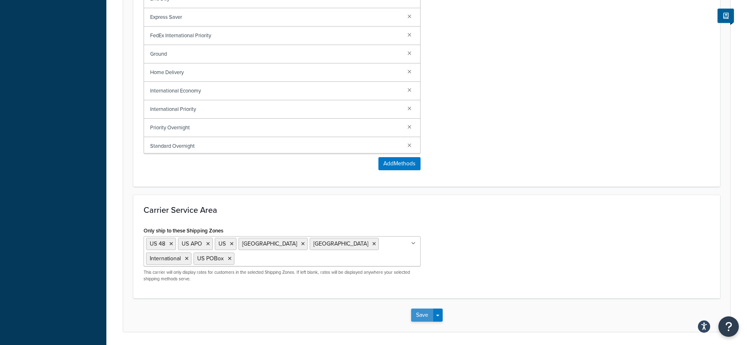
click at [422, 308] on button "Save" at bounding box center [422, 314] width 22 height 13
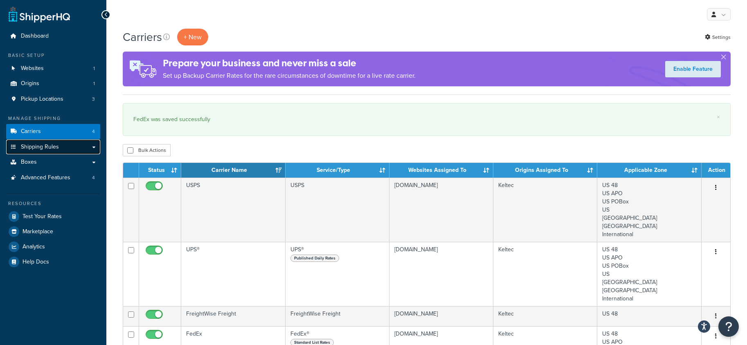
click at [45, 146] on span "Shipping Rules" at bounding box center [40, 147] width 38 height 7
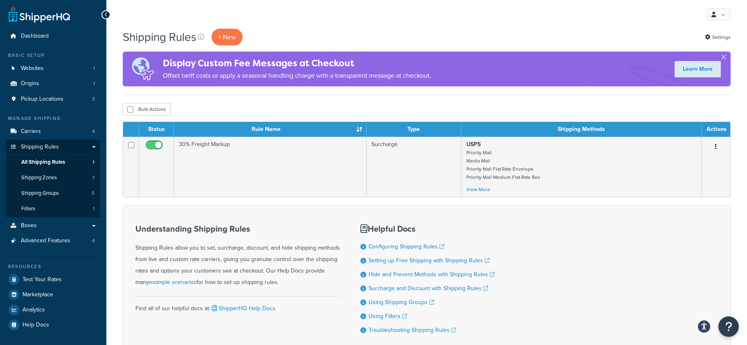
click at [570, 17] on div "My Profile Billing Global Settings Contact Us Logout" at bounding box center [426, 14] width 640 height 29
